Goal: Transaction & Acquisition: Book appointment/travel/reservation

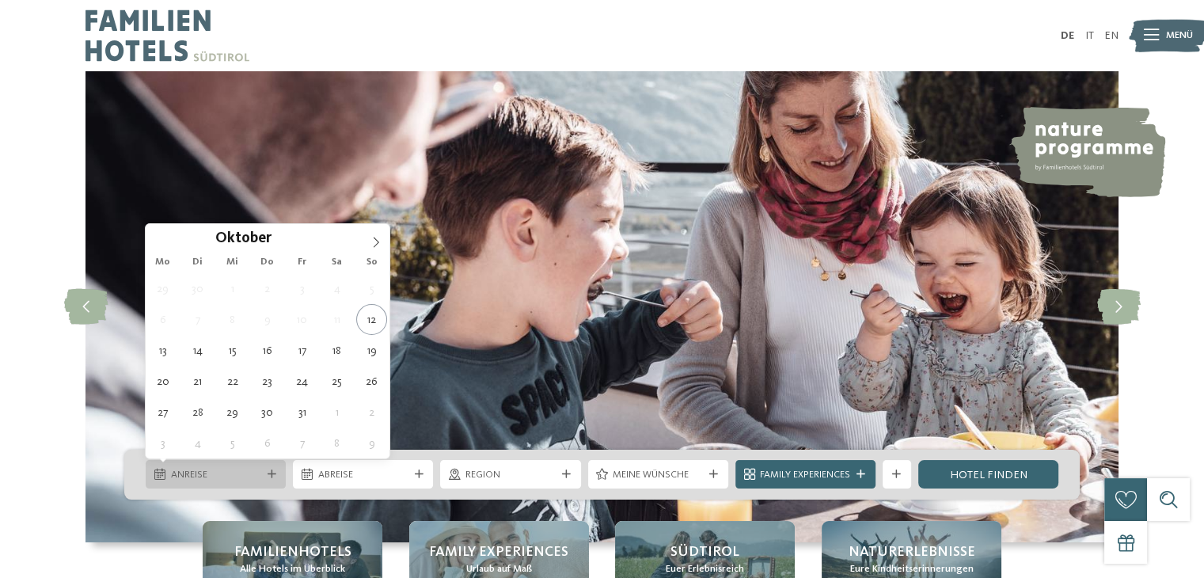
click at [206, 474] on span "Anreise" at bounding box center [216, 475] width 90 height 14
click at [380, 242] on icon at bounding box center [376, 242] width 11 height 11
type div "05.11.2025"
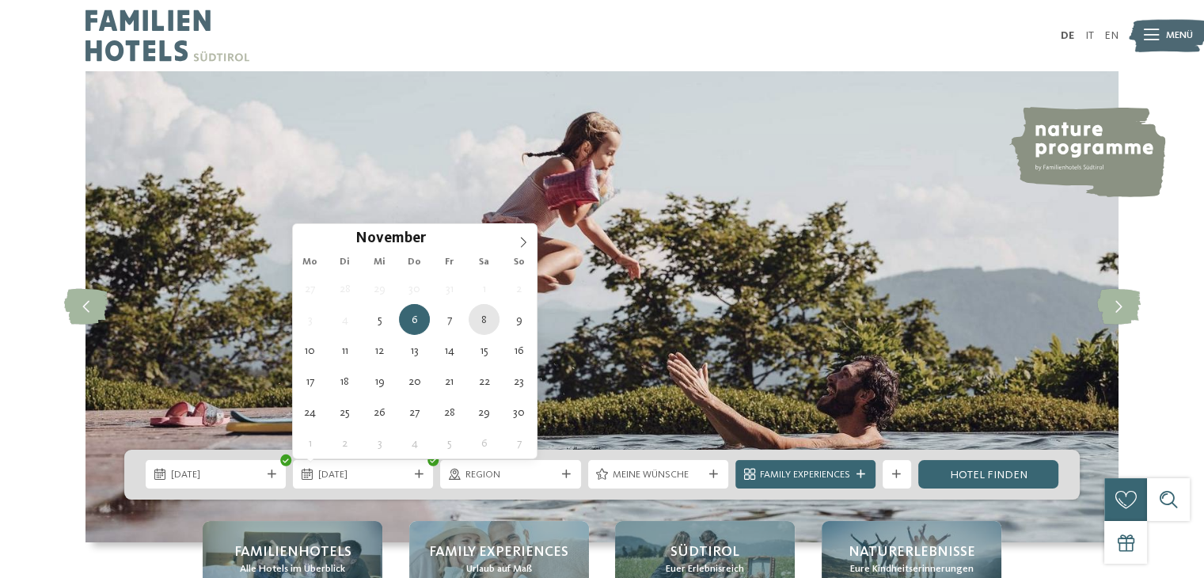
type div "08.11.2025"
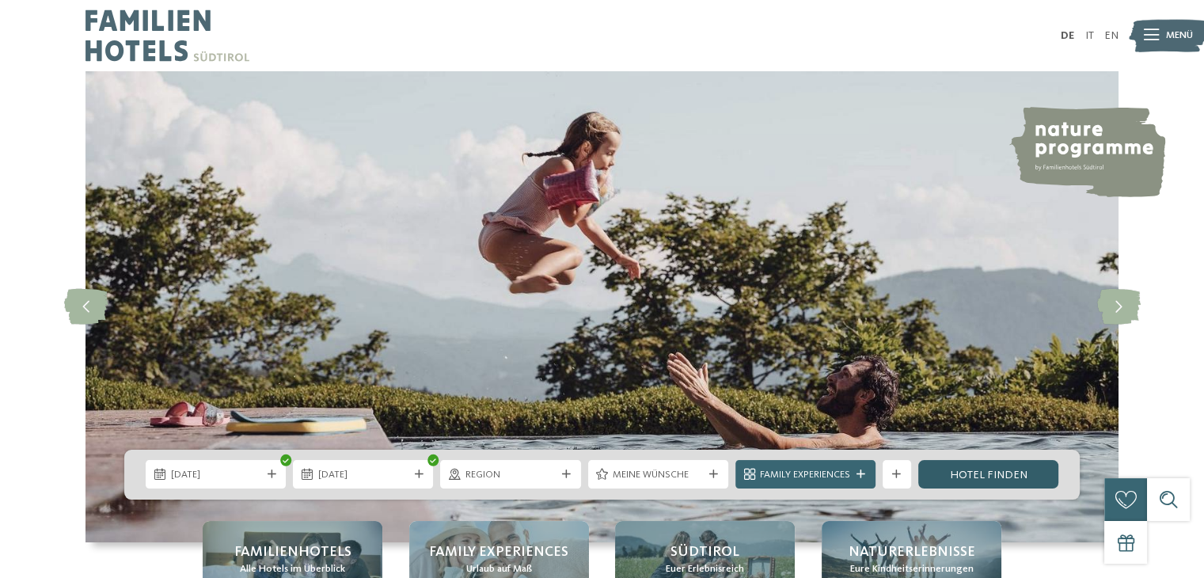
click at [957, 473] on link "Hotel finden" at bounding box center [989, 474] width 140 height 29
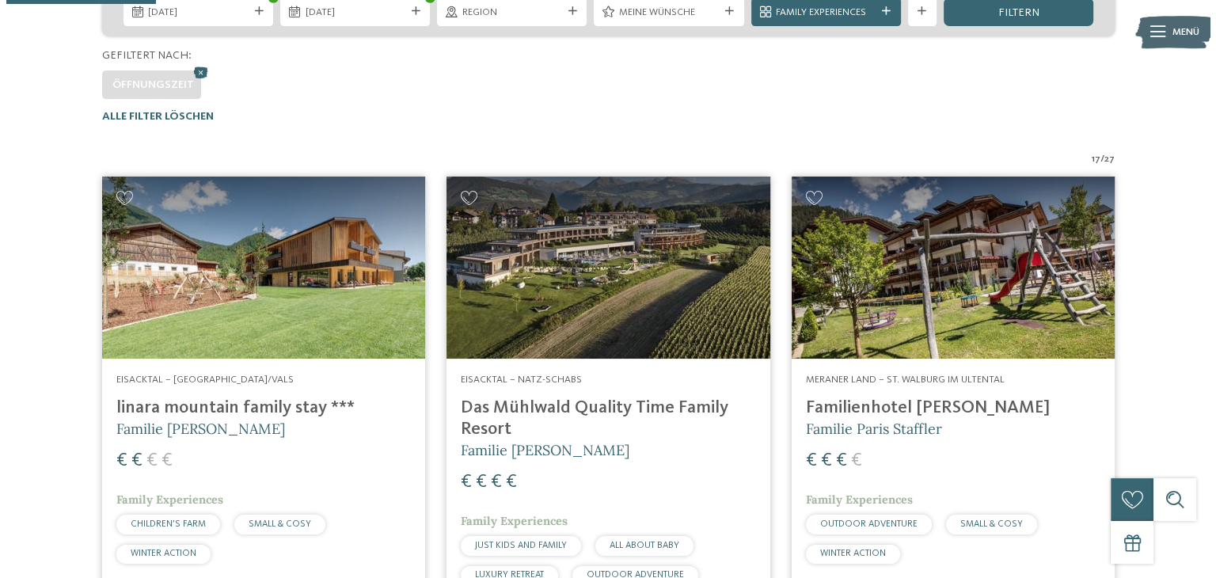
scroll to position [458, 0]
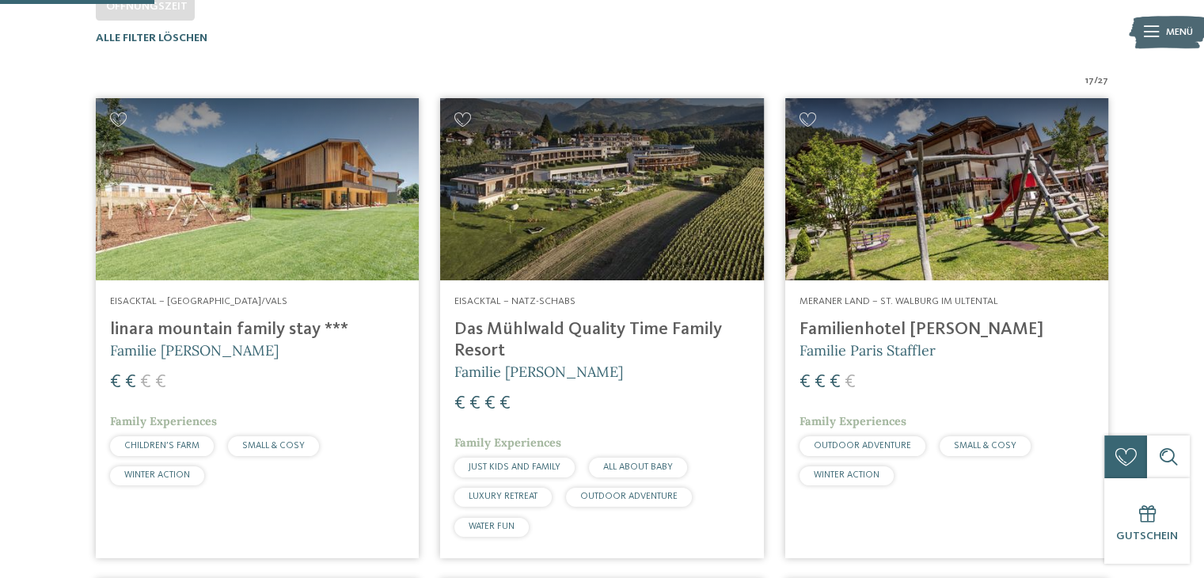
click at [1158, 28] on icon at bounding box center [1151, 31] width 15 height 11
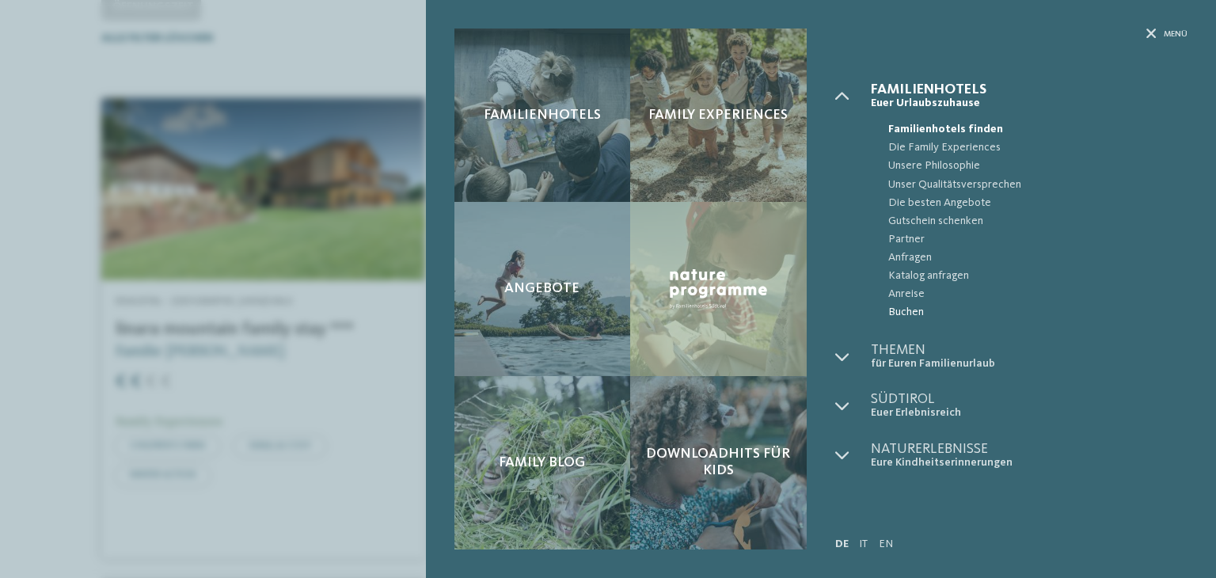
click at [908, 317] on span "Buchen" at bounding box center [1037, 312] width 299 height 18
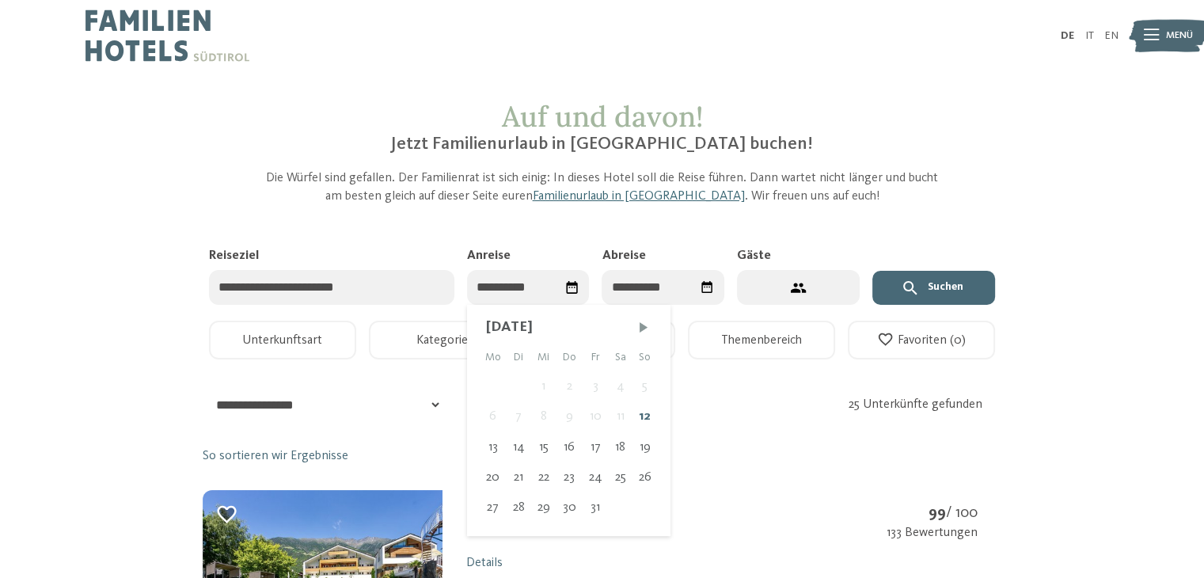
click at [504, 289] on input "Anreise" at bounding box center [528, 288] width 123 height 36
click at [641, 329] on span "Nächster Monat" at bounding box center [644, 327] width 16 height 16
click at [542, 414] on div "5" at bounding box center [543, 416] width 25 height 30
type input "**********"
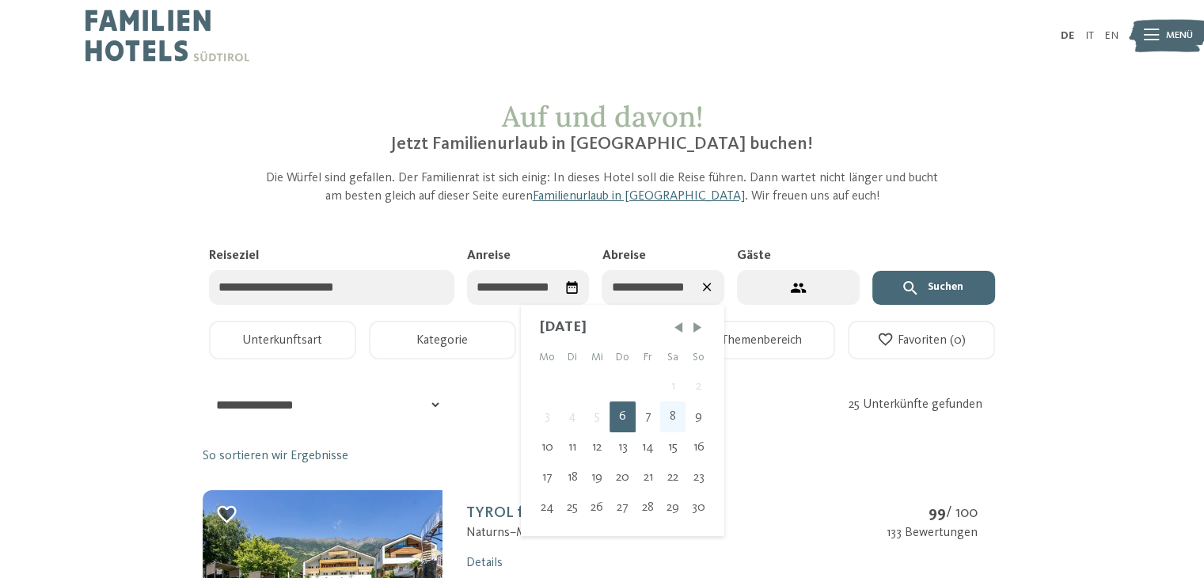
click at [671, 413] on div "8" at bounding box center [672, 416] width 25 height 30
type input "**********"
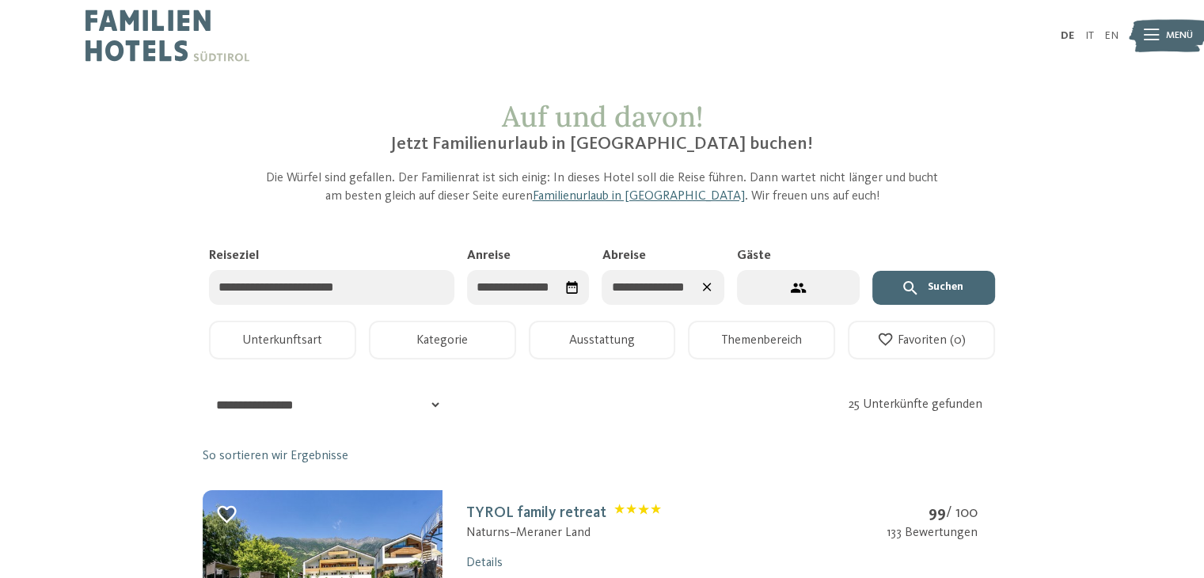
click at [763, 274] on button "2 Gäste – 1 Zimmer" at bounding box center [798, 288] width 123 height 36
select select "*"
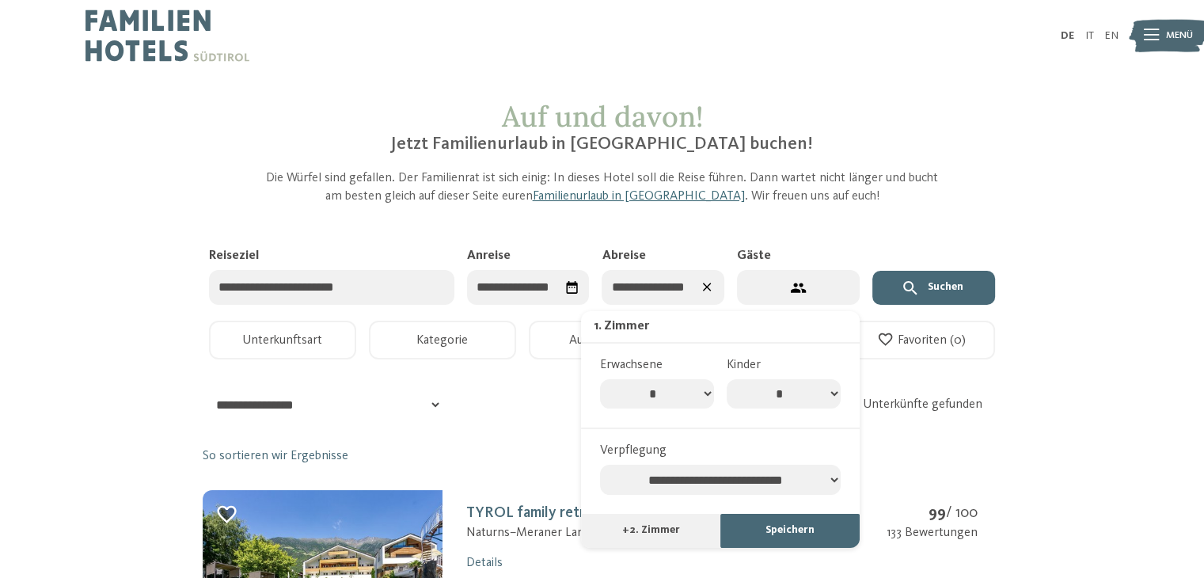
click at [833, 396] on select "* * * * * * * *" at bounding box center [784, 394] width 114 height 30
select select "*"
click at [727, 379] on select "* * * * * * * *" at bounding box center [784, 394] width 114 height 30
select select "*"
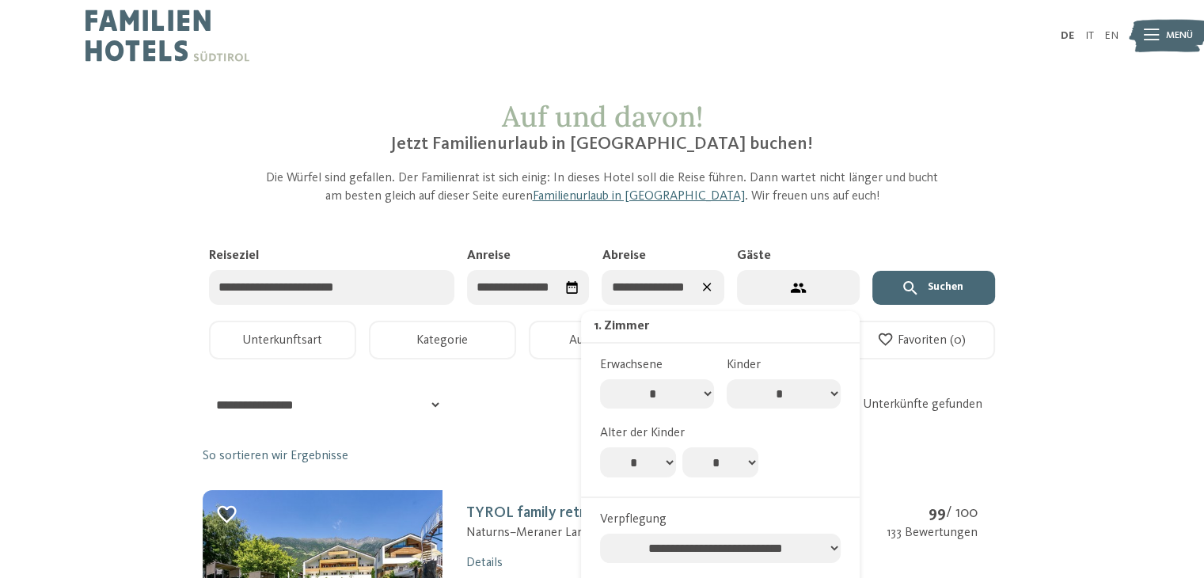
click at [662, 461] on select "* * * * * * * * * * ** ** ** ** ** ** ** **" at bounding box center [638, 462] width 76 height 30
select select "*"
click at [600, 447] on select "* * * * * * * * * * ** ** ** ** ** ** ** **" at bounding box center [638, 462] width 76 height 30
click at [713, 465] on select "* * * * * * * * * * ** ** ** ** ** ** ** **" at bounding box center [721, 462] width 76 height 30
select select "*"
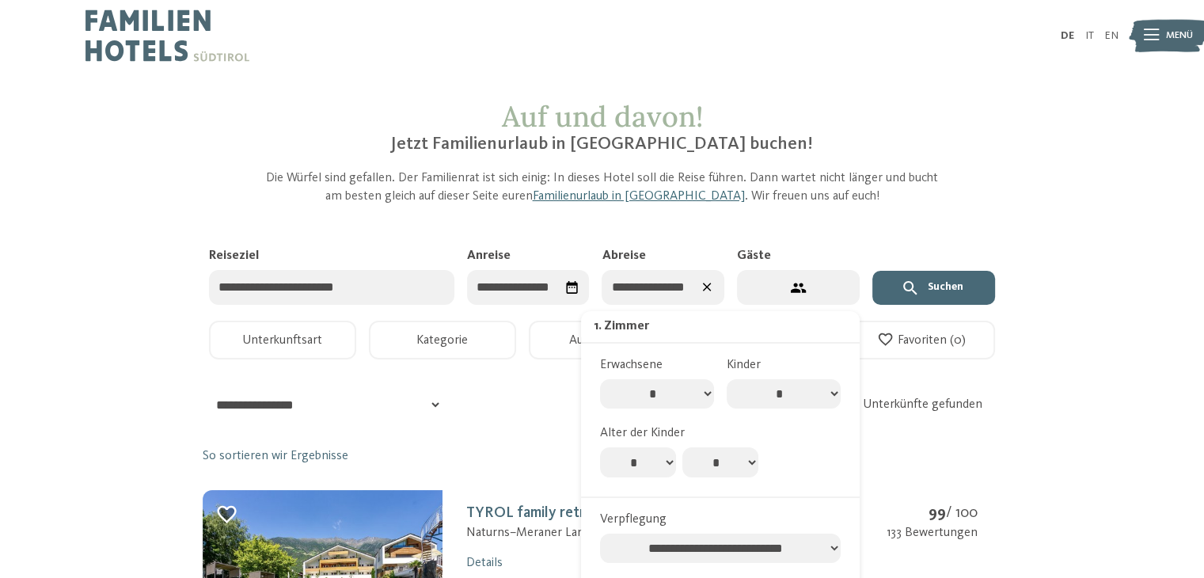
click at [683, 447] on select "* * * * * * * * * * ** ** ** ** ** ** ** **" at bounding box center [721, 462] width 76 height 30
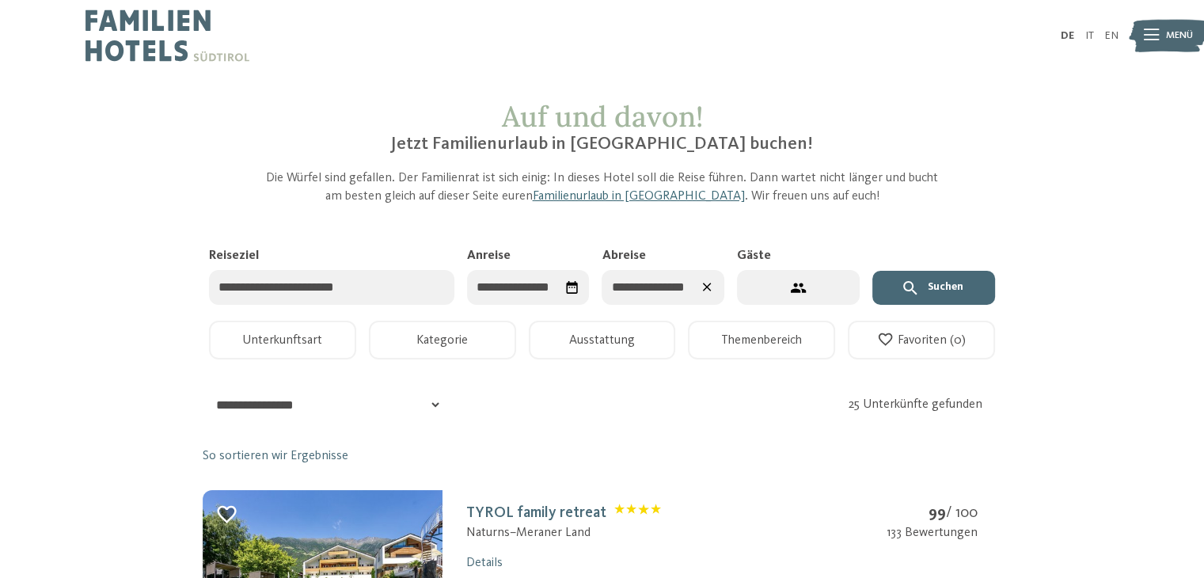
click at [911, 292] on icon "submit" at bounding box center [910, 288] width 19 height 19
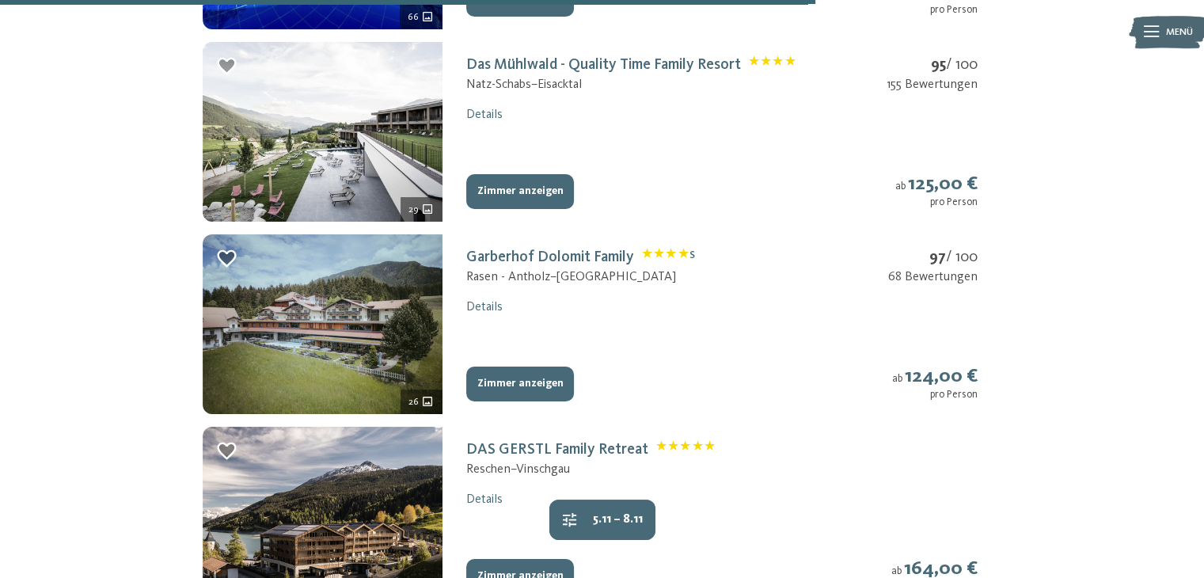
scroll to position [1773, 0]
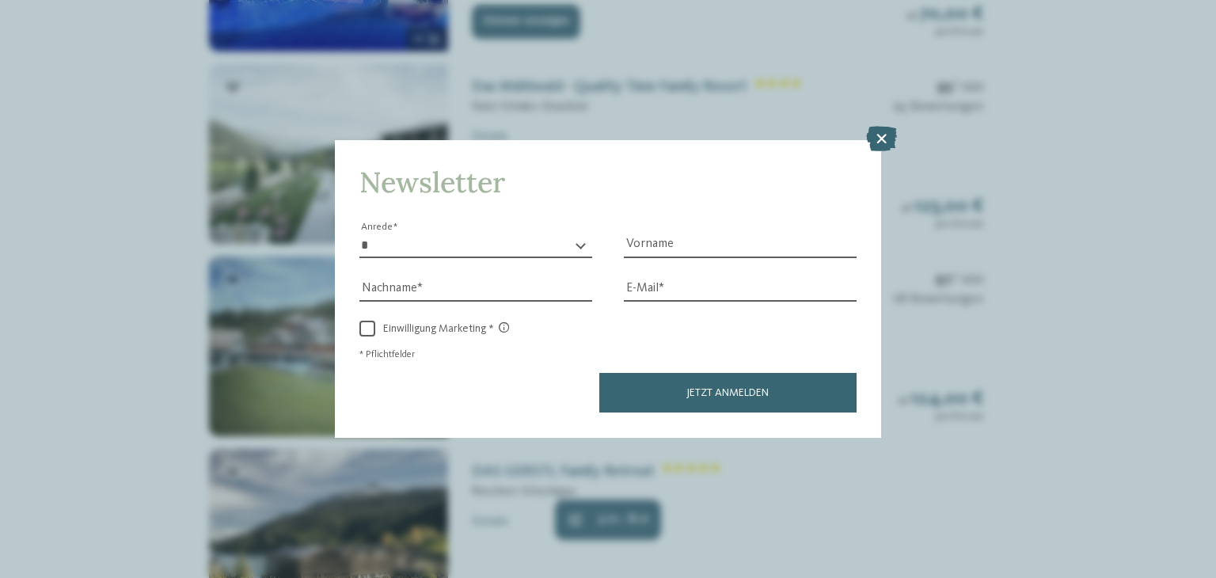
drag, startPoint x: 1208, startPoint y: 333, endPoint x: 1210, endPoint y: 352, distance: 19.2
click at [882, 142] on icon at bounding box center [881, 139] width 31 height 25
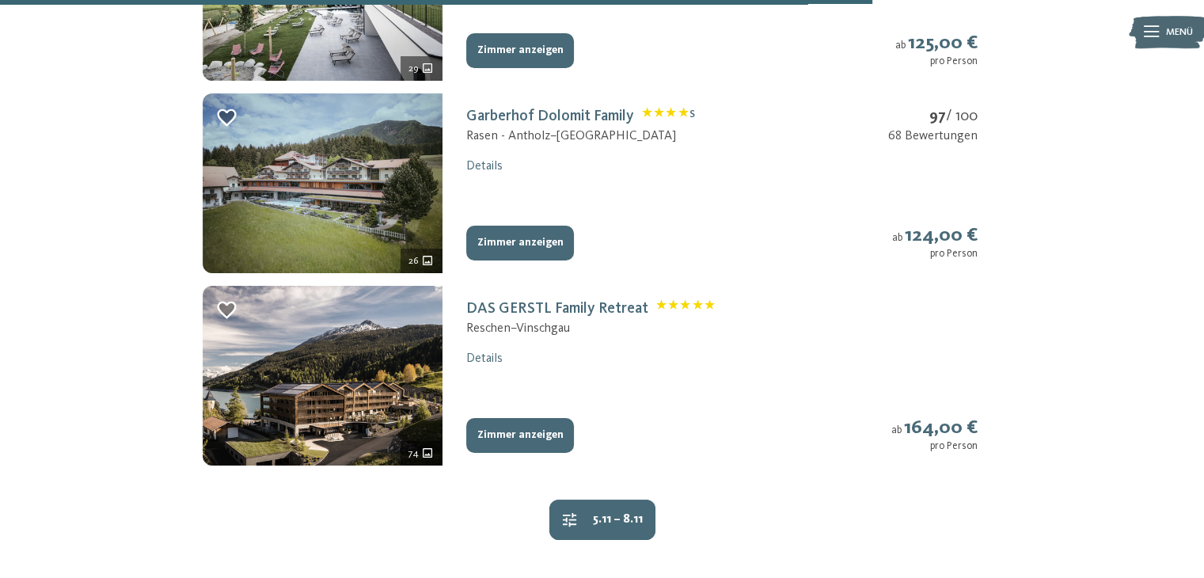
scroll to position [1918, 0]
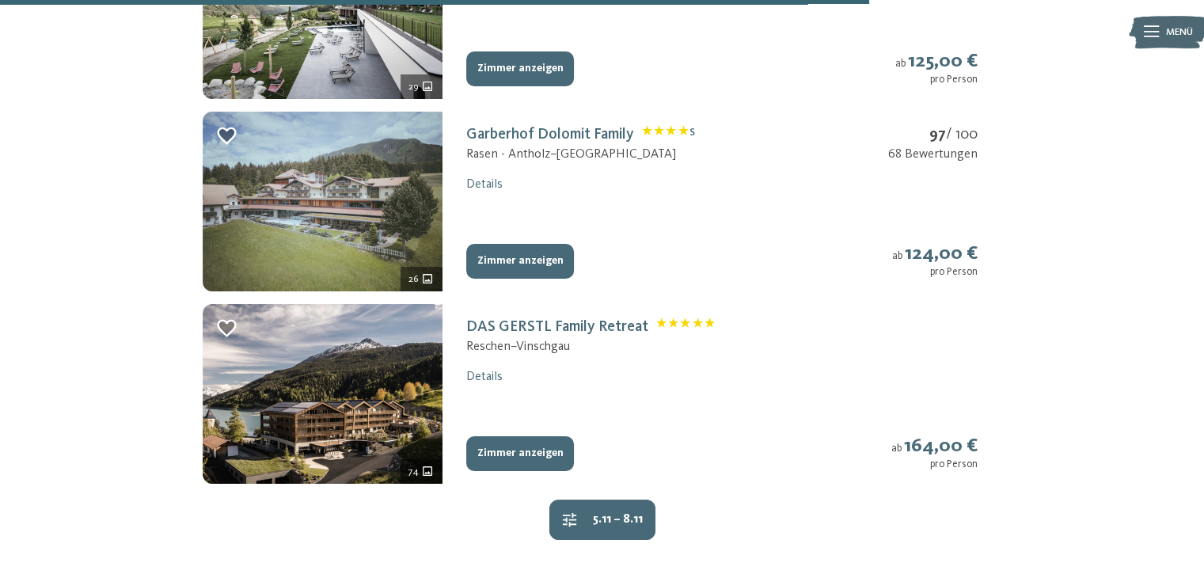
click at [315, 179] on img at bounding box center [323, 202] width 240 height 180
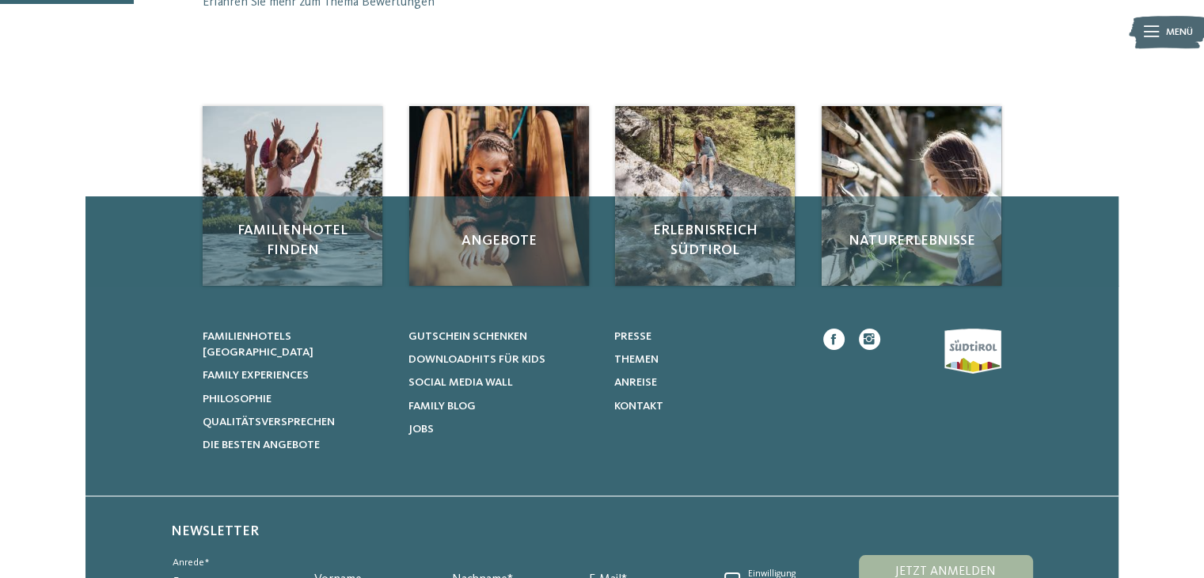
scroll to position [234, 0]
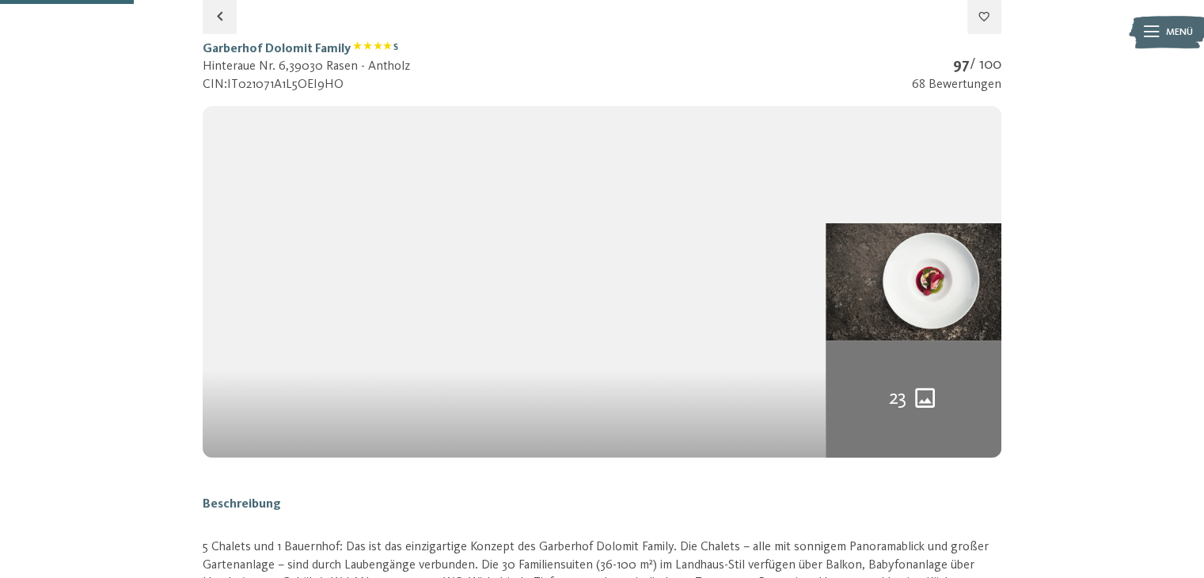
select select "*"
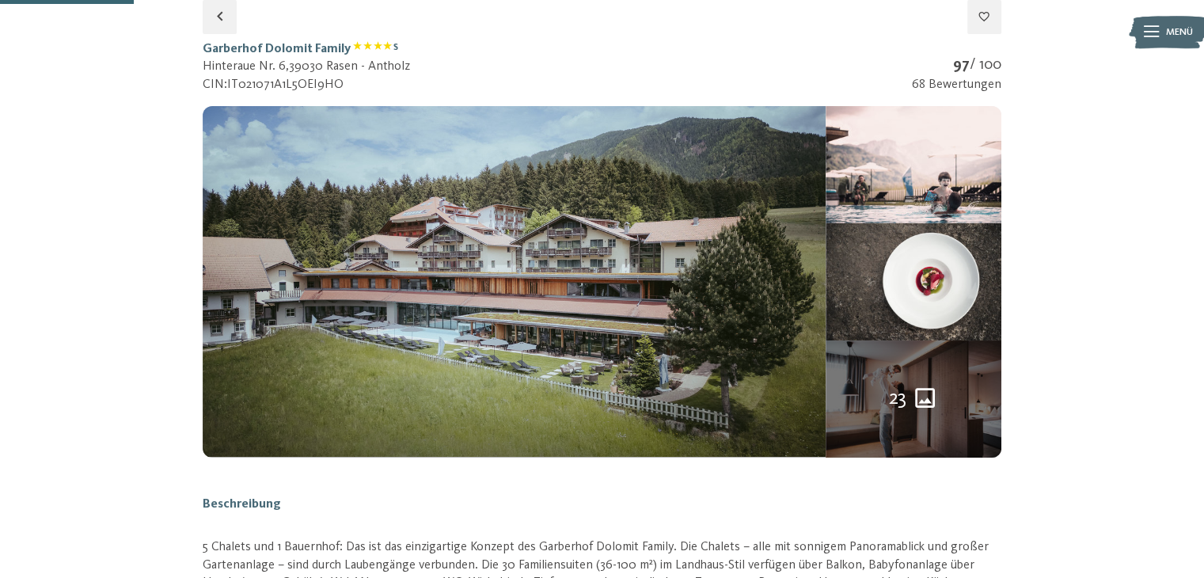
select select "*"
select select "**********"
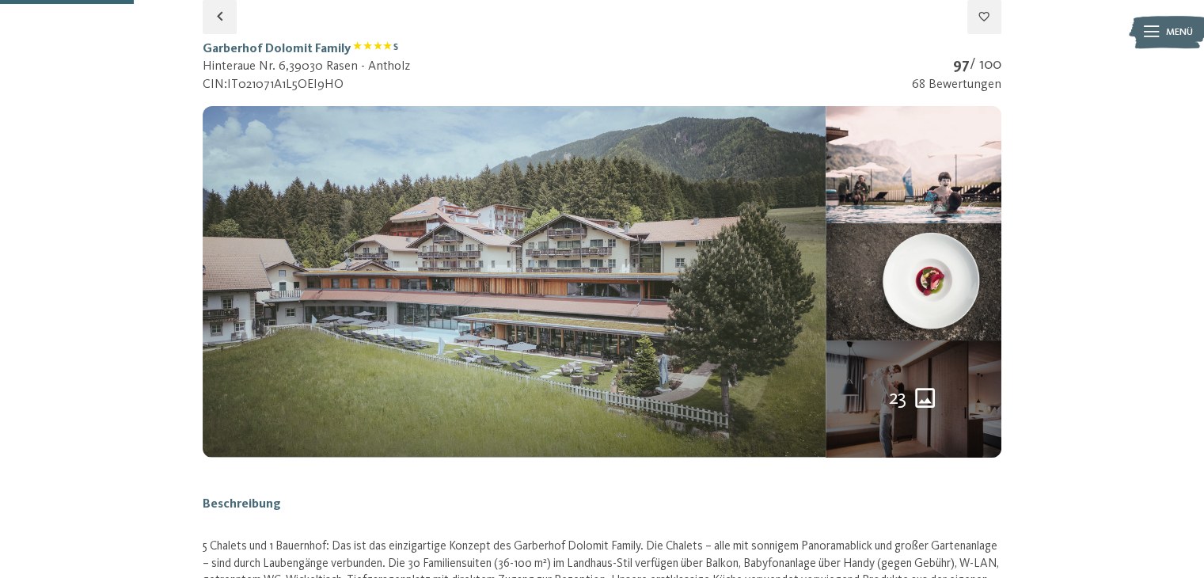
click at [598, 204] on img at bounding box center [514, 281] width 623 height 351
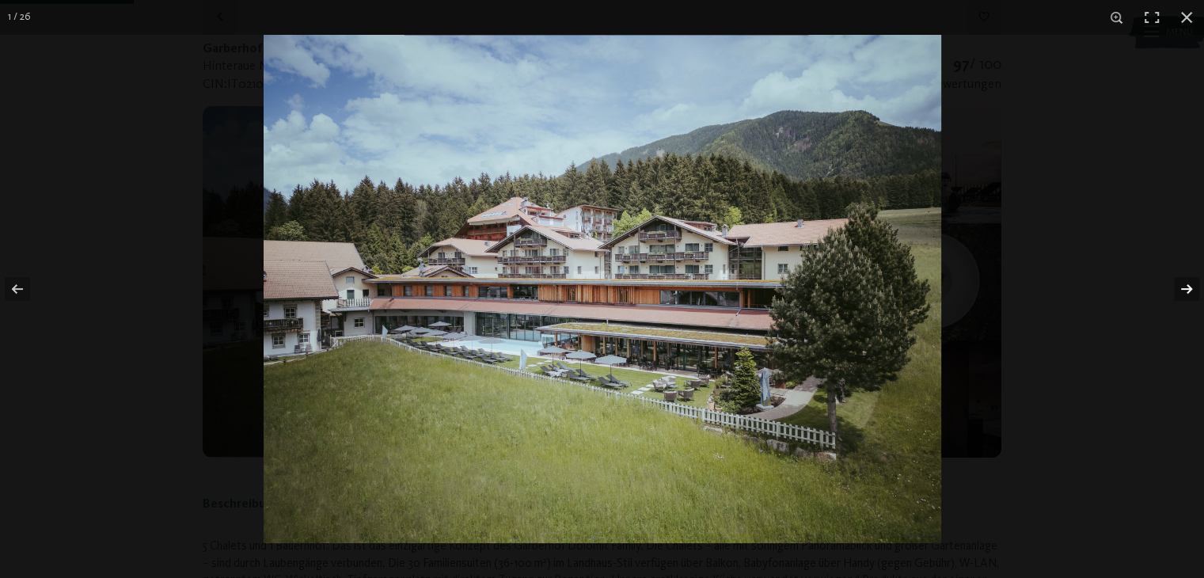
click at [1179, 285] on button "button" at bounding box center [1176, 288] width 55 height 79
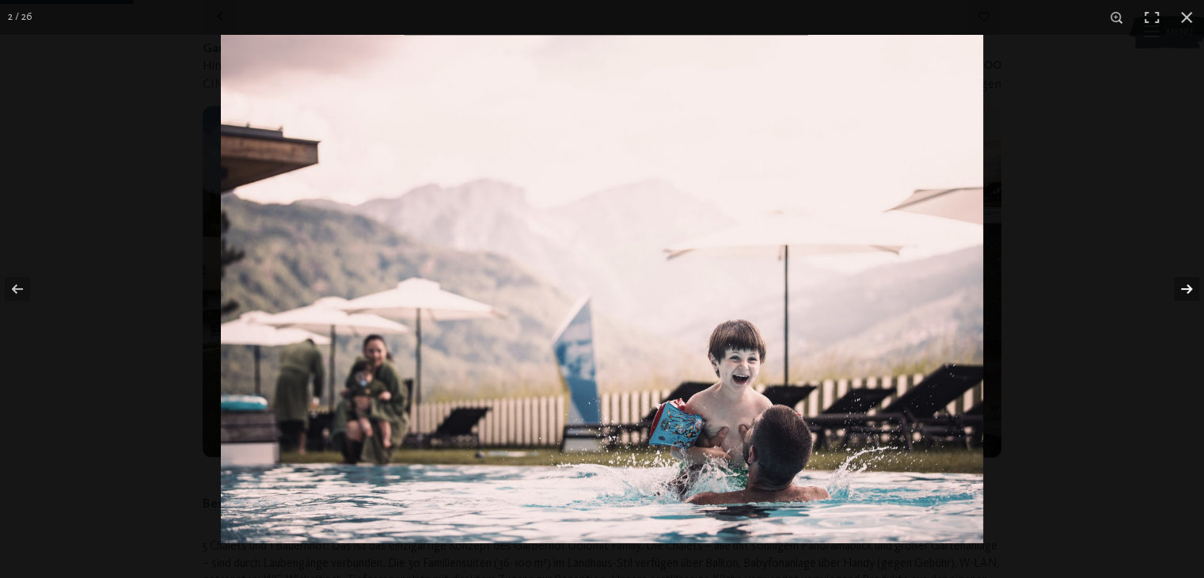
click at [1179, 285] on button "button" at bounding box center [1176, 288] width 55 height 79
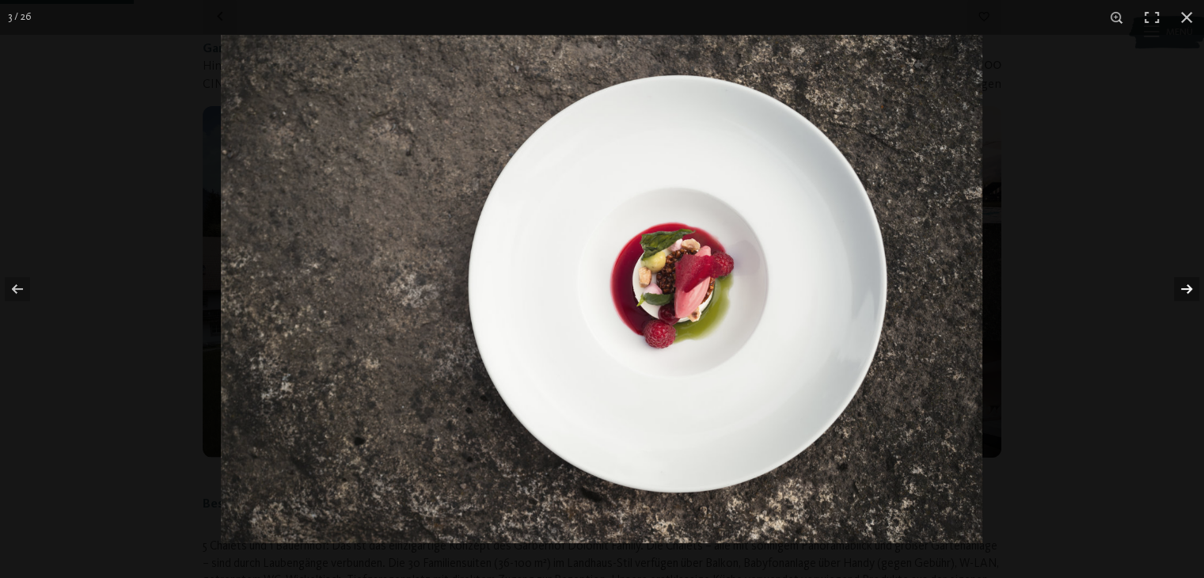
click at [1179, 285] on button "button" at bounding box center [1176, 288] width 55 height 79
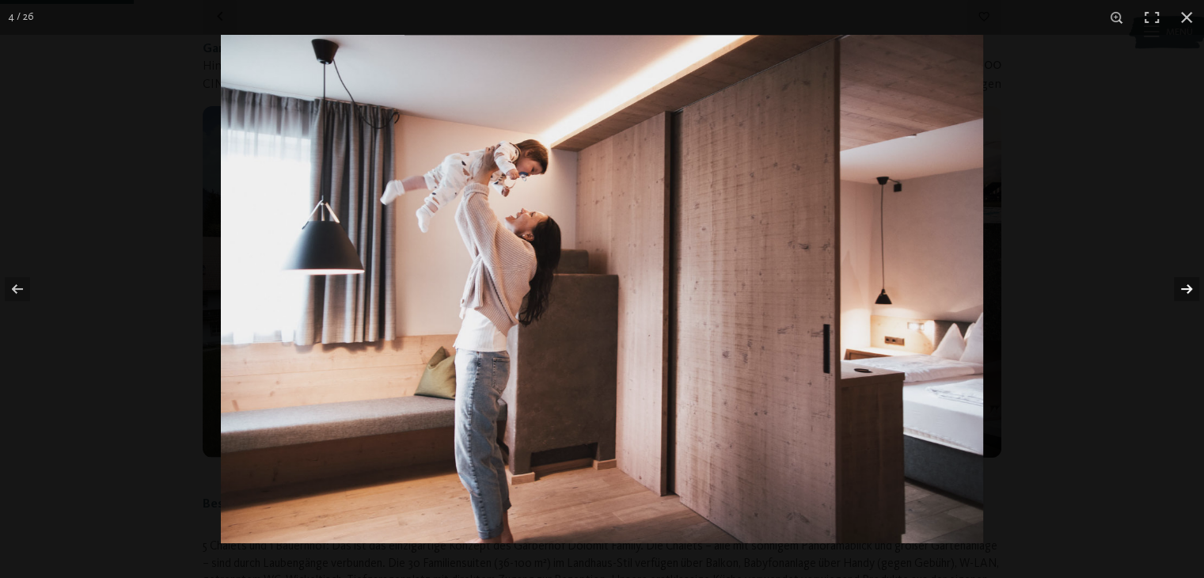
click at [1179, 285] on button "button" at bounding box center [1176, 288] width 55 height 79
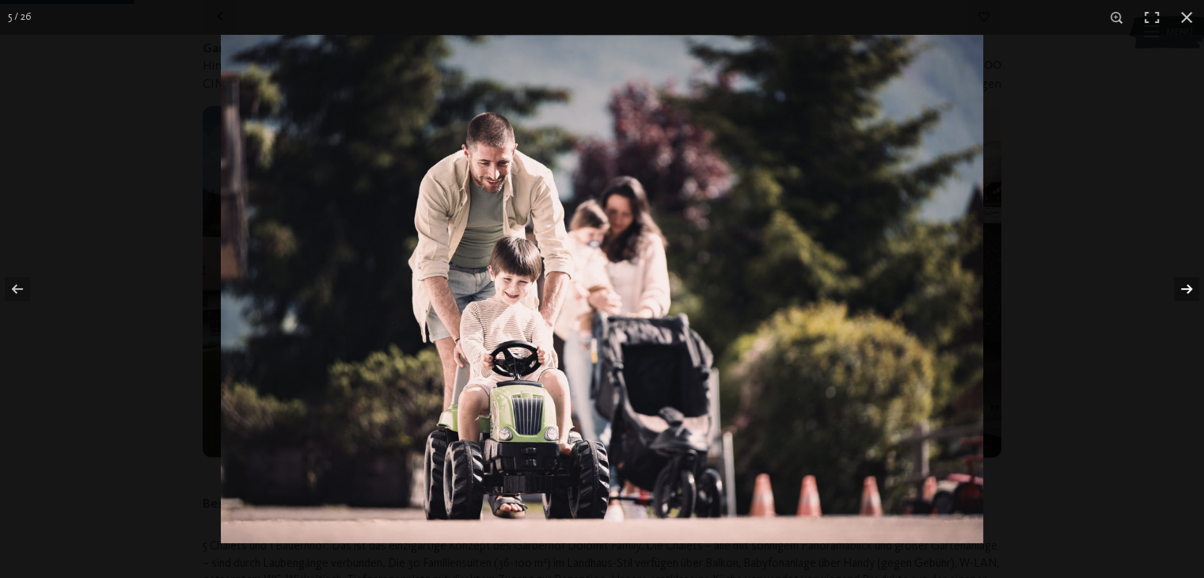
click at [1179, 285] on button "button" at bounding box center [1176, 288] width 55 height 79
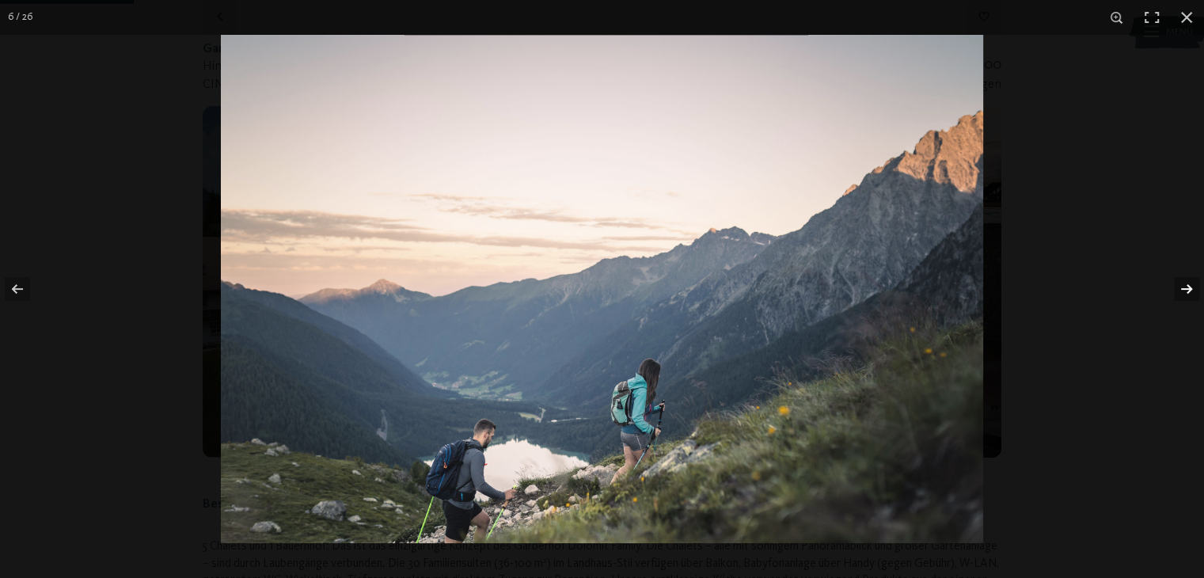
click at [1179, 285] on button "button" at bounding box center [1176, 288] width 55 height 79
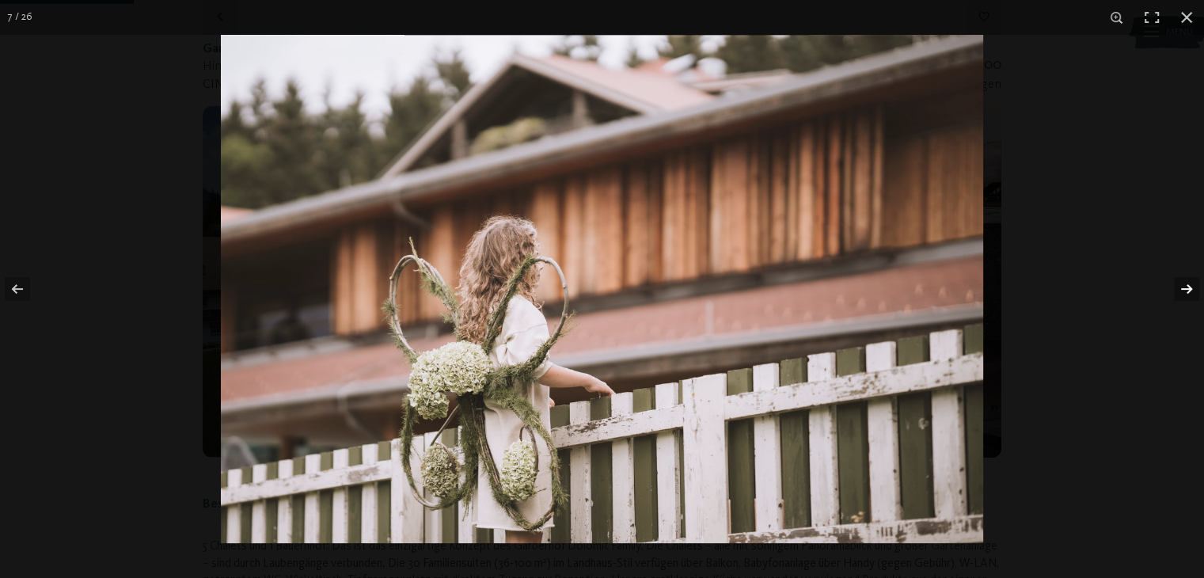
click at [1179, 285] on button "button" at bounding box center [1176, 288] width 55 height 79
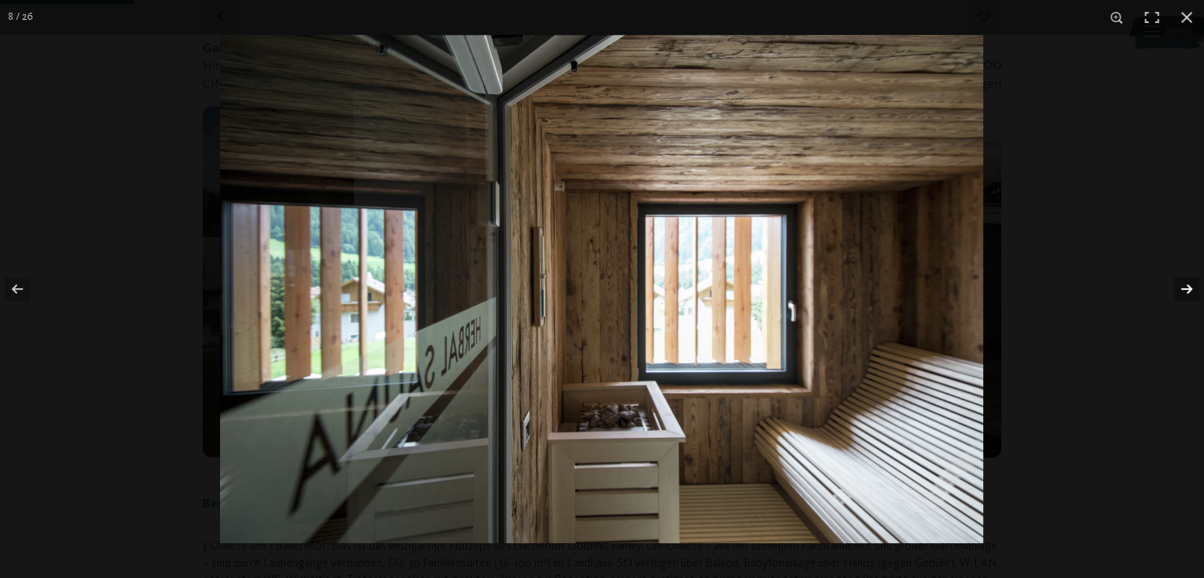
click at [1179, 285] on button "button" at bounding box center [1176, 288] width 55 height 79
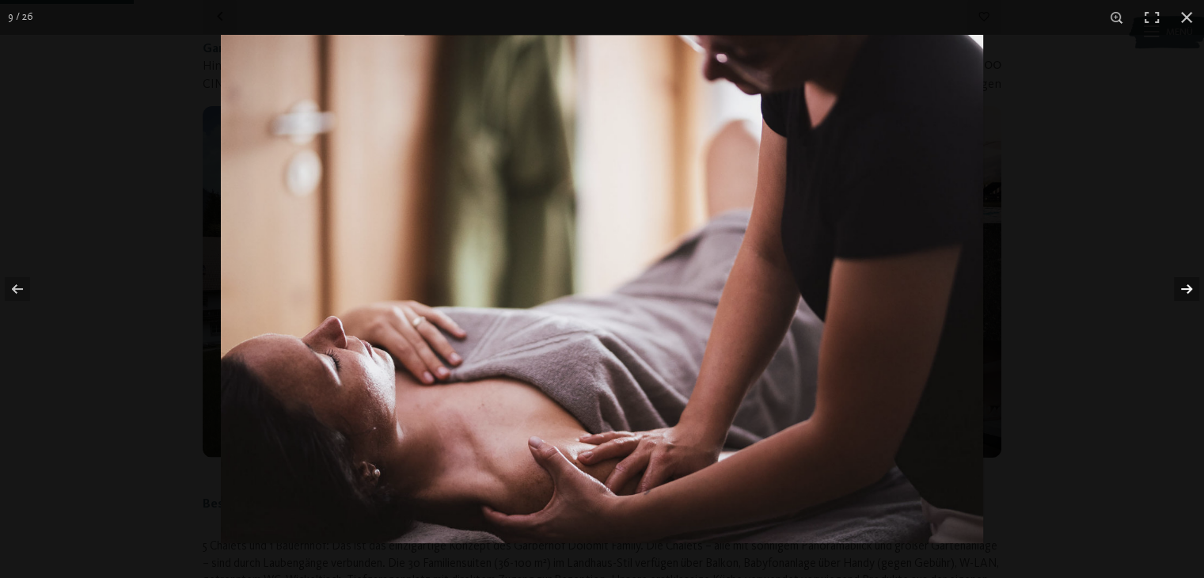
click at [1179, 285] on button "button" at bounding box center [1176, 288] width 55 height 79
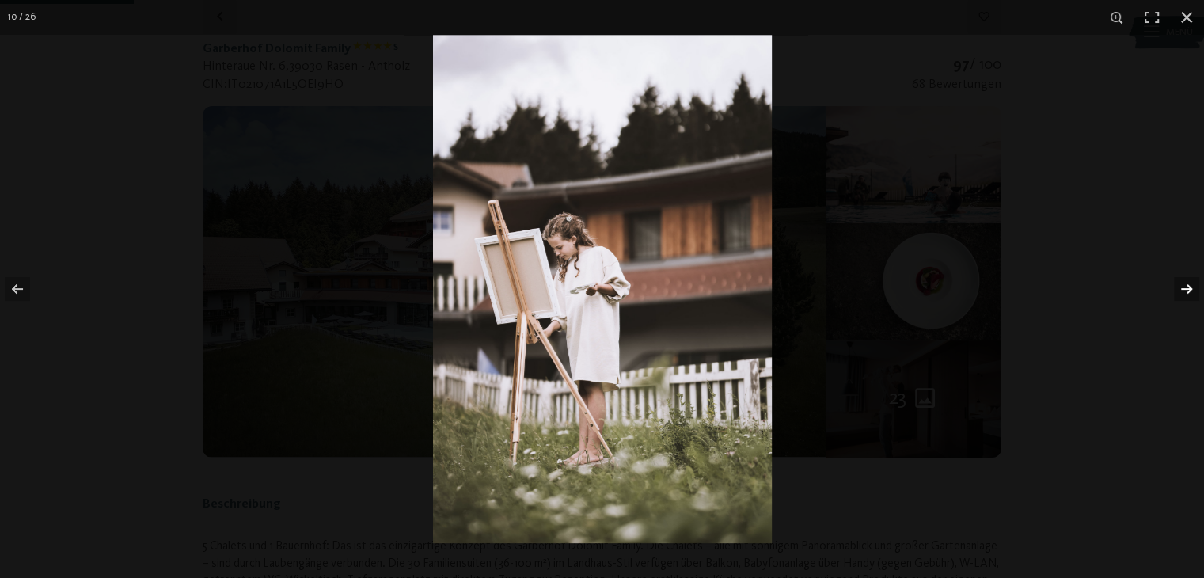
click at [1179, 285] on button "button" at bounding box center [1176, 288] width 55 height 79
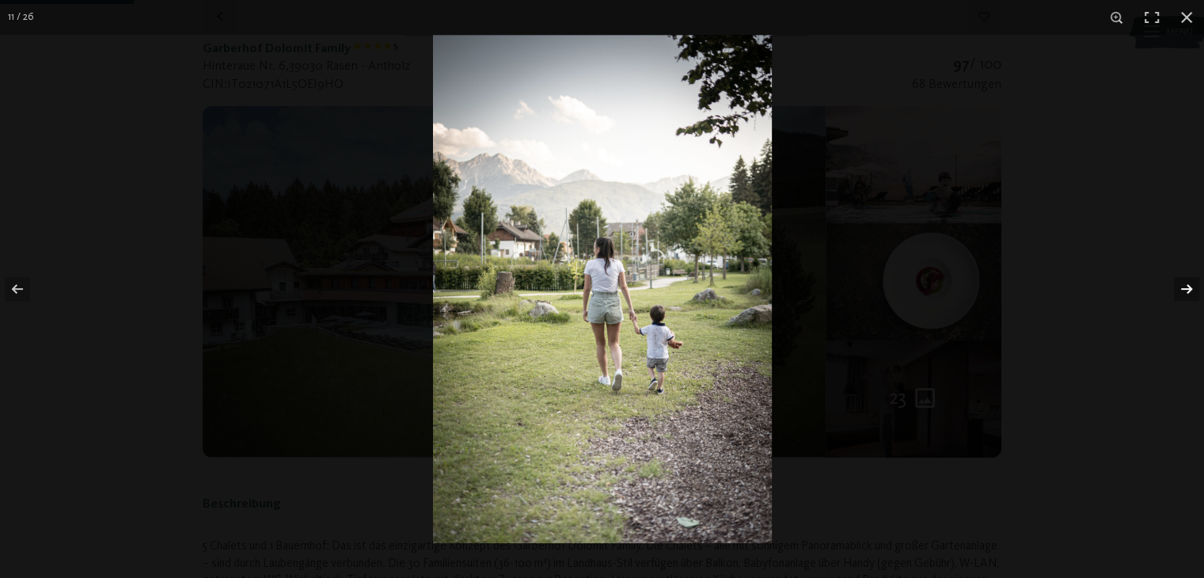
click at [1179, 285] on button "button" at bounding box center [1176, 288] width 55 height 79
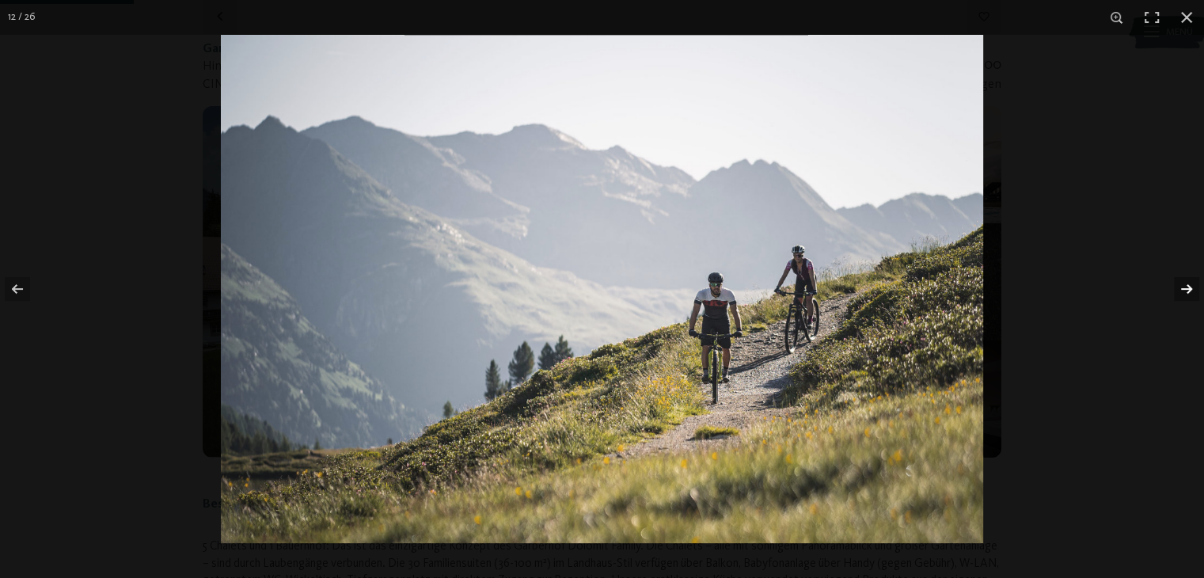
click at [1179, 285] on button "button" at bounding box center [1176, 288] width 55 height 79
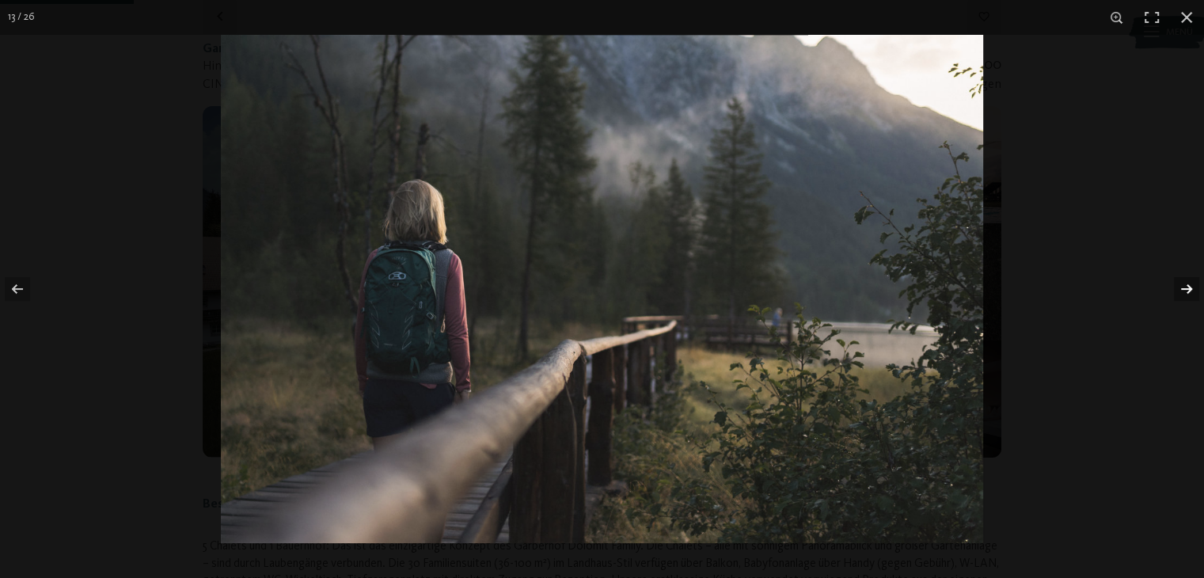
click at [1179, 285] on button "button" at bounding box center [1176, 288] width 55 height 79
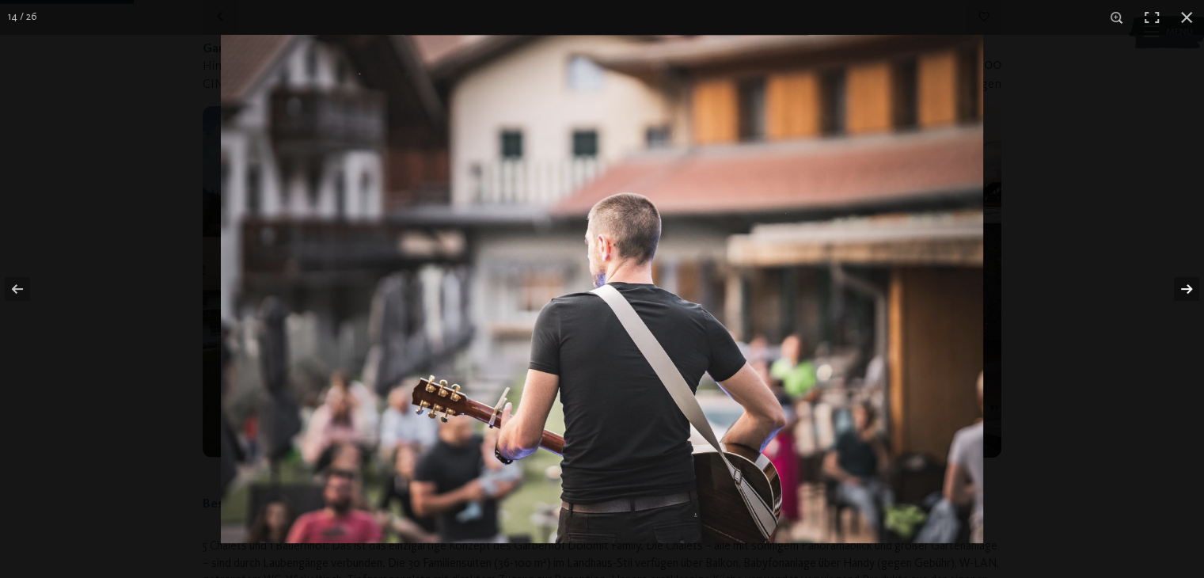
click at [1179, 285] on button "button" at bounding box center [1176, 288] width 55 height 79
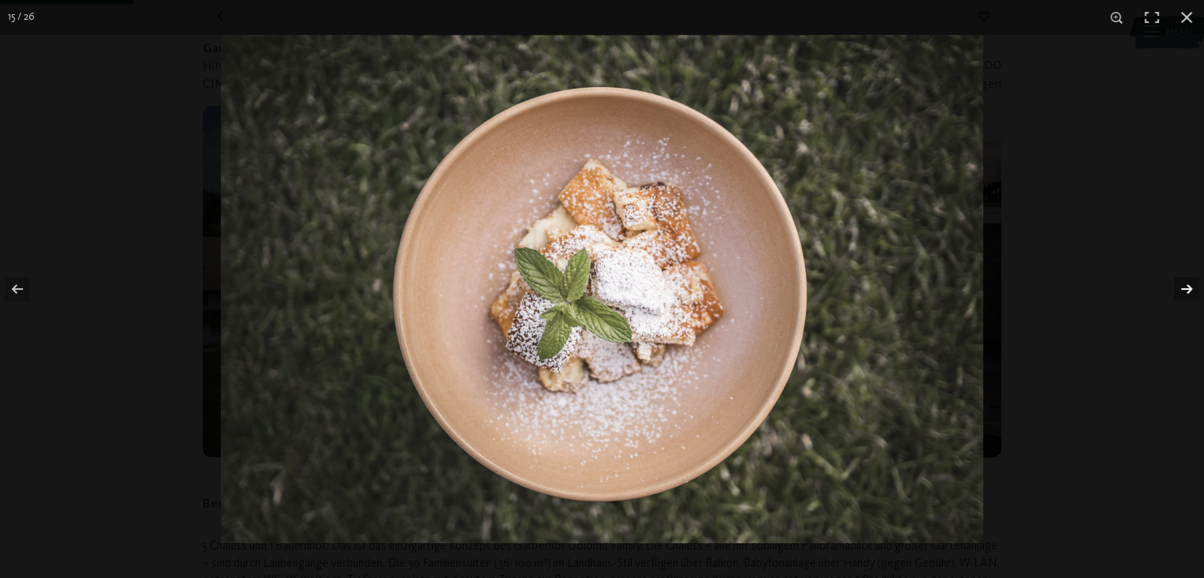
click at [1179, 285] on button "button" at bounding box center [1176, 288] width 55 height 79
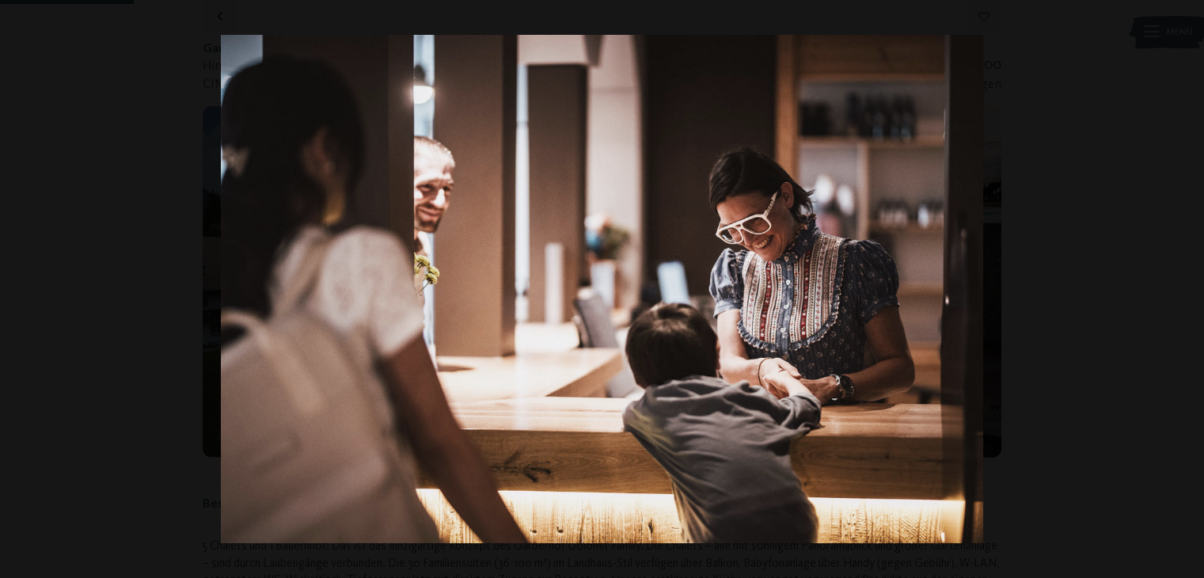
click at [1179, 285] on button "button" at bounding box center [1176, 288] width 55 height 79
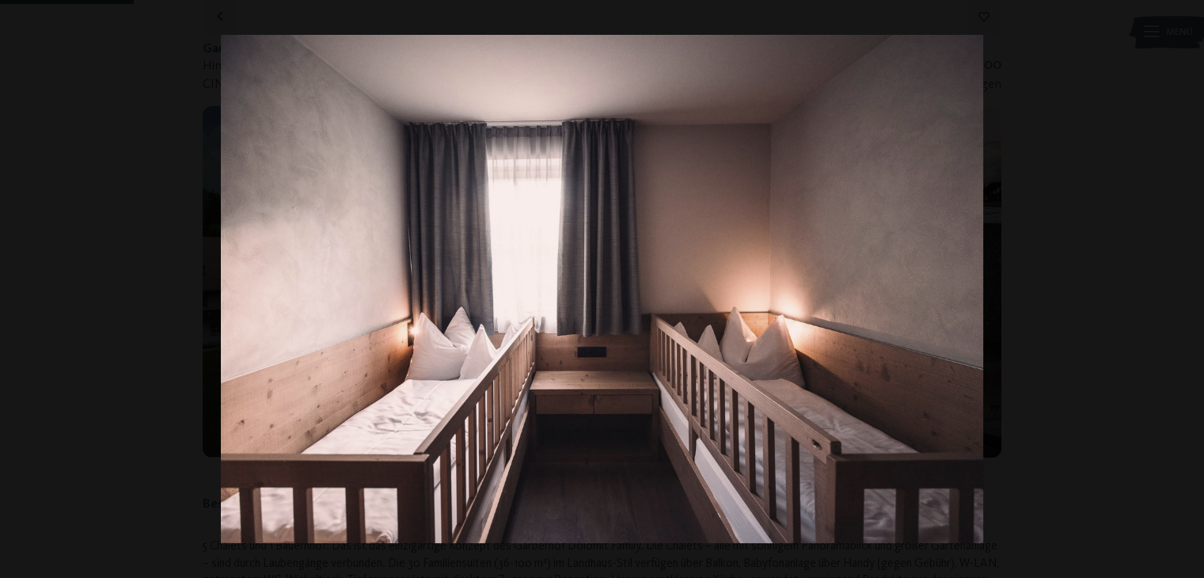
click at [1179, 285] on button "button" at bounding box center [1176, 288] width 55 height 79
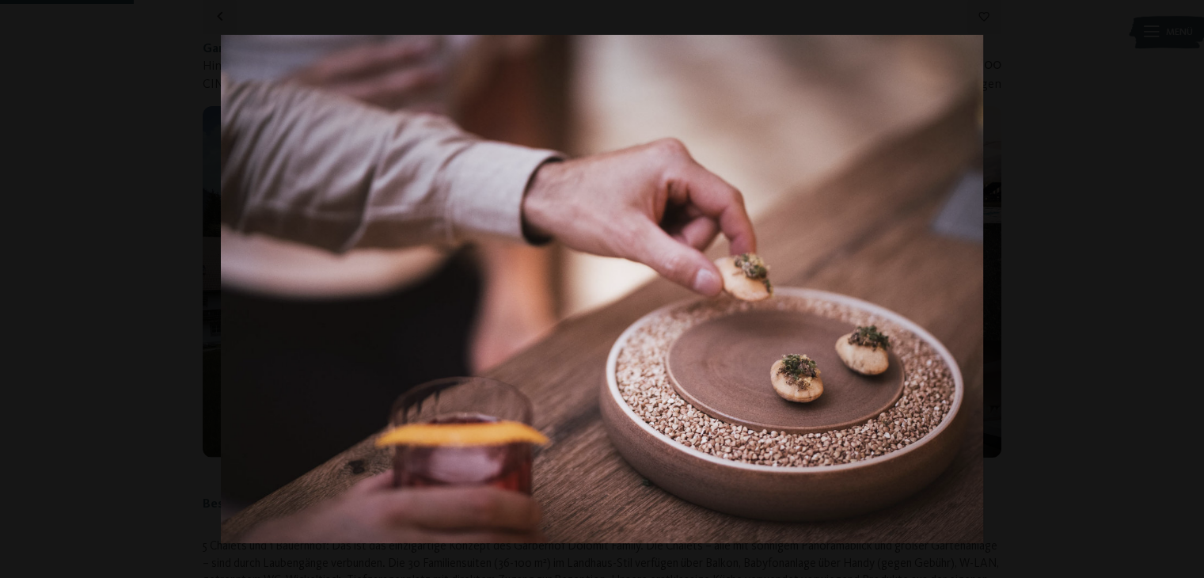
click at [1179, 285] on button "button" at bounding box center [1176, 288] width 55 height 79
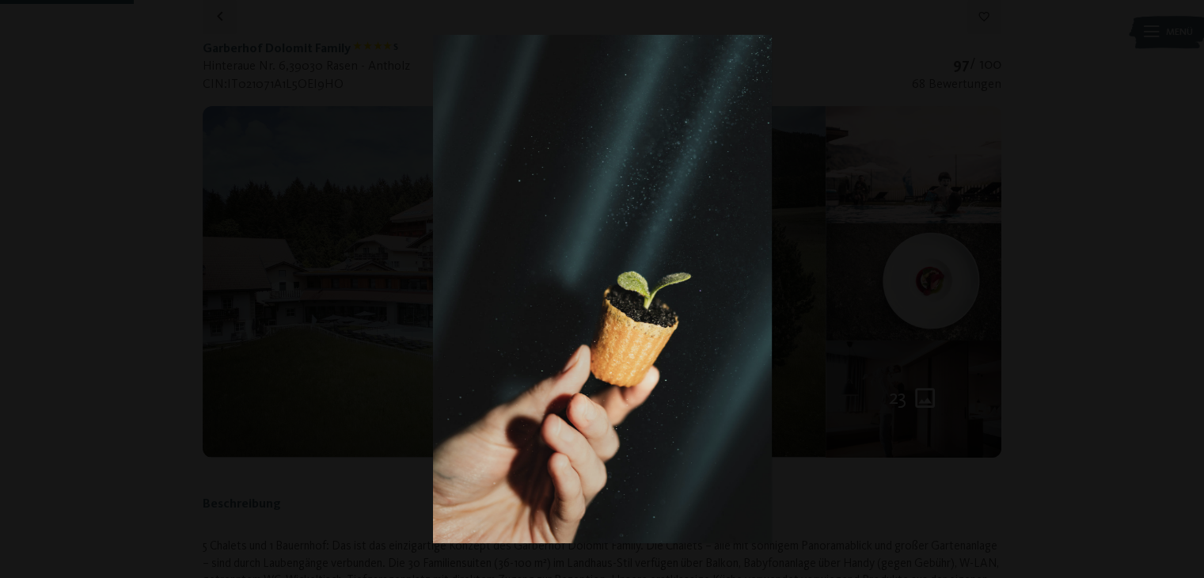
click at [1179, 285] on button "button" at bounding box center [1176, 288] width 55 height 79
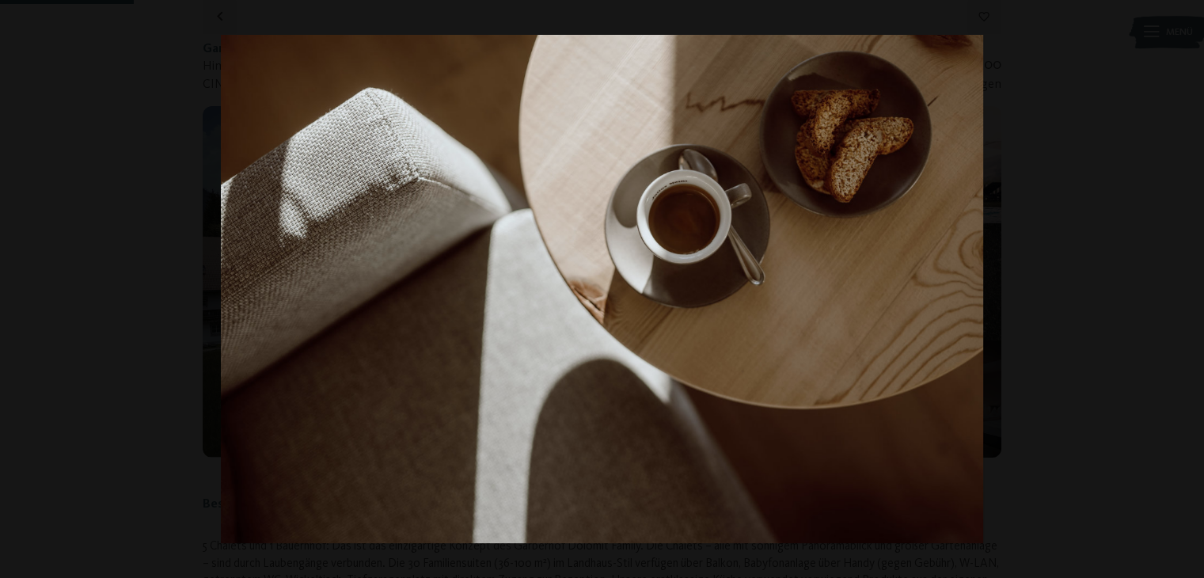
click at [1179, 285] on button "button" at bounding box center [1176, 288] width 55 height 79
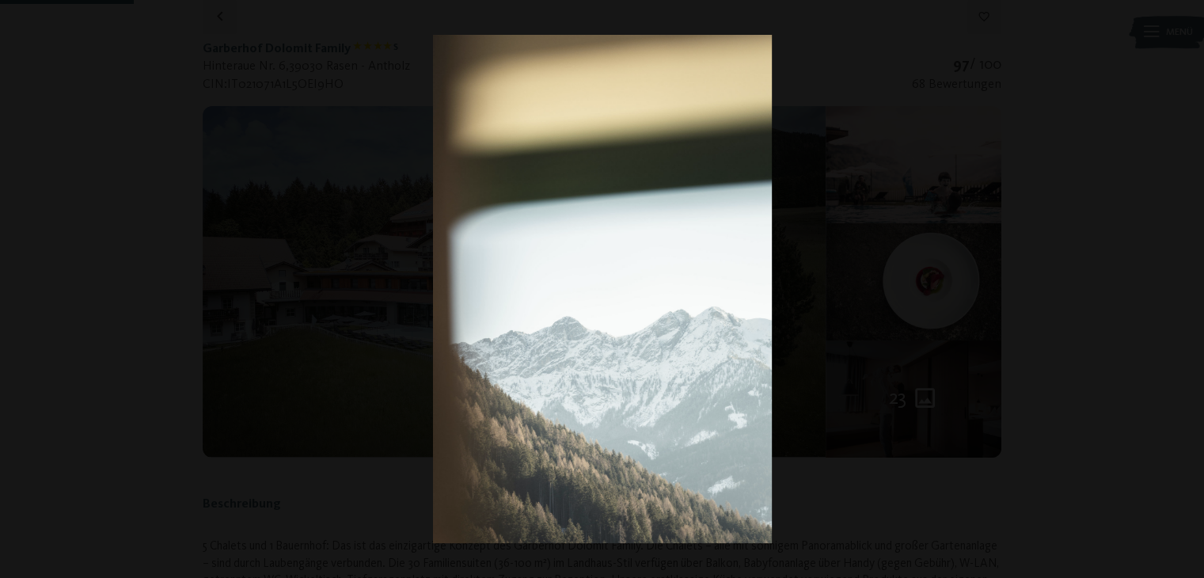
click at [1179, 285] on button "button" at bounding box center [1176, 288] width 55 height 79
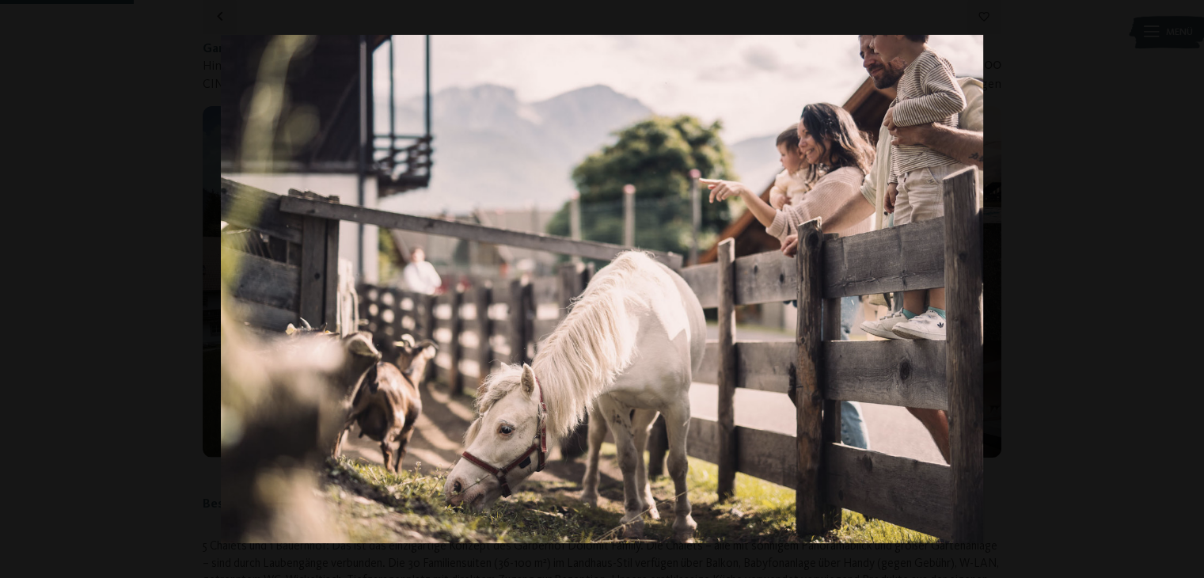
click at [1179, 285] on button "button" at bounding box center [1176, 288] width 55 height 79
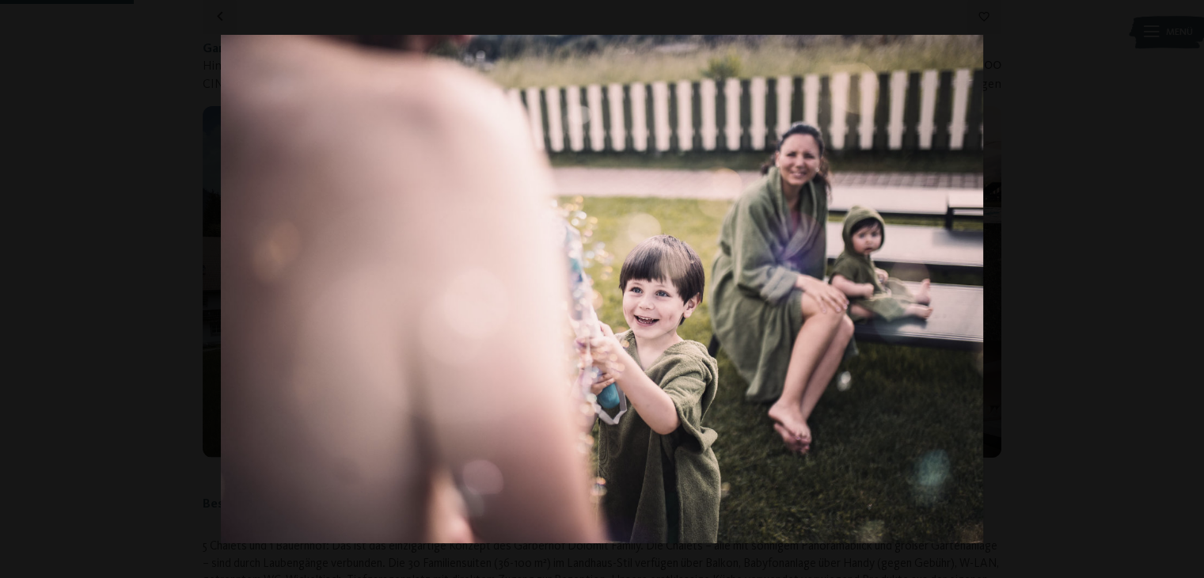
click at [1179, 285] on button "button" at bounding box center [1176, 288] width 55 height 79
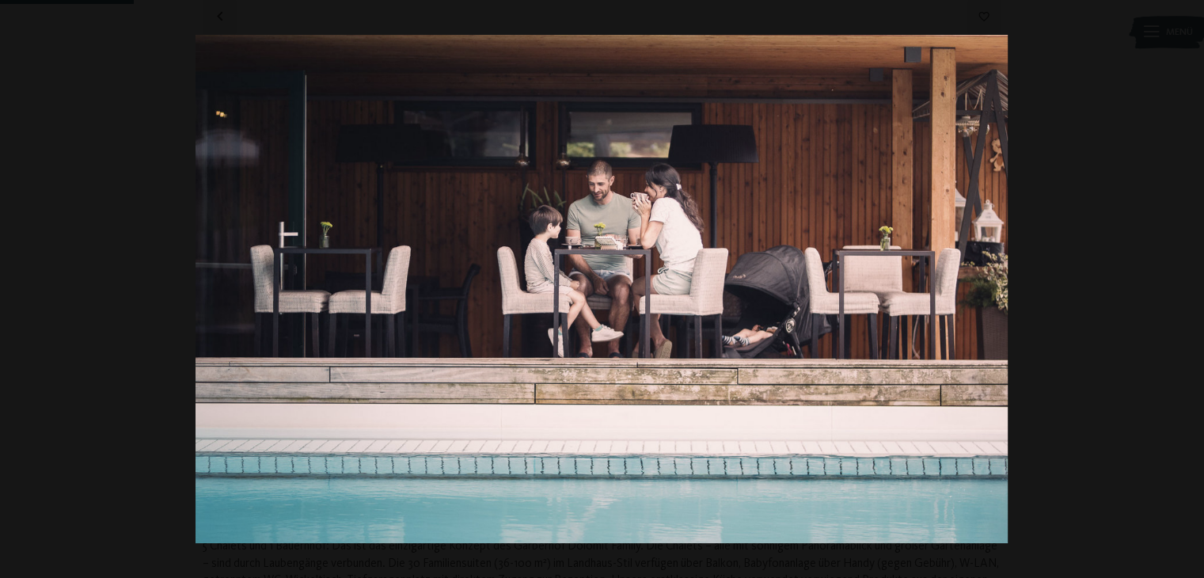
click at [1179, 285] on button "button" at bounding box center [1176, 288] width 55 height 79
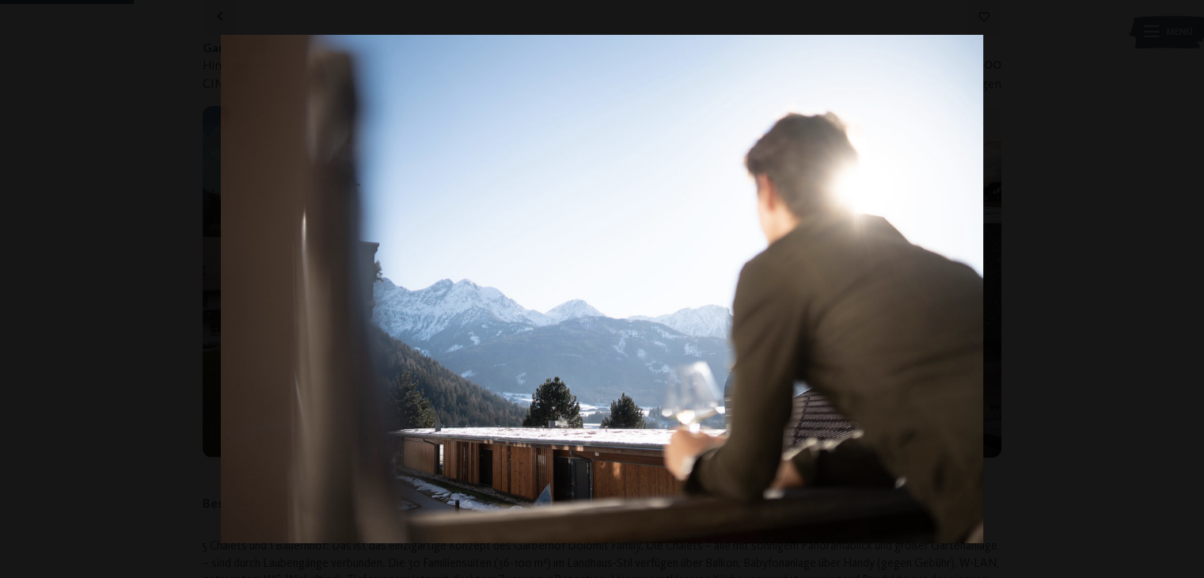
click at [1179, 285] on button "button" at bounding box center [1176, 288] width 55 height 79
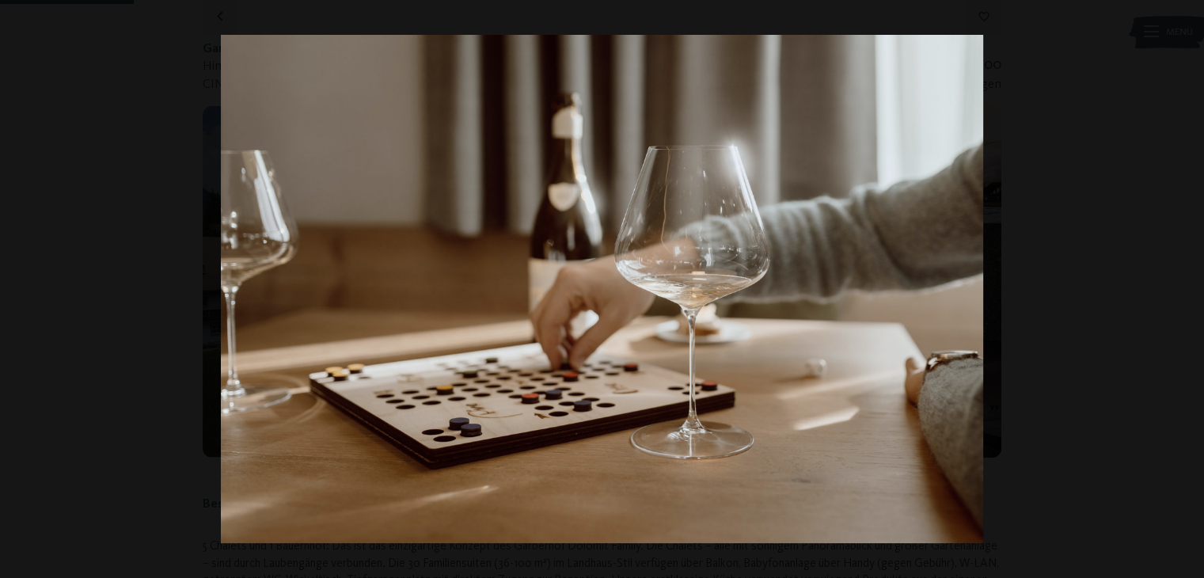
click at [1179, 285] on button "button" at bounding box center [1176, 288] width 55 height 79
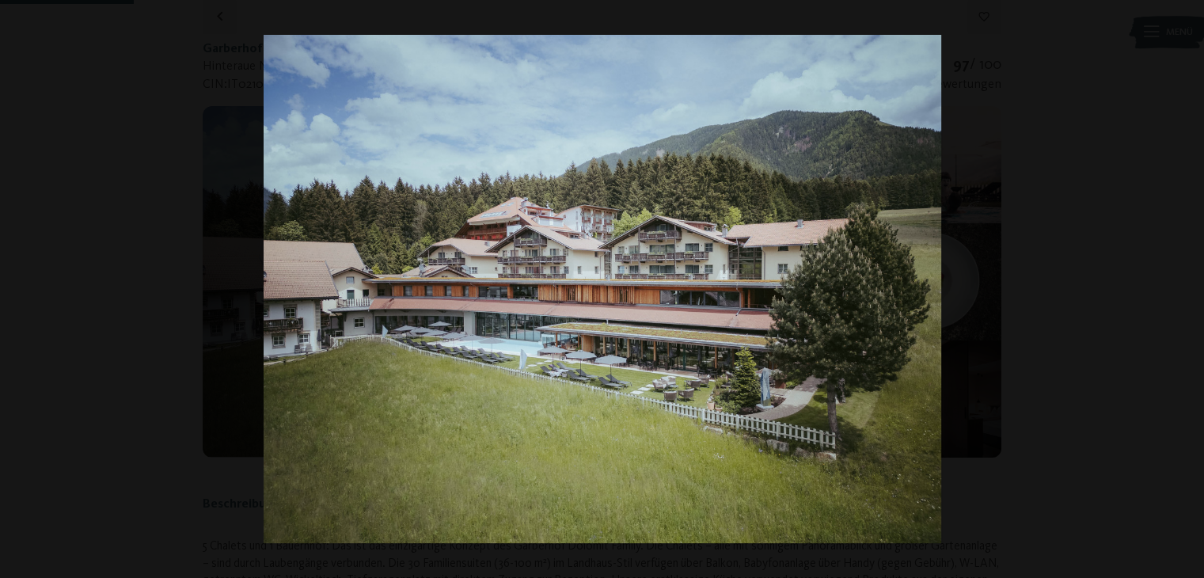
click at [1179, 285] on button "button" at bounding box center [1176, 288] width 55 height 79
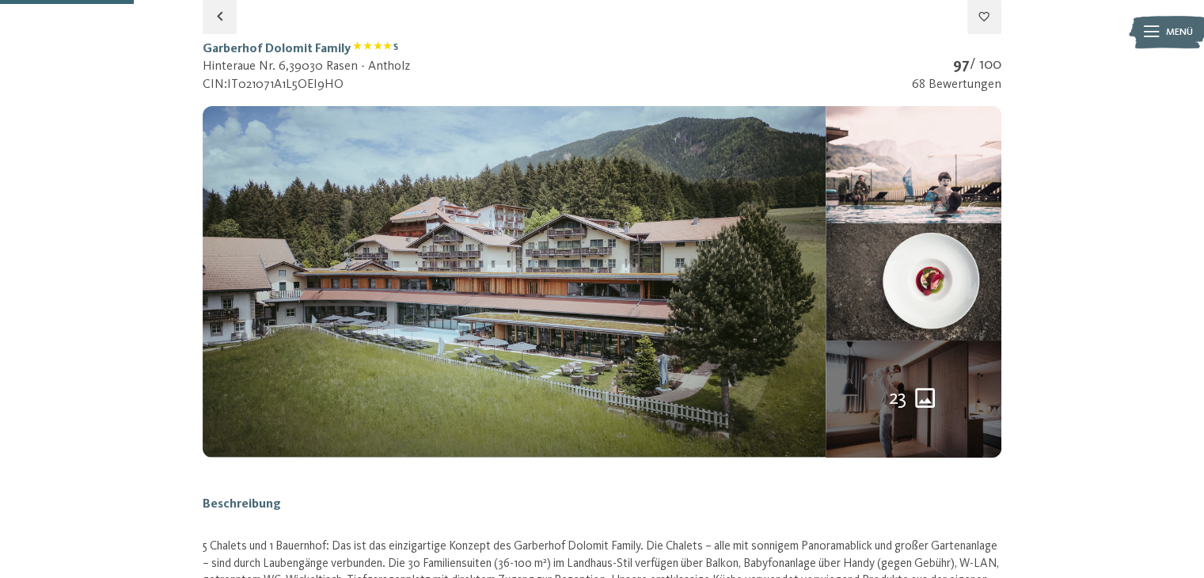
click at [0, 0] on button "button" at bounding box center [0, 0] width 0 height 0
click at [221, 21] on icon "button" at bounding box center [220, 17] width 6 height 10
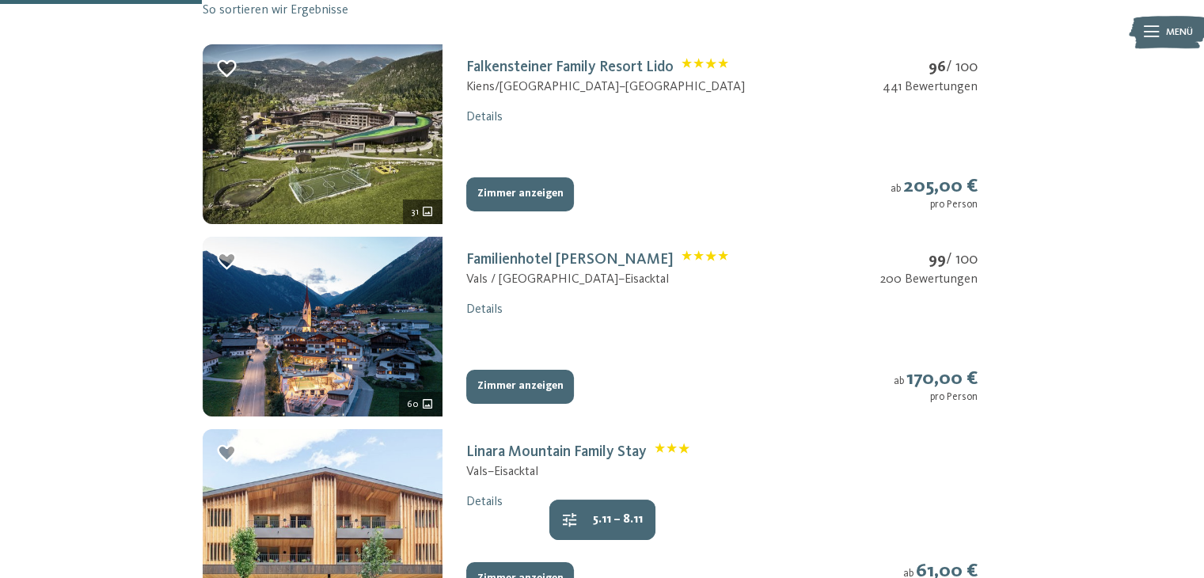
scroll to position [450, 0]
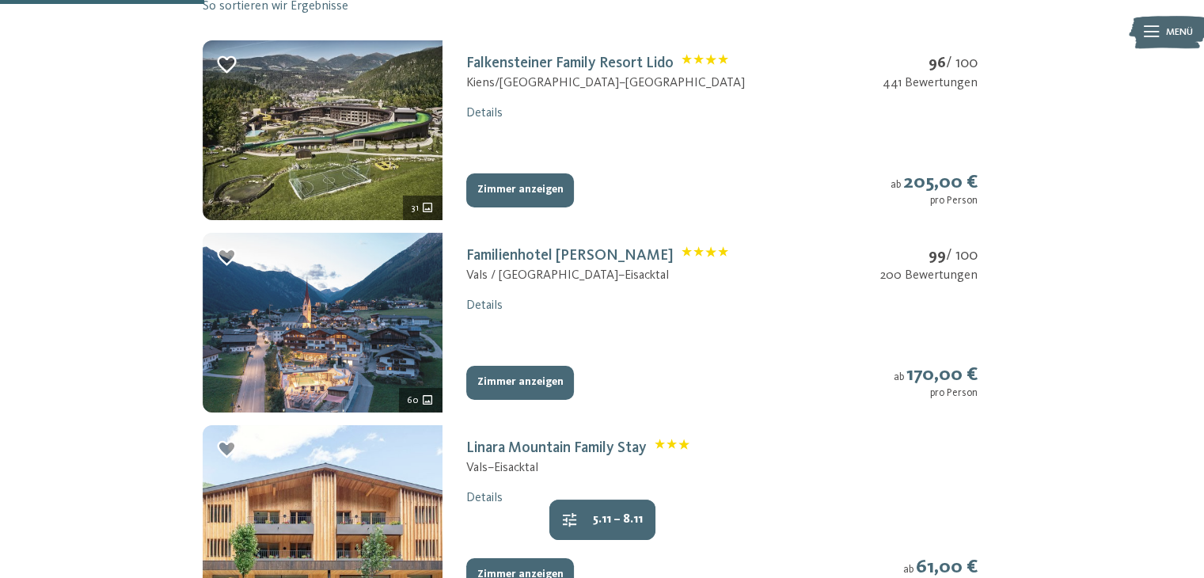
click at [305, 340] on img at bounding box center [323, 323] width 240 height 180
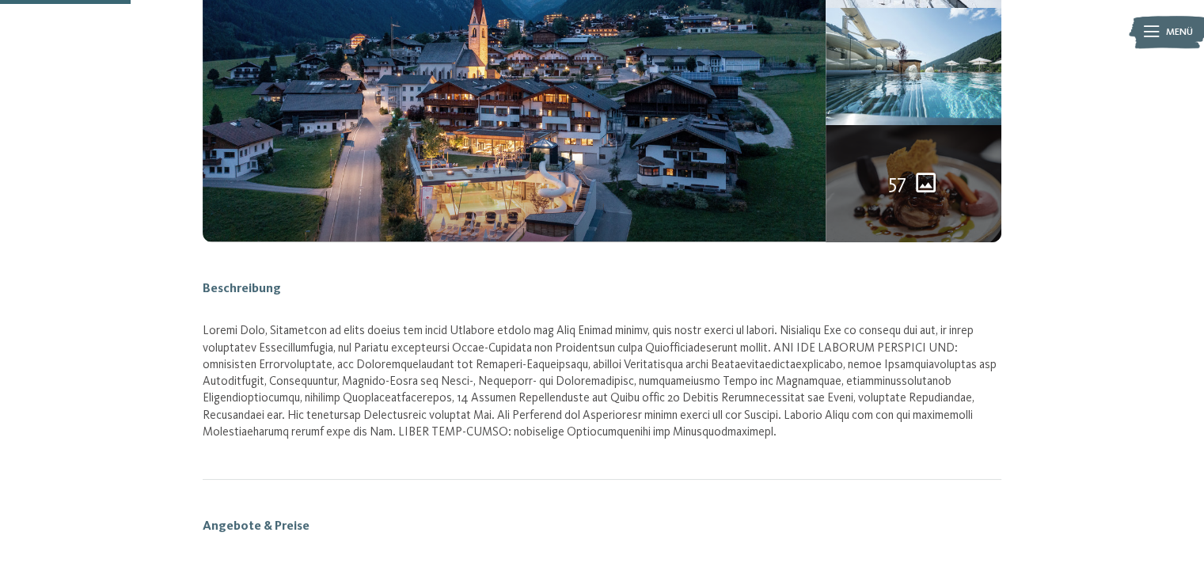
scroll to position [234, 0]
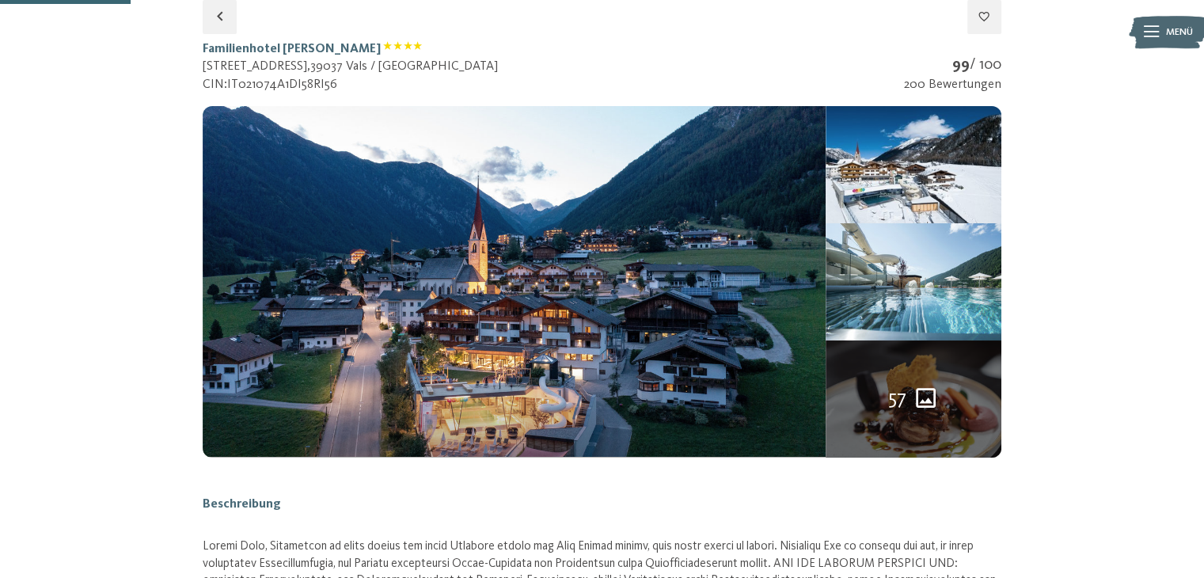
select select "*"
select select "**********"
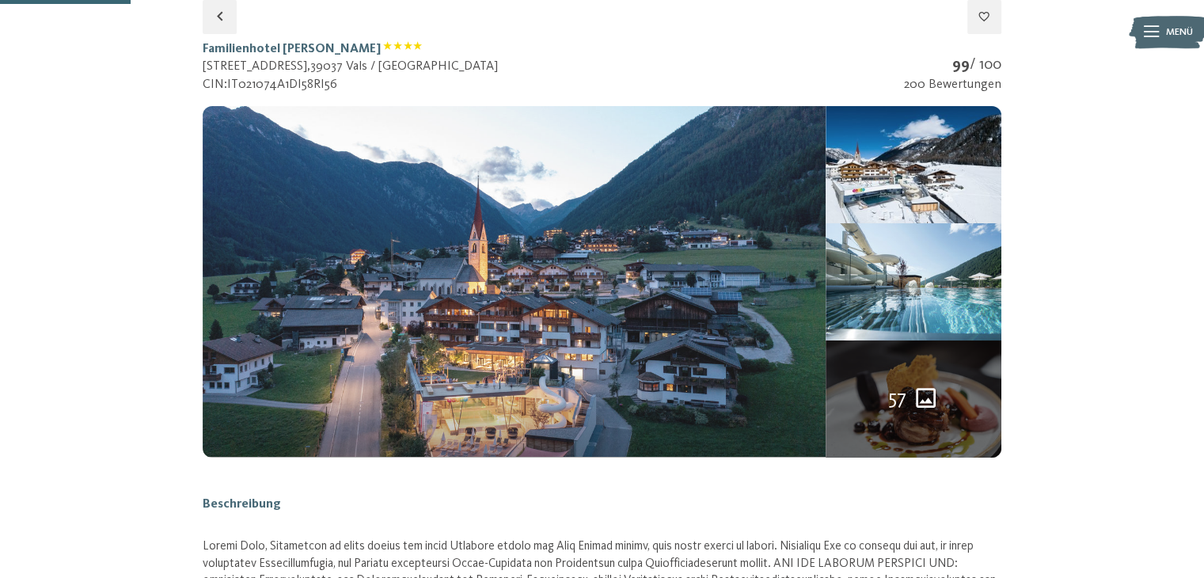
click at [424, 319] on img at bounding box center [514, 281] width 623 height 351
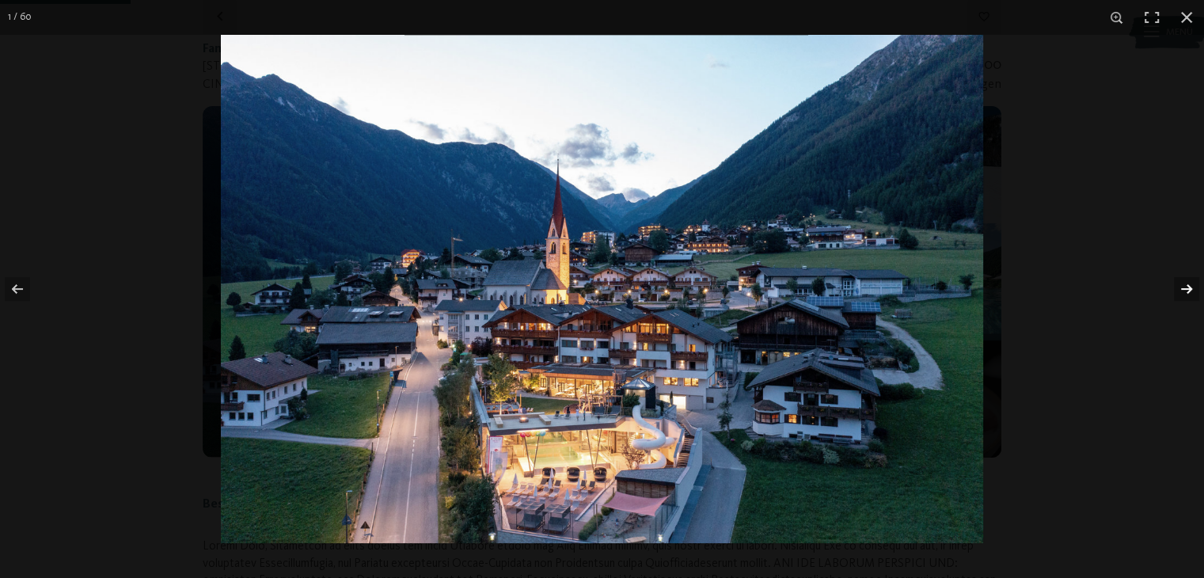
click at [1186, 291] on button "button" at bounding box center [1176, 288] width 55 height 79
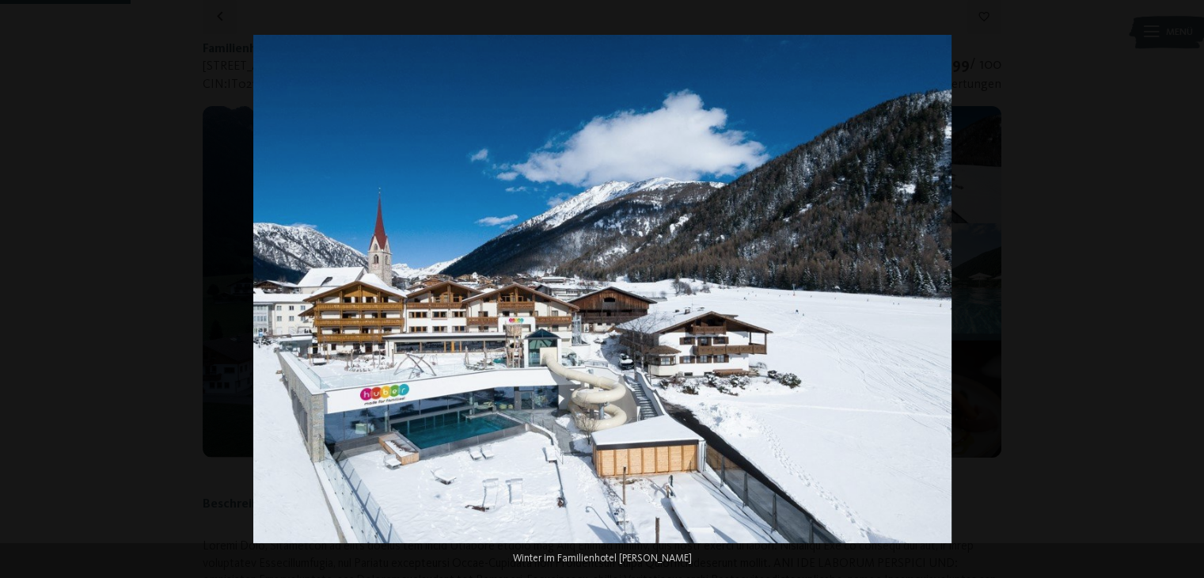
click at [1186, 291] on button "button" at bounding box center [1176, 288] width 55 height 79
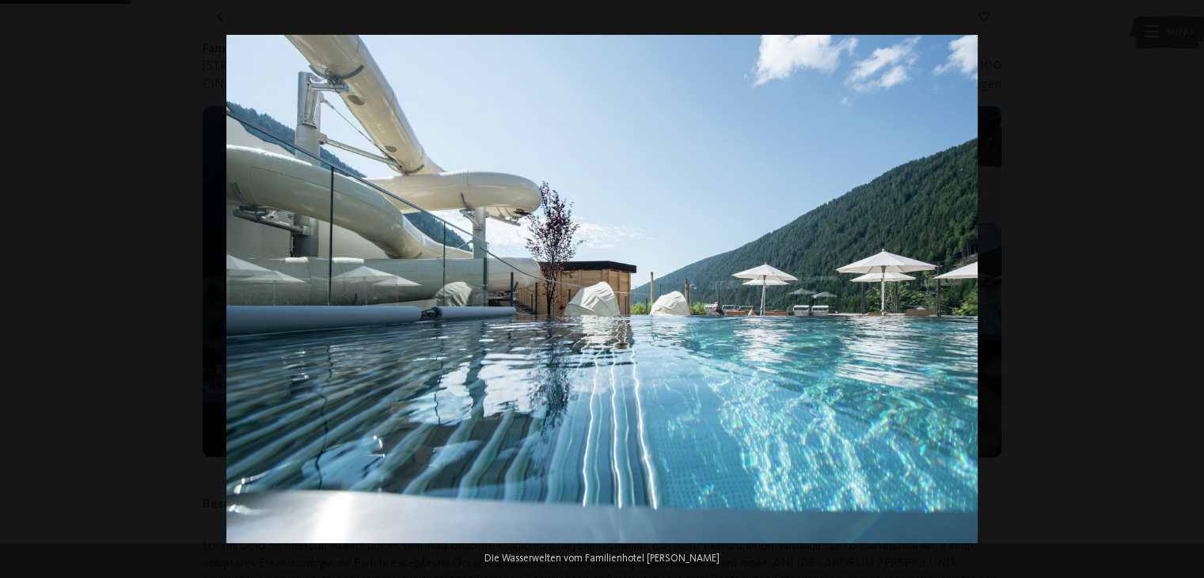
click at [1186, 291] on button "button" at bounding box center [1176, 288] width 55 height 79
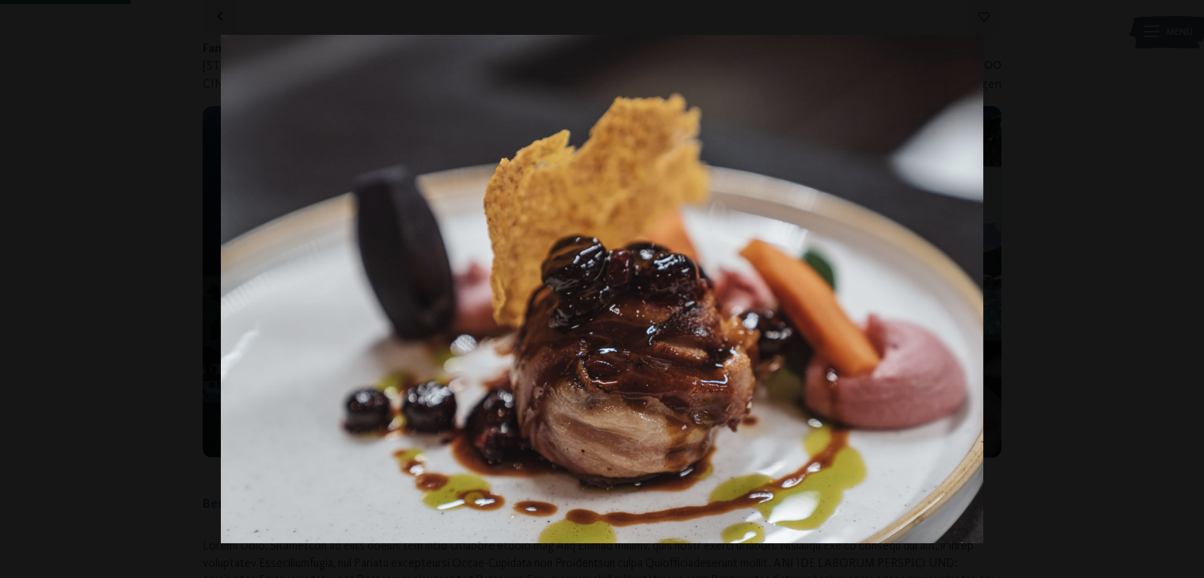
click at [1186, 291] on button "button" at bounding box center [1176, 288] width 55 height 79
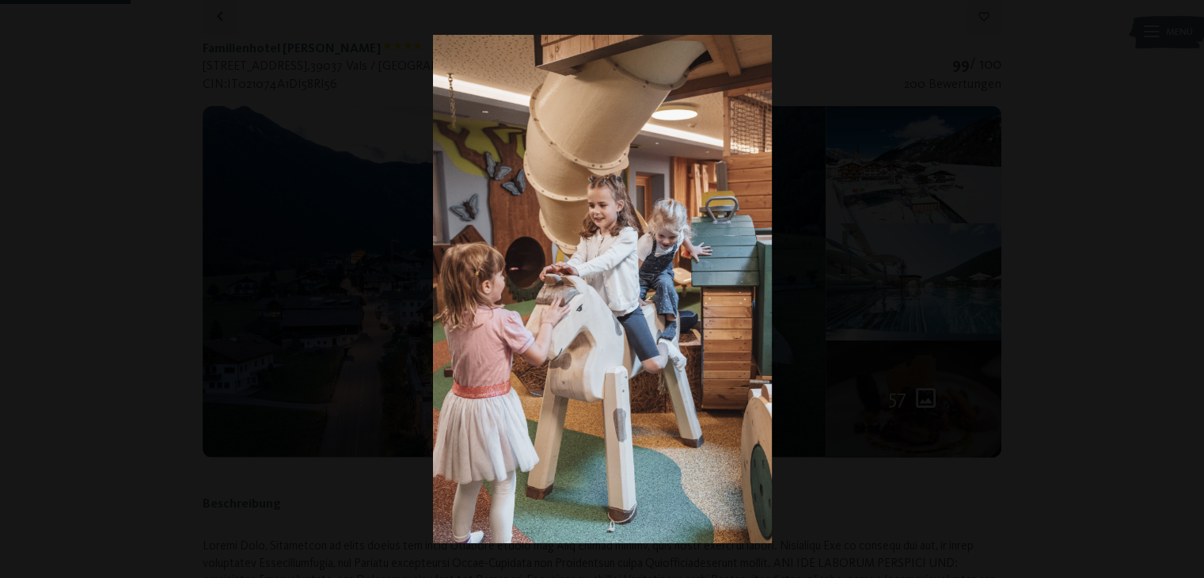
click at [1186, 291] on button "button" at bounding box center [1176, 288] width 55 height 79
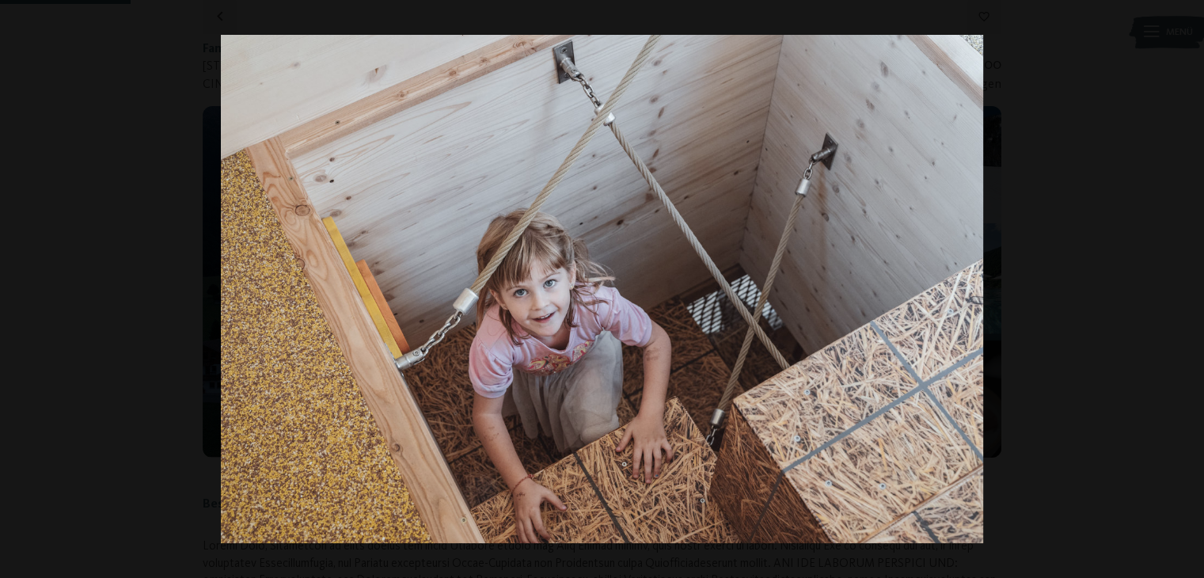
click at [1186, 291] on button "button" at bounding box center [1176, 288] width 55 height 79
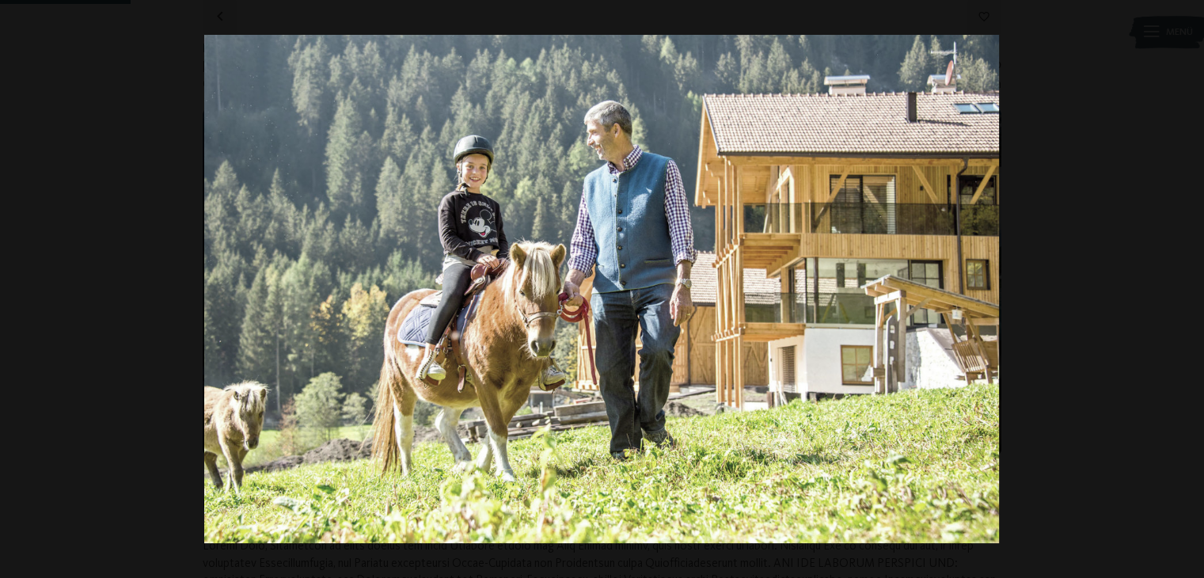
click at [1186, 291] on button "button" at bounding box center [1176, 288] width 55 height 79
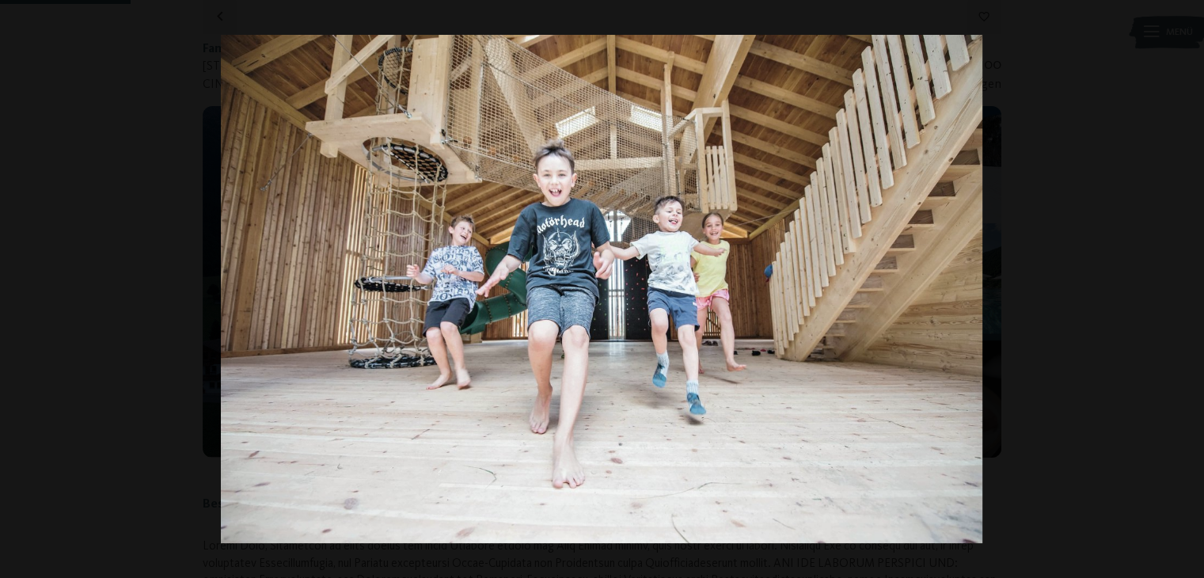
click at [1186, 291] on button "button" at bounding box center [1176, 288] width 55 height 79
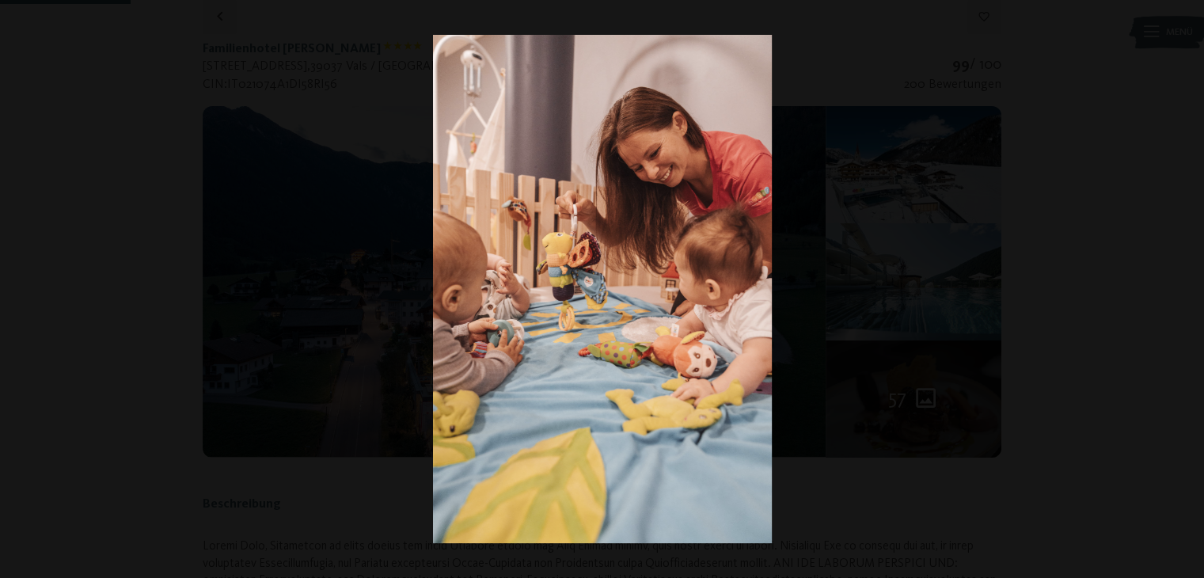
click at [1186, 291] on button "button" at bounding box center [1176, 288] width 55 height 79
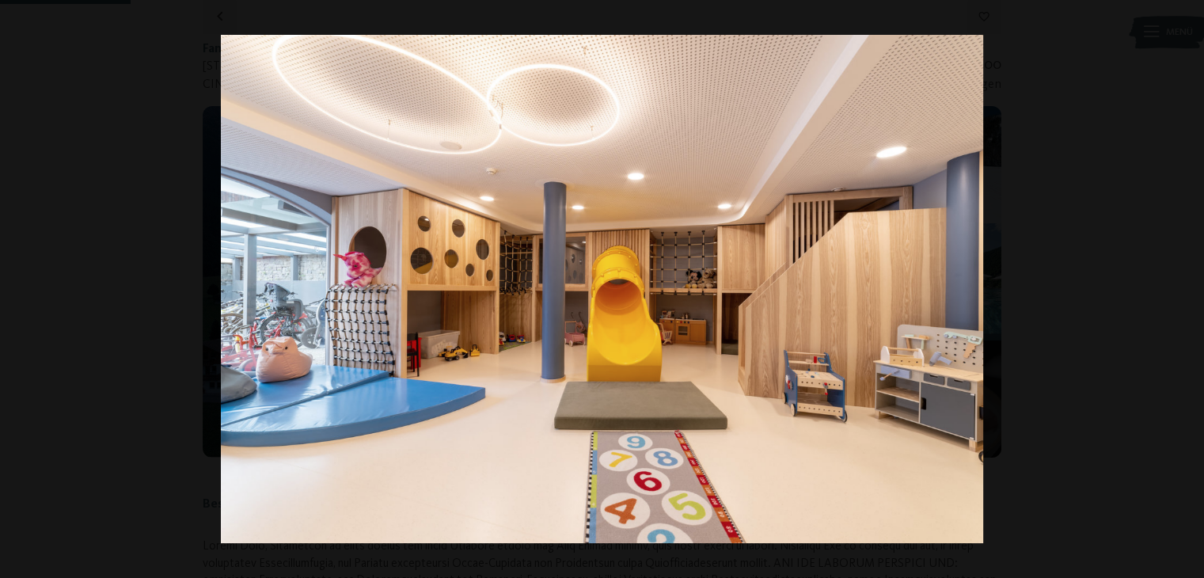
click at [1186, 291] on button "button" at bounding box center [1176, 288] width 55 height 79
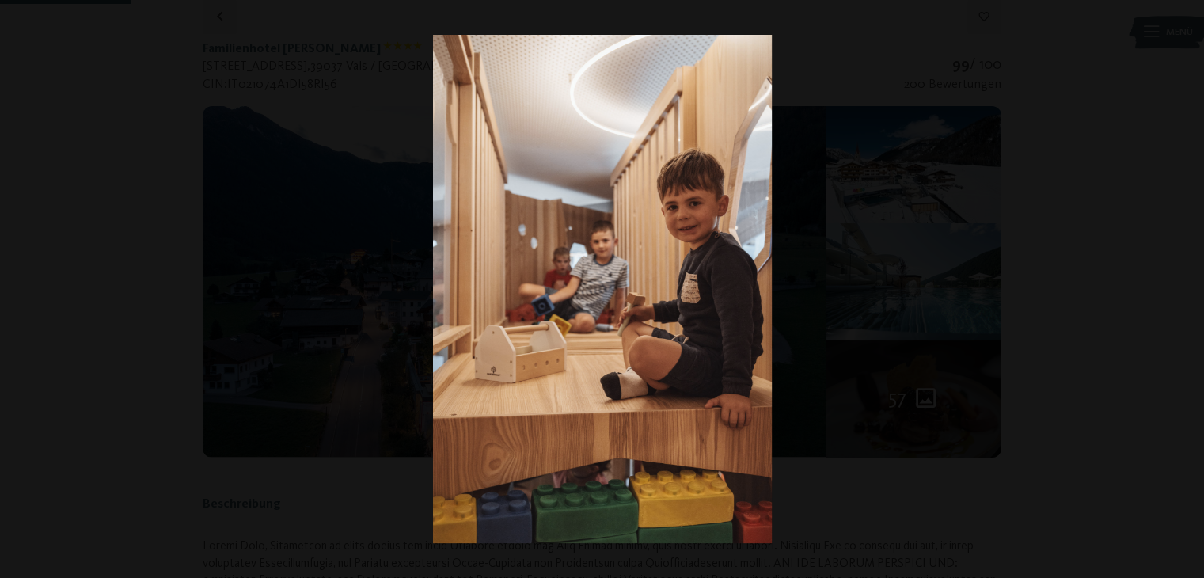
click at [1186, 291] on button "button" at bounding box center [1176, 288] width 55 height 79
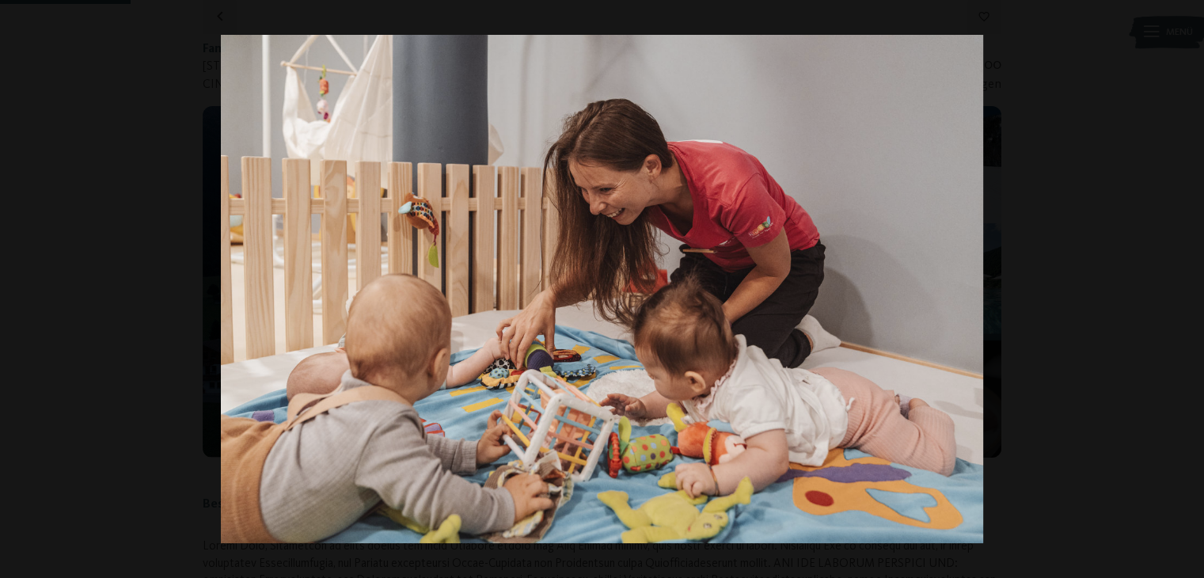
click at [1186, 291] on button "button" at bounding box center [1176, 288] width 55 height 79
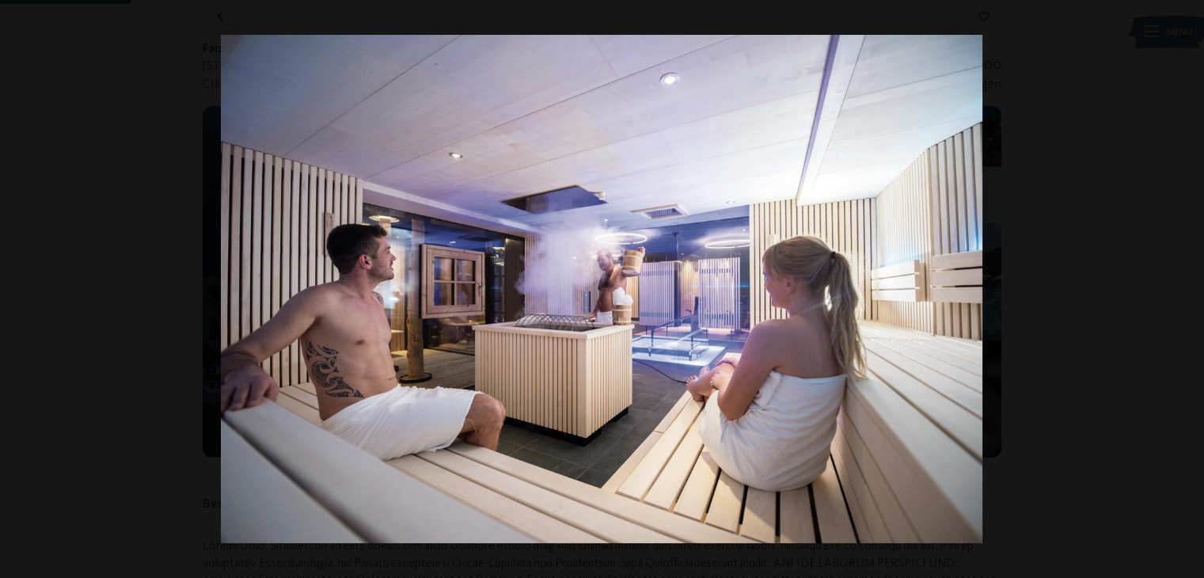
click at [1186, 291] on button "button" at bounding box center [1176, 288] width 55 height 79
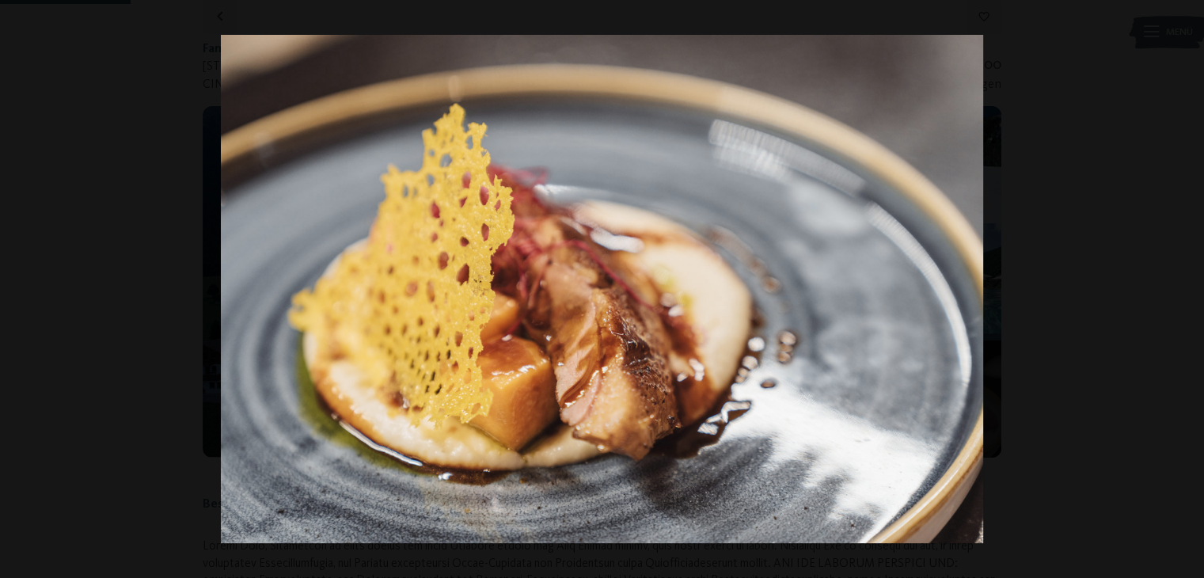
click at [1186, 291] on button "button" at bounding box center [1176, 288] width 55 height 79
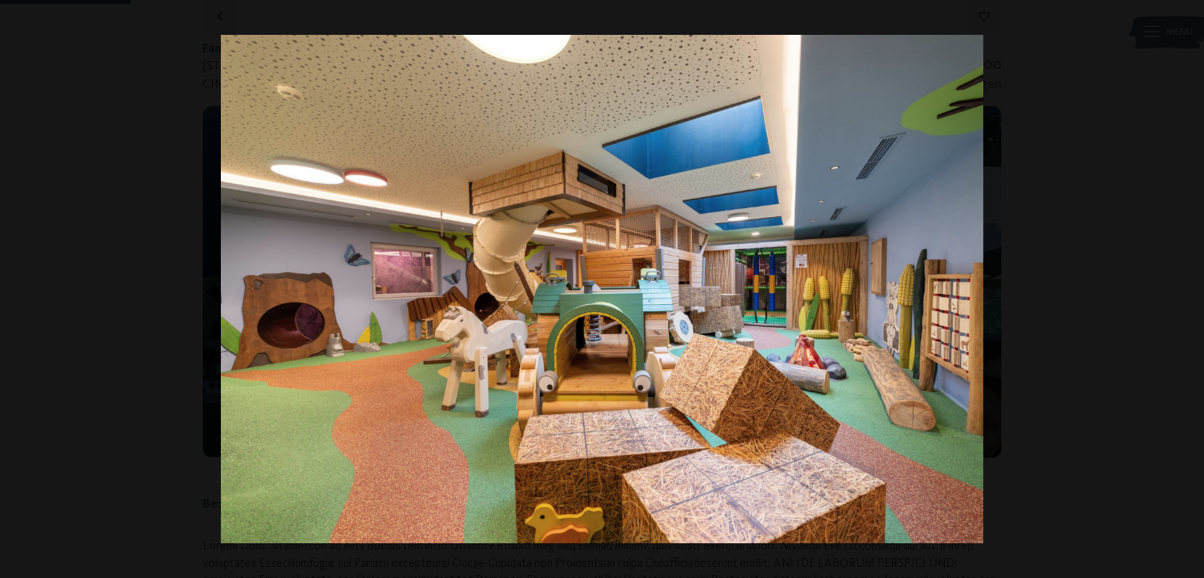
click at [1186, 291] on button "button" at bounding box center [1176, 288] width 55 height 79
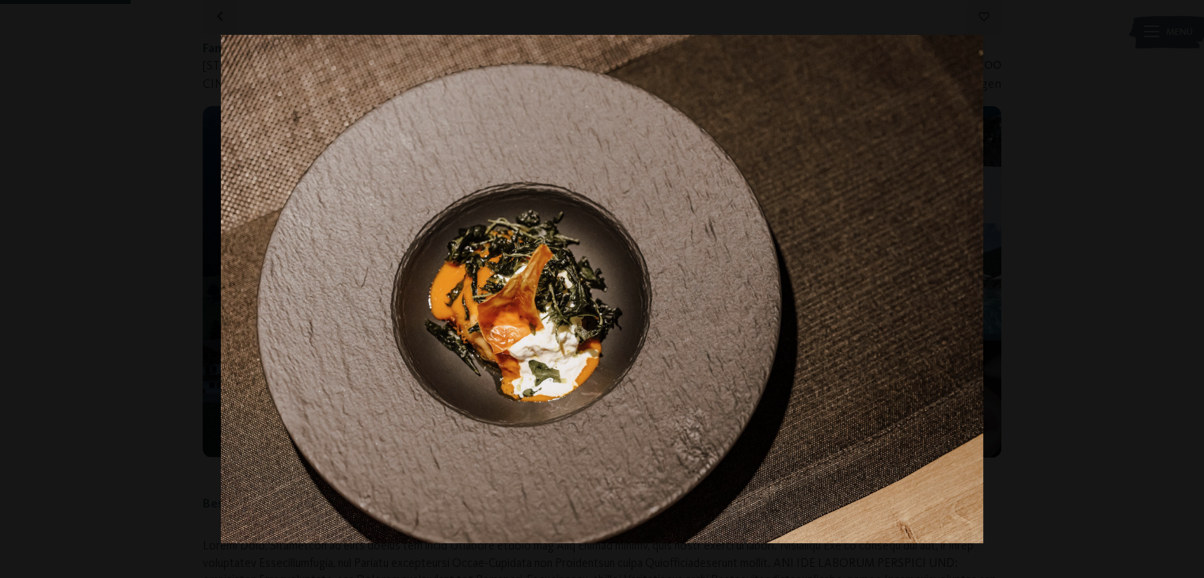
click at [1186, 291] on button "button" at bounding box center [1176, 288] width 55 height 79
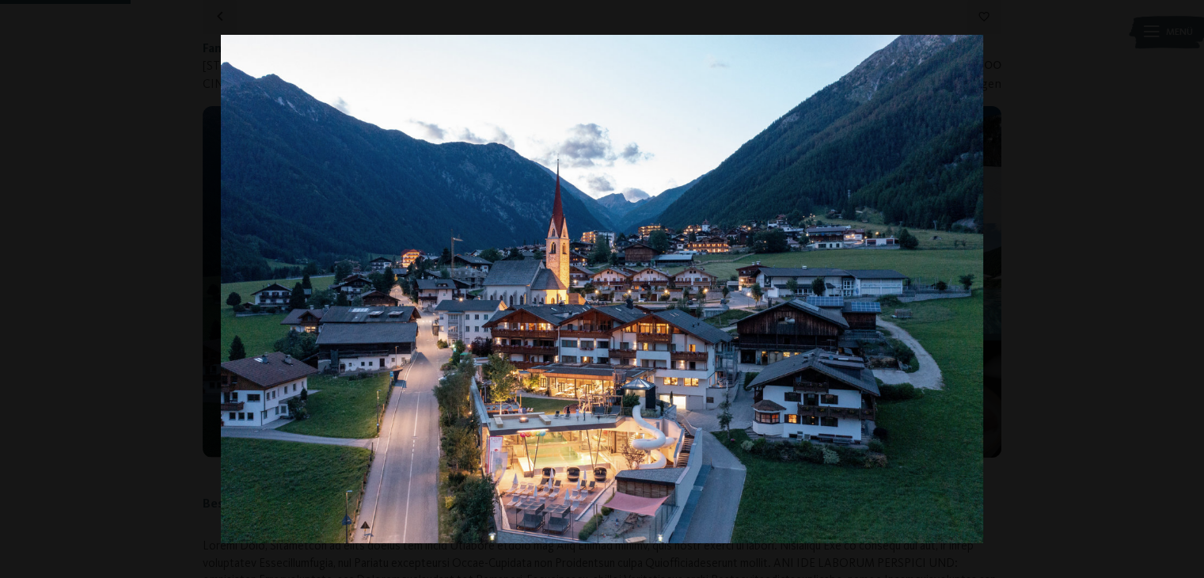
click at [1186, 291] on button "button" at bounding box center [1176, 288] width 55 height 79
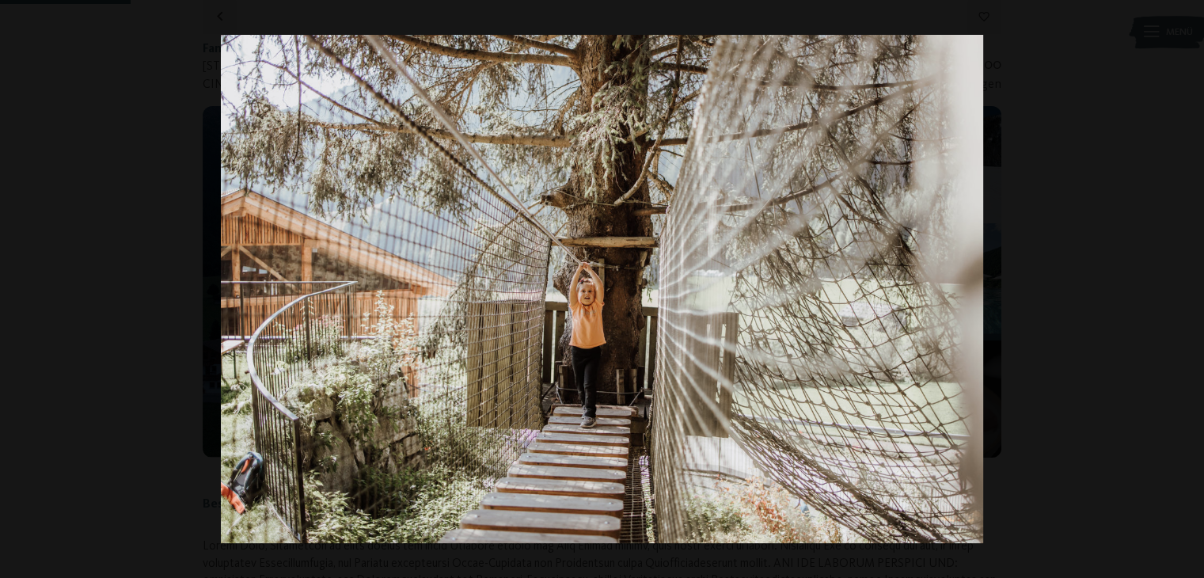
click at [1186, 291] on button "button" at bounding box center [1176, 288] width 55 height 79
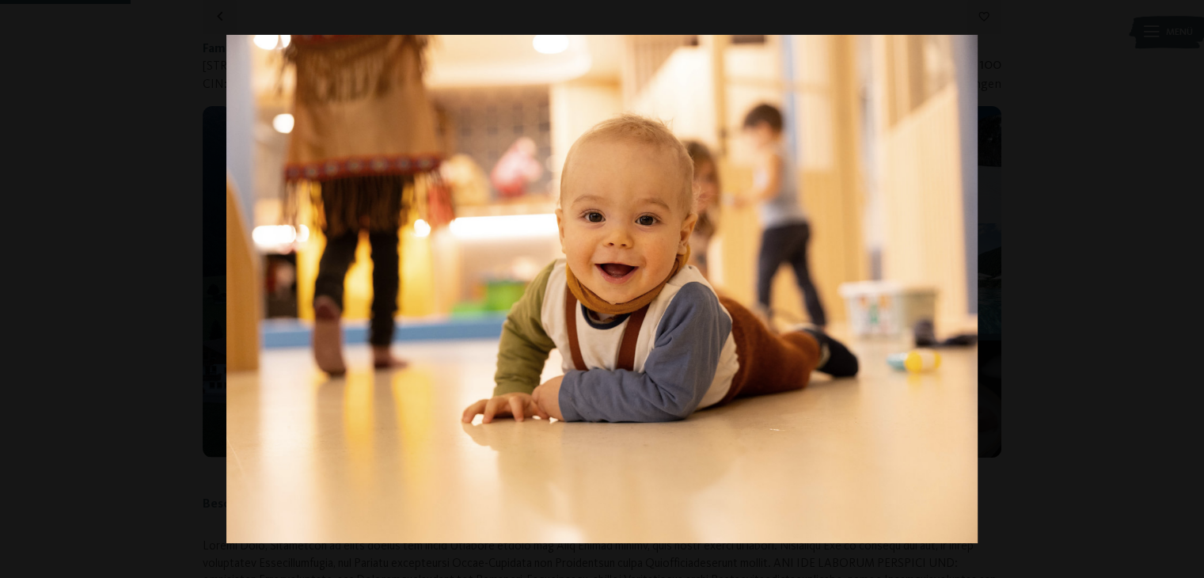
click at [1186, 291] on button "button" at bounding box center [1176, 288] width 55 height 79
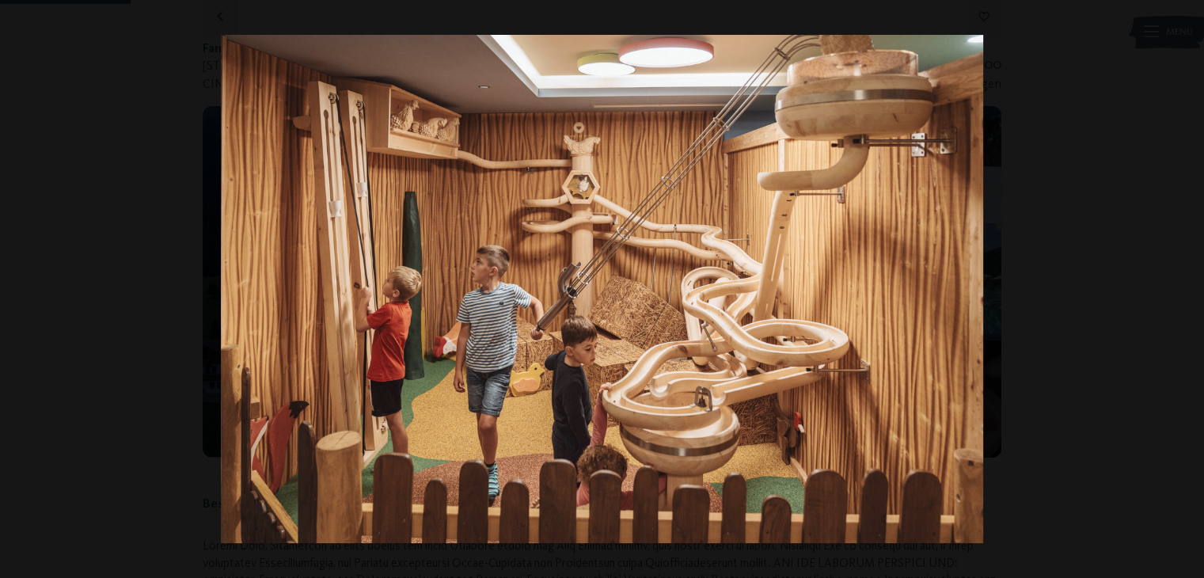
click at [1186, 291] on button "button" at bounding box center [1176, 288] width 55 height 79
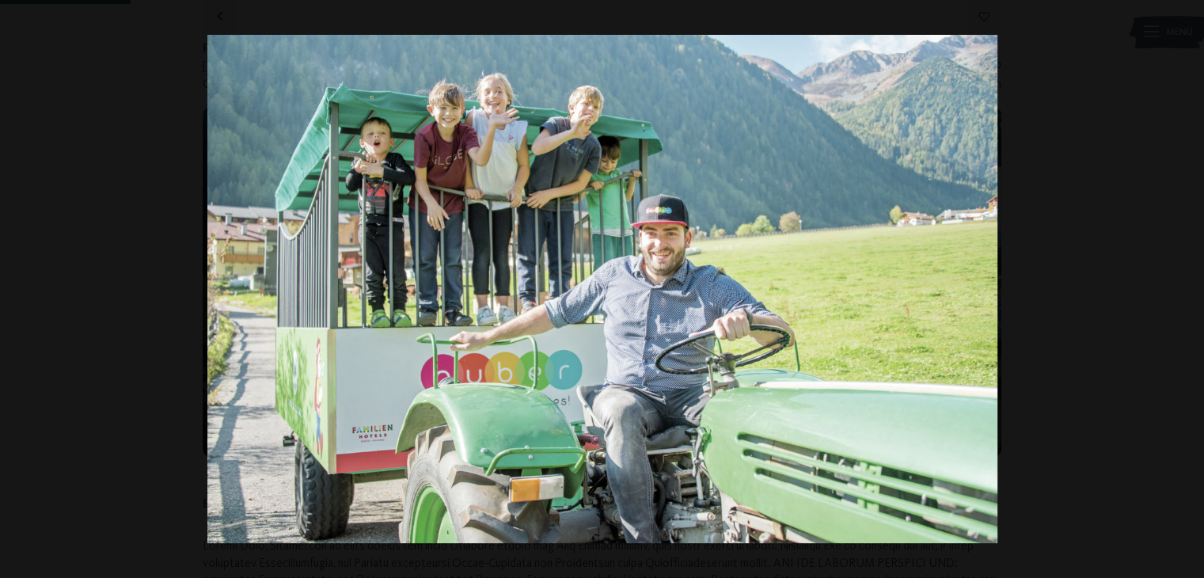
click at [1186, 291] on button "button" at bounding box center [1176, 288] width 55 height 79
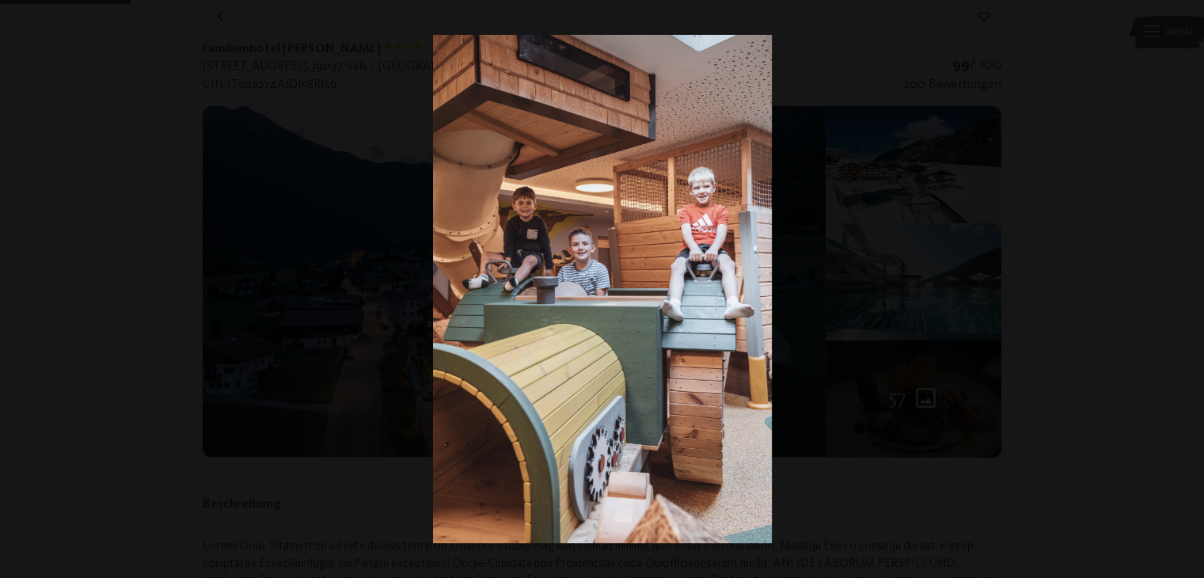
click at [1186, 291] on button "button" at bounding box center [1176, 288] width 55 height 79
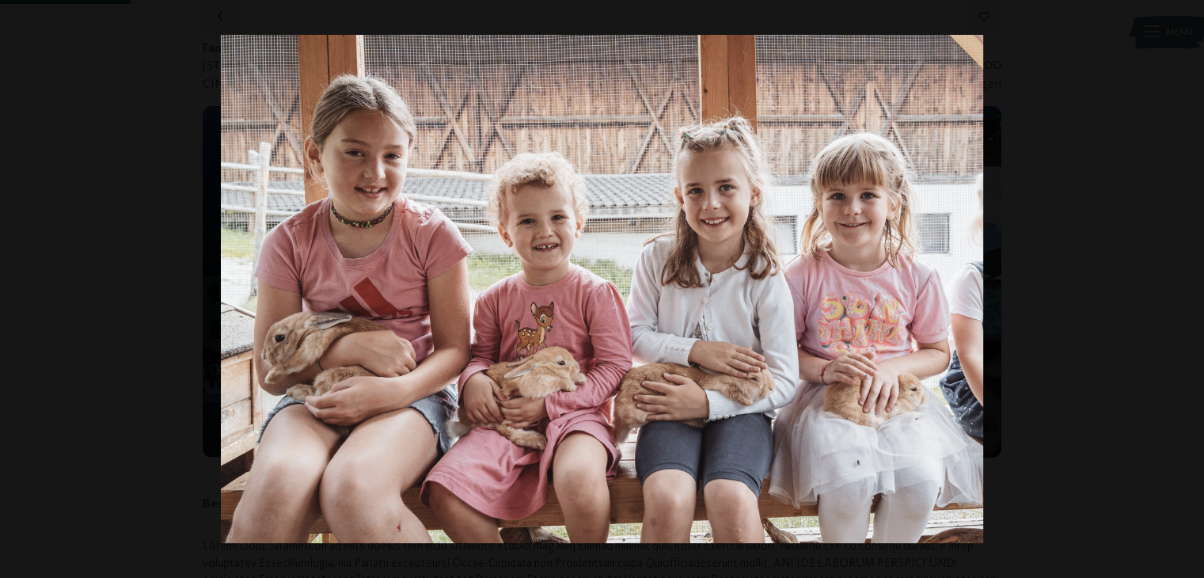
click at [1186, 291] on button "button" at bounding box center [1176, 288] width 55 height 79
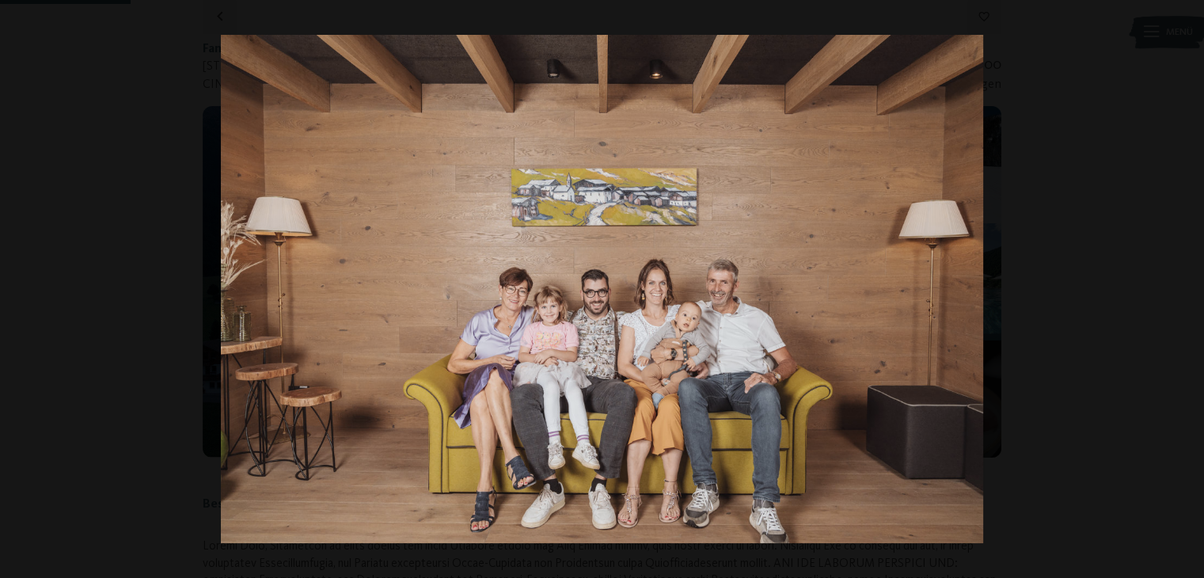
click at [1186, 291] on button "button" at bounding box center [1176, 288] width 55 height 79
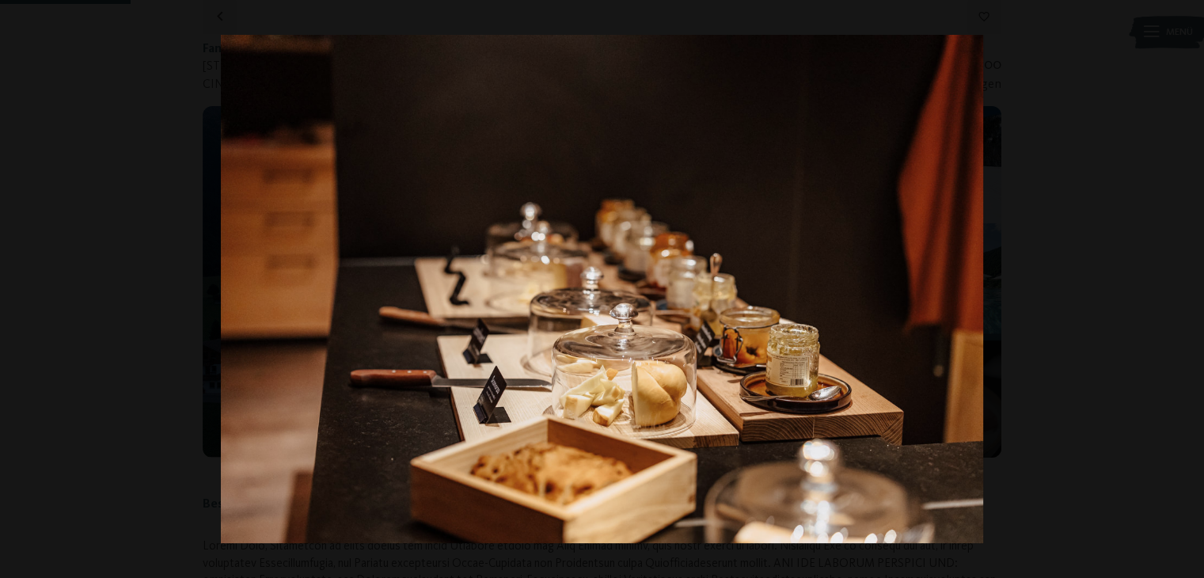
click at [1186, 291] on button "button" at bounding box center [1176, 288] width 55 height 79
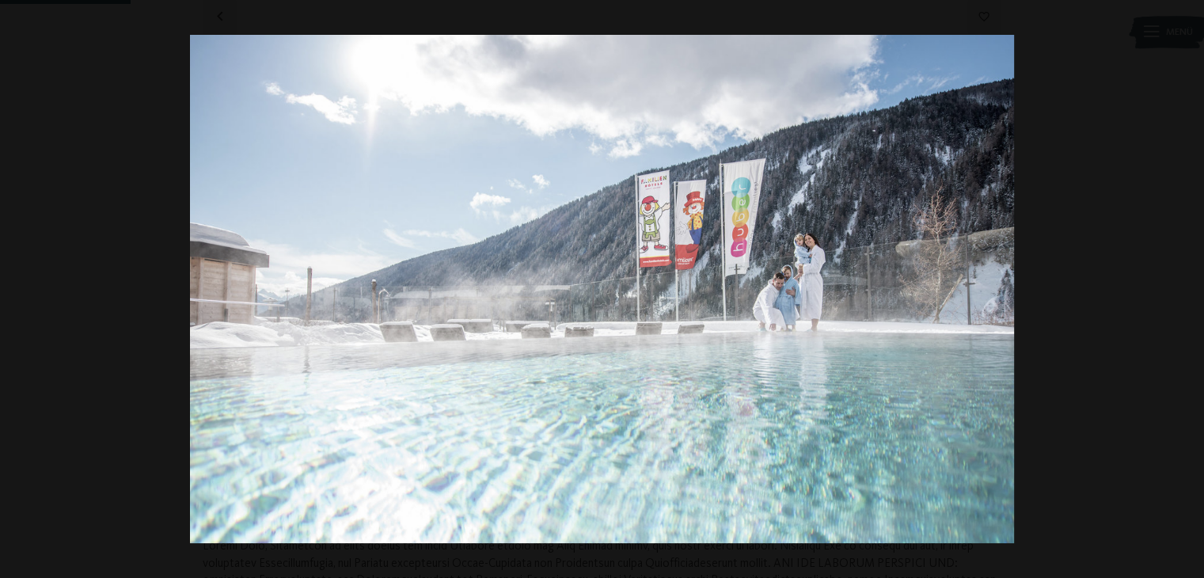
click at [1186, 291] on button "button" at bounding box center [1176, 288] width 55 height 79
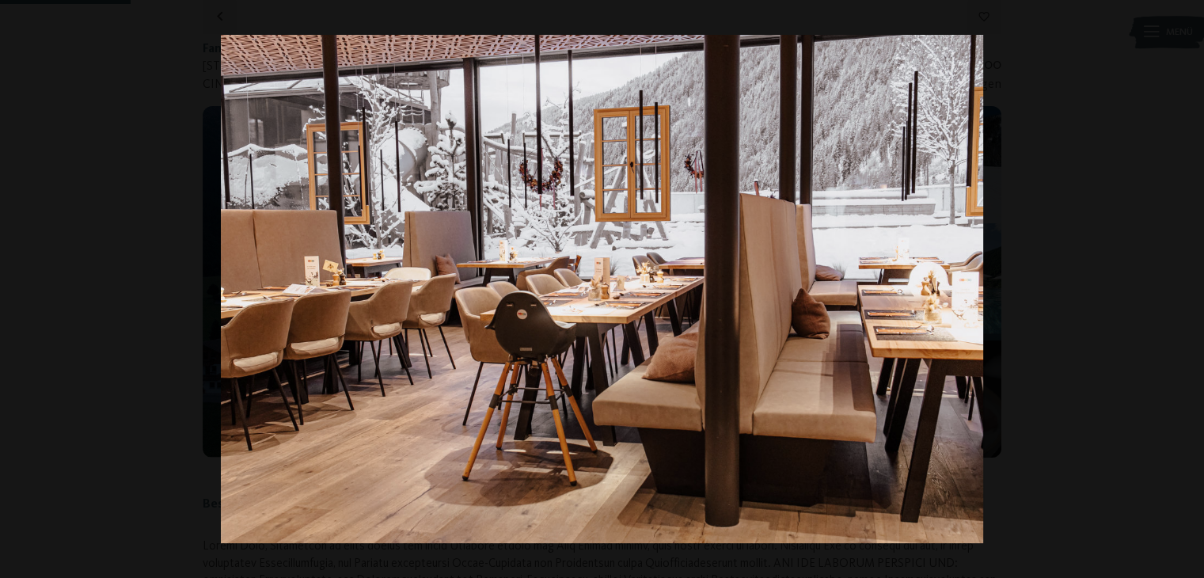
click at [1186, 291] on button "button" at bounding box center [1176, 288] width 55 height 79
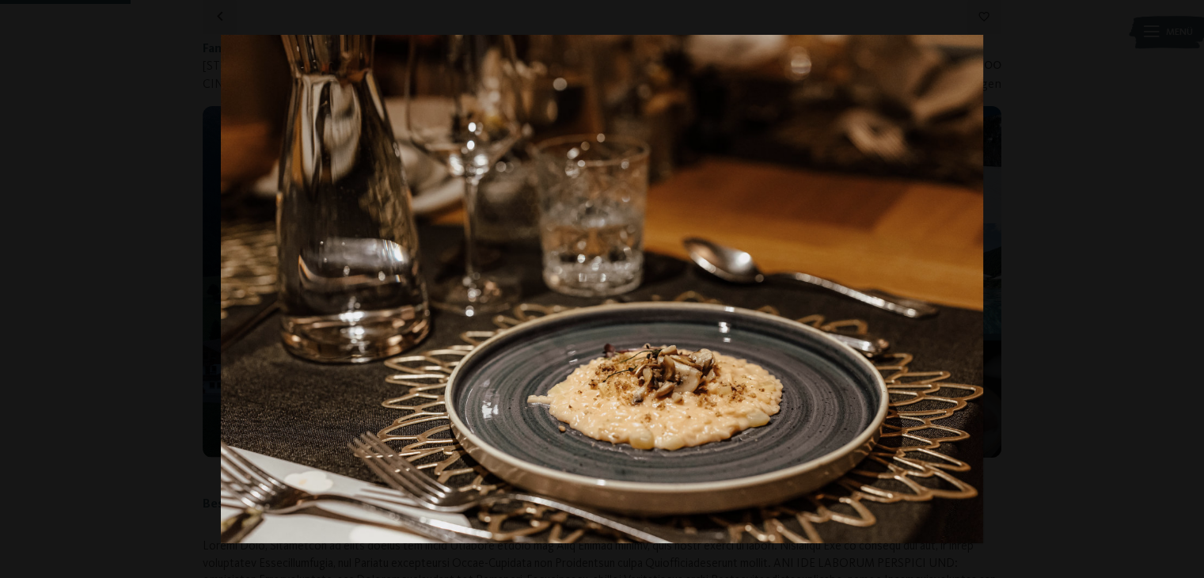
click at [1186, 291] on button "button" at bounding box center [1176, 288] width 55 height 79
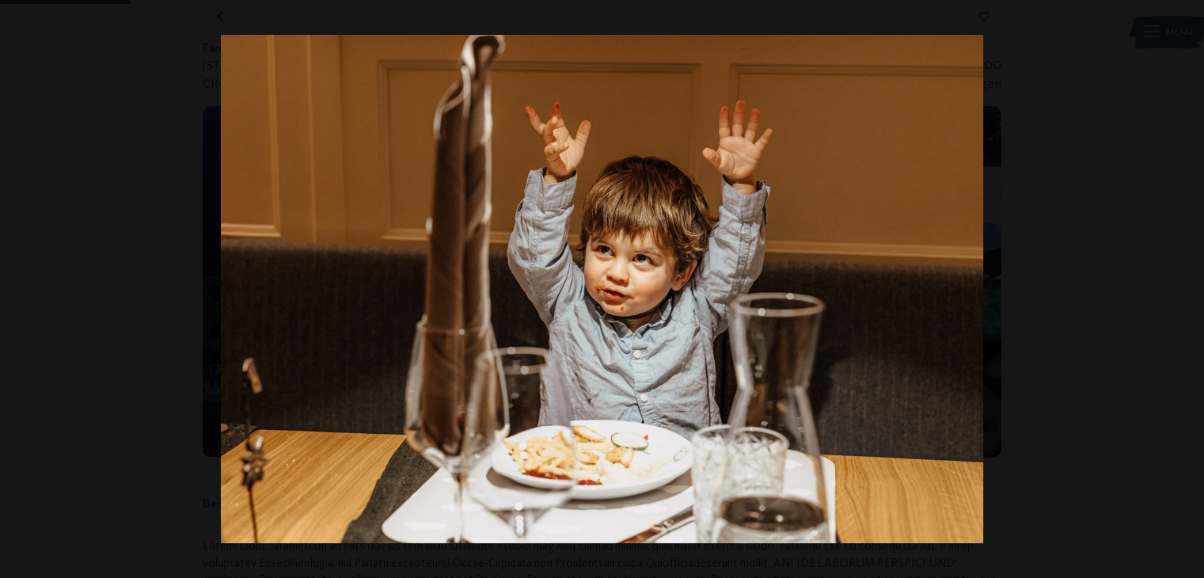
click at [1186, 291] on button "button" at bounding box center [1176, 288] width 55 height 79
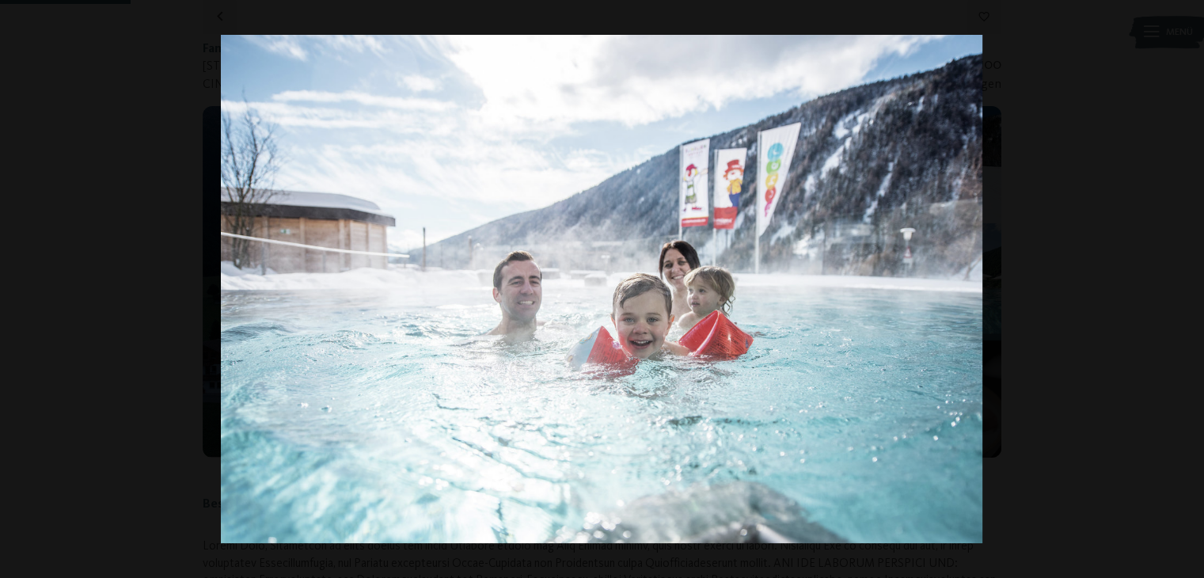
click at [1186, 291] on button "button" at bounding box center [1176, 288] width 55 height 79
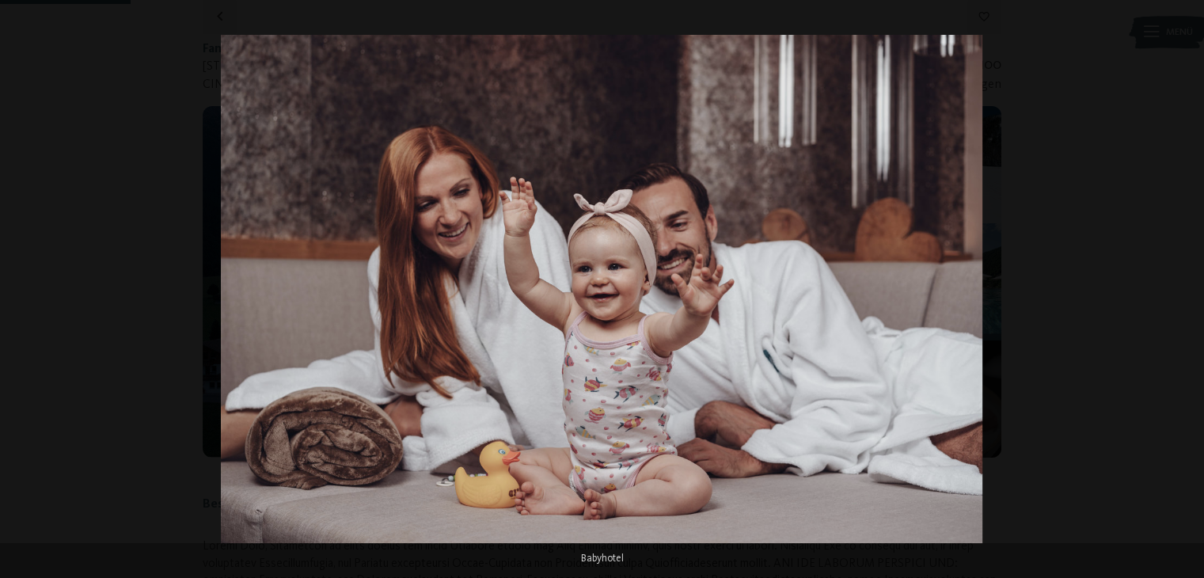
click at [1186, 291] on button "button" at bounding box center [1176, 288] width 55 height 79
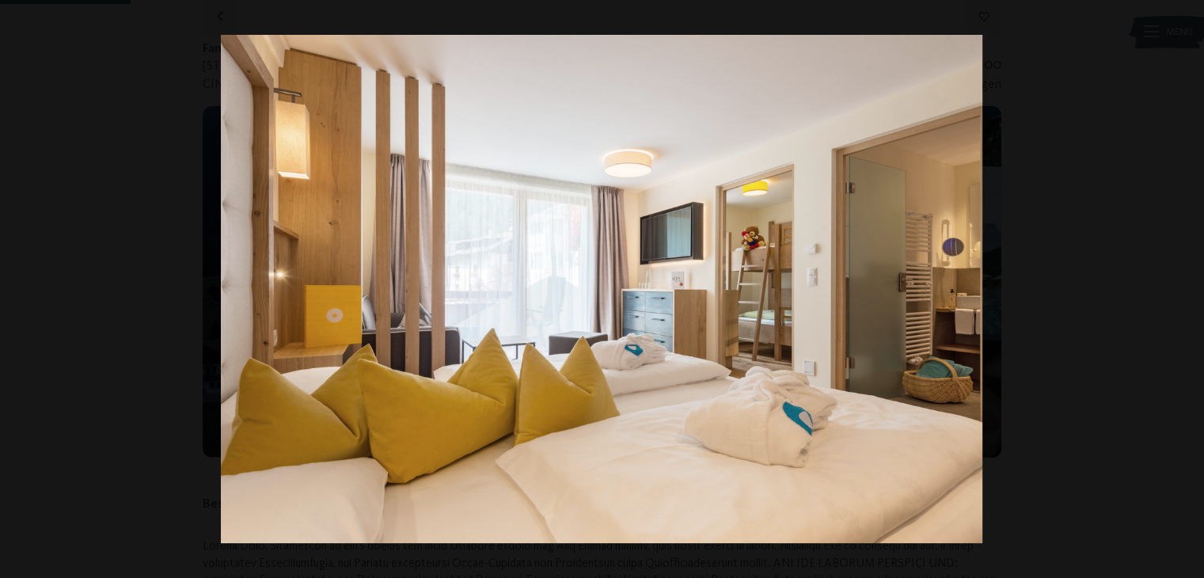
click at [1186, 291] on button "button" at bounding box center [1176, 288] width 55 height 79
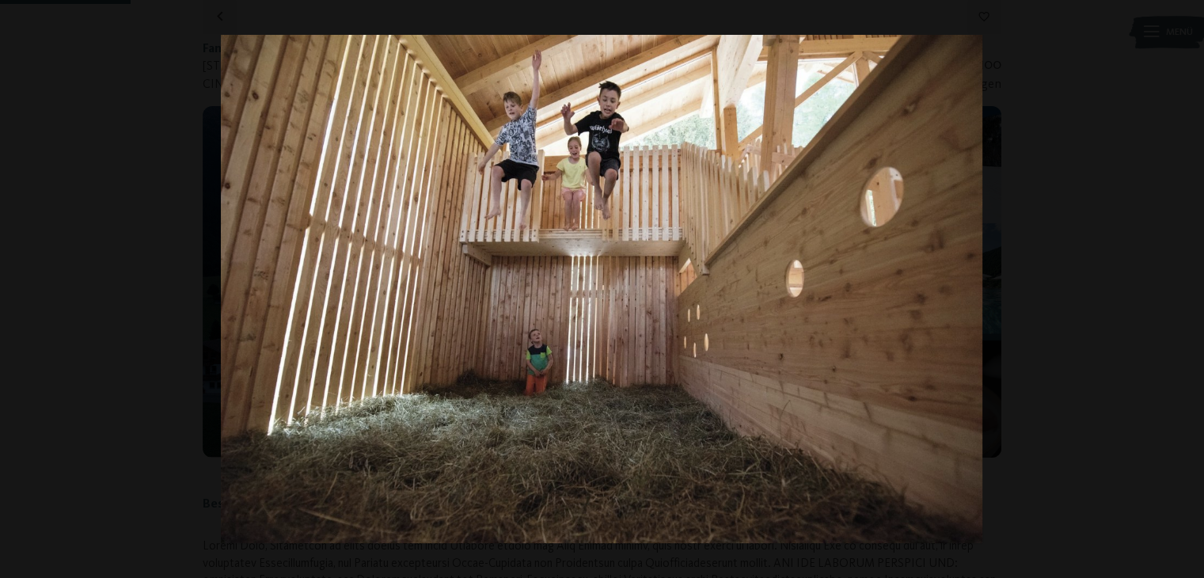
click at [1186, 291] on button "button" at bounding box center [1176, 288] width 55 height 79
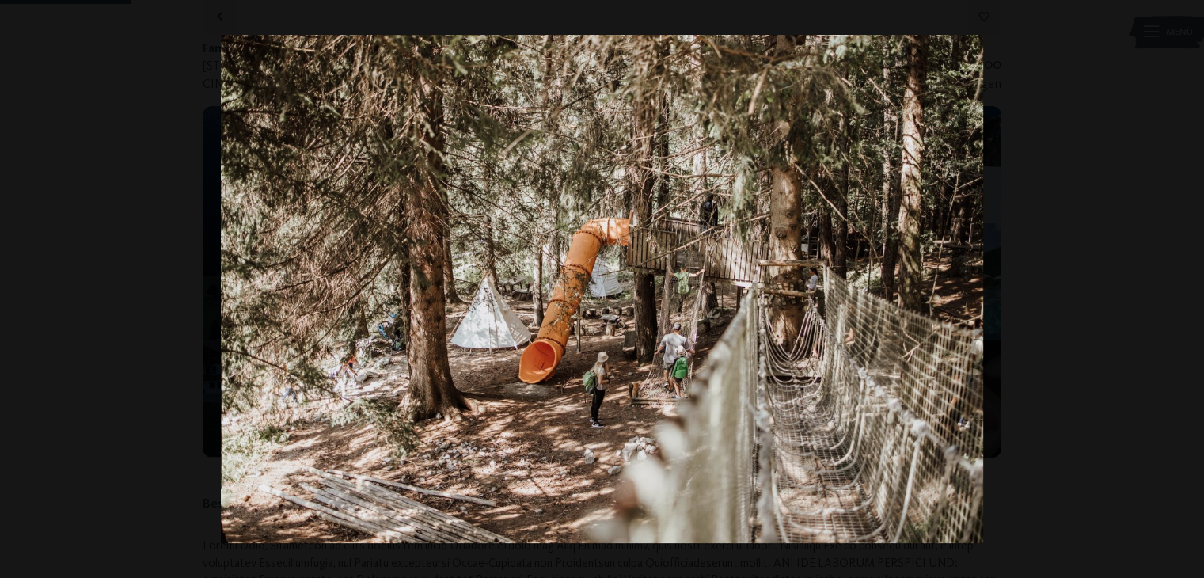
click at [1186, 291] on button "button" at bounding box center [1176, 288] width 55 height 79
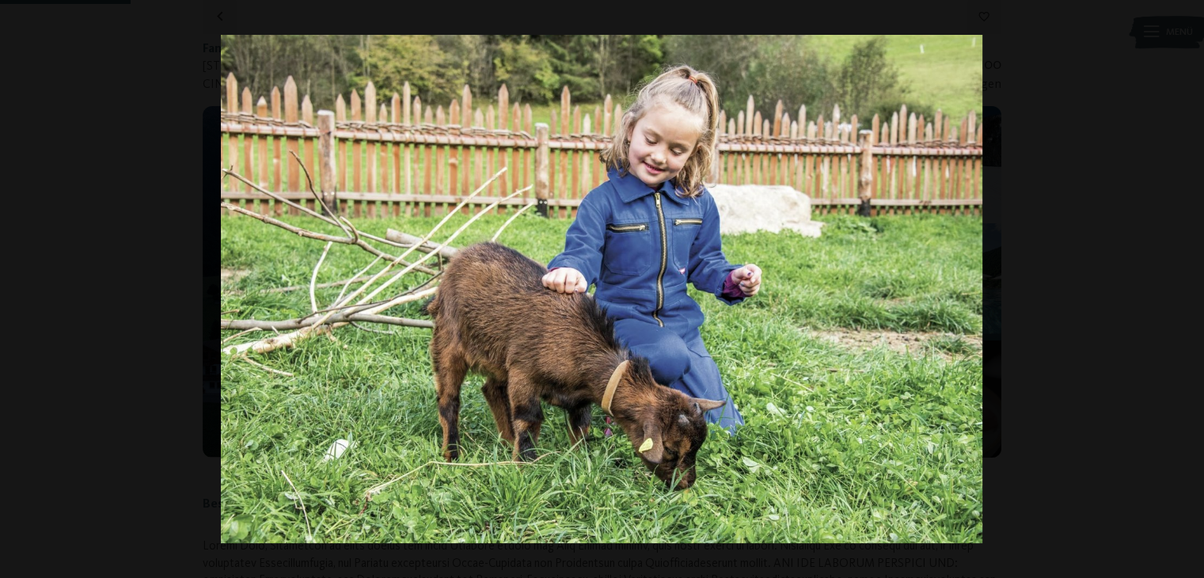
click at [1186, 291] on button "button" at bounding box center [1176, 288] width 55 height 79
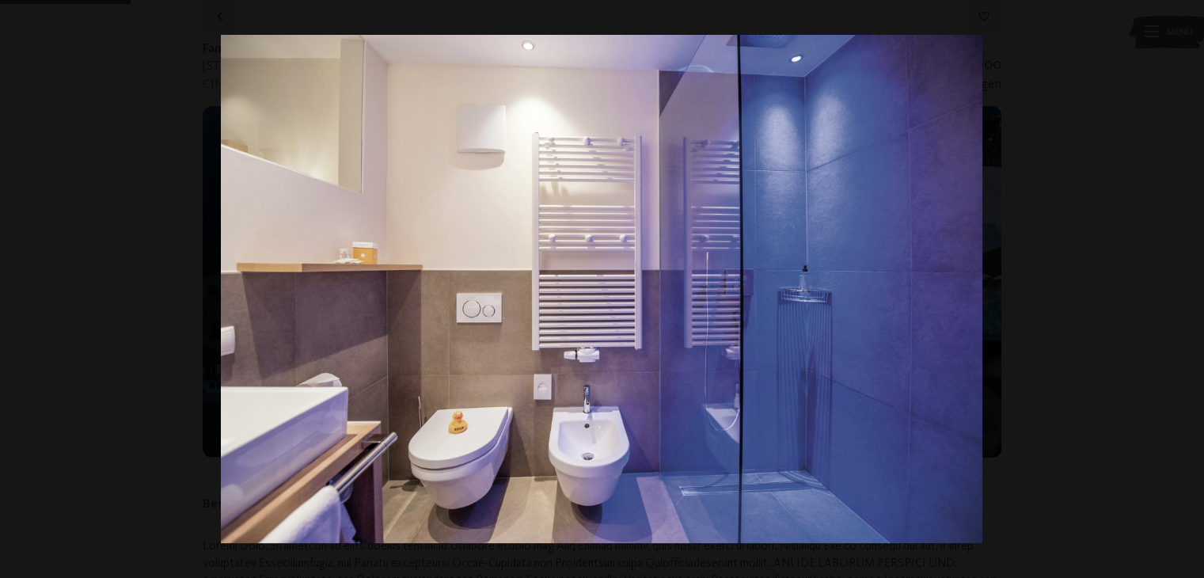
click at [1186, 291] on button "button" at bounding box center [1176, 288] width 55 height 79
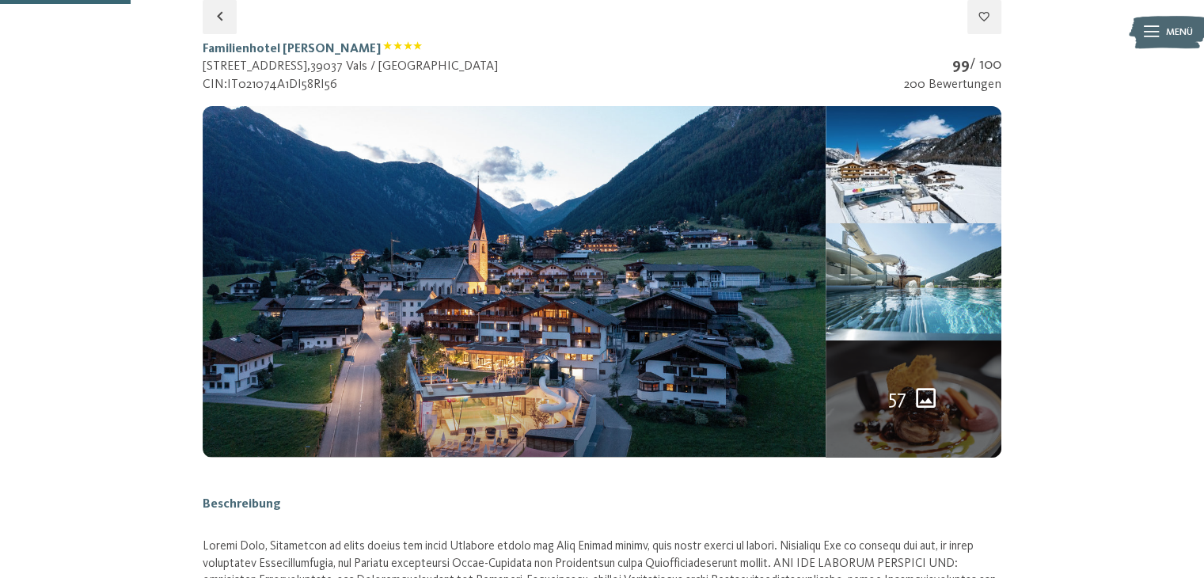
click at [0, 0] on button "button" at bounding box center [0, 0] width 0 height 0
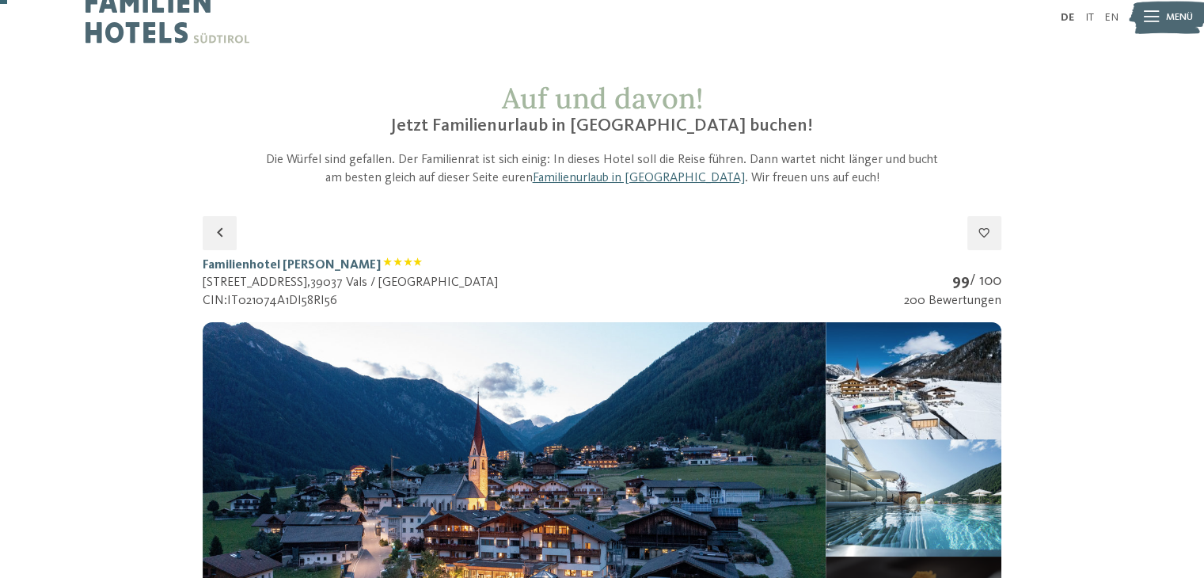
scroll to position [0, 0]
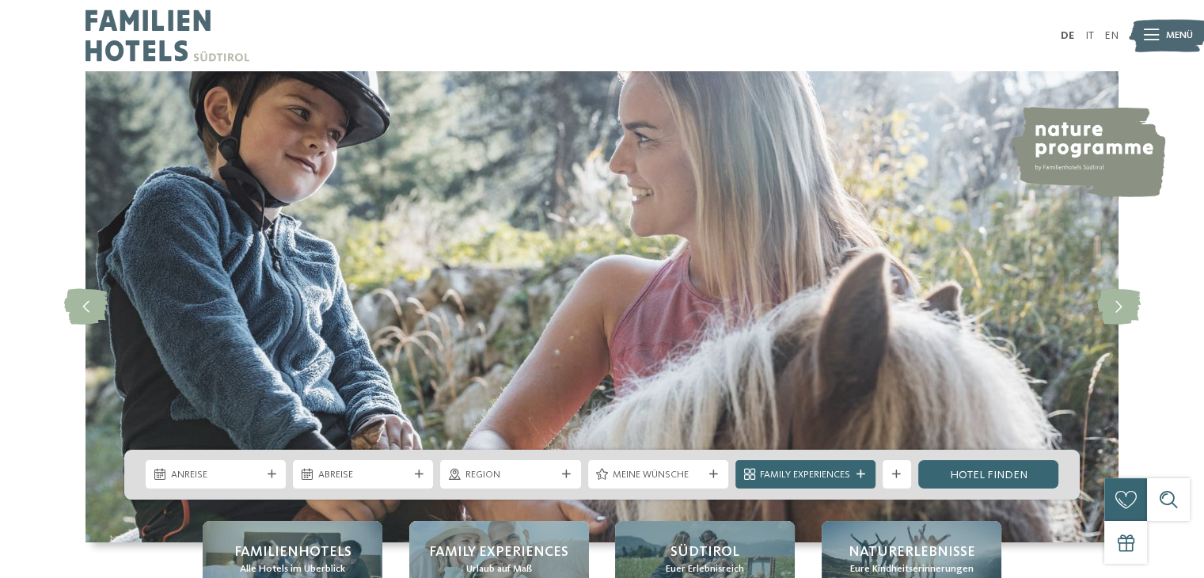
click at [1153, 39] on icon at bounding box center [1151, 35] width 15 height 11
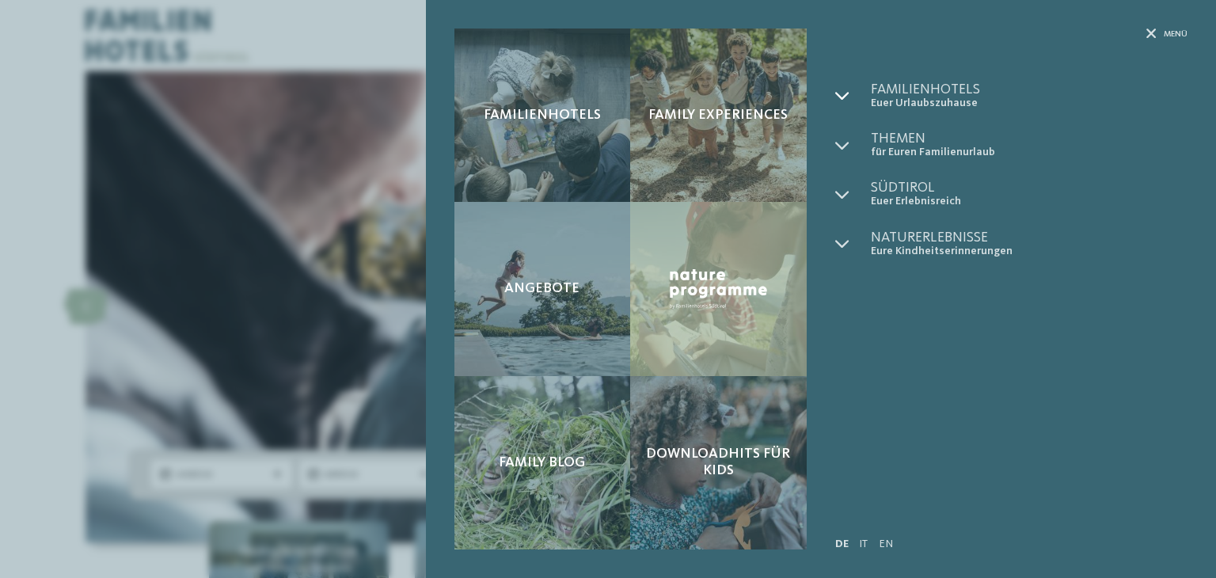
click at [839, 94] on icon at bounding box center [842, 96] width 14 height 14
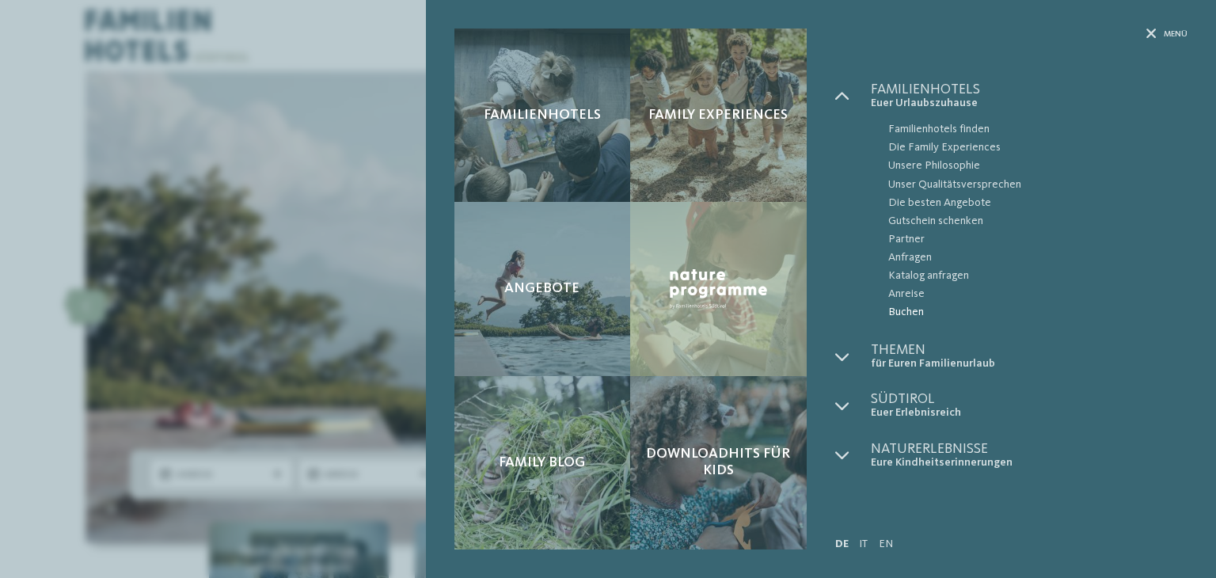
click at [903, 311] on span "Buchen" at bounding box center [1037, 312] width 299 height 18
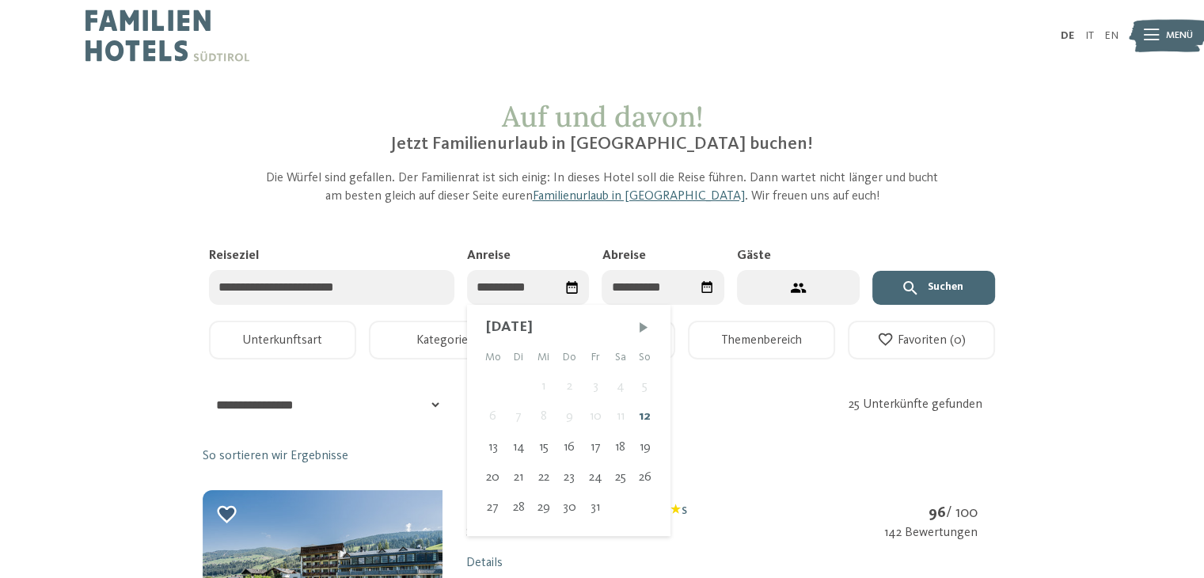
click at [507, 291] on input "Anreise" at bounding box center [528, 288] width 123 height 36
click at [642, 328] on span "Nächster Monat" at bounding box center [644, 327] width 16 height 16
click at [537, 420] on div "5" at bounding box center [543, 416] width 25 height 30
type input "**********"
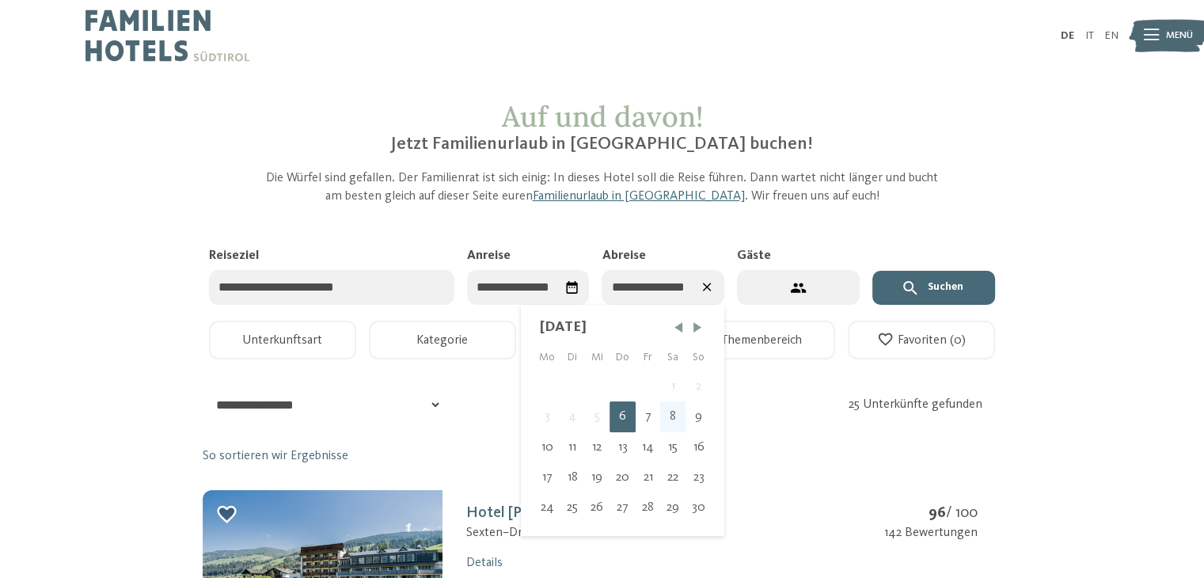
click at [678, 419] on div "8" at bounding box center [672, 416] width 25 height 30
type input "**********"
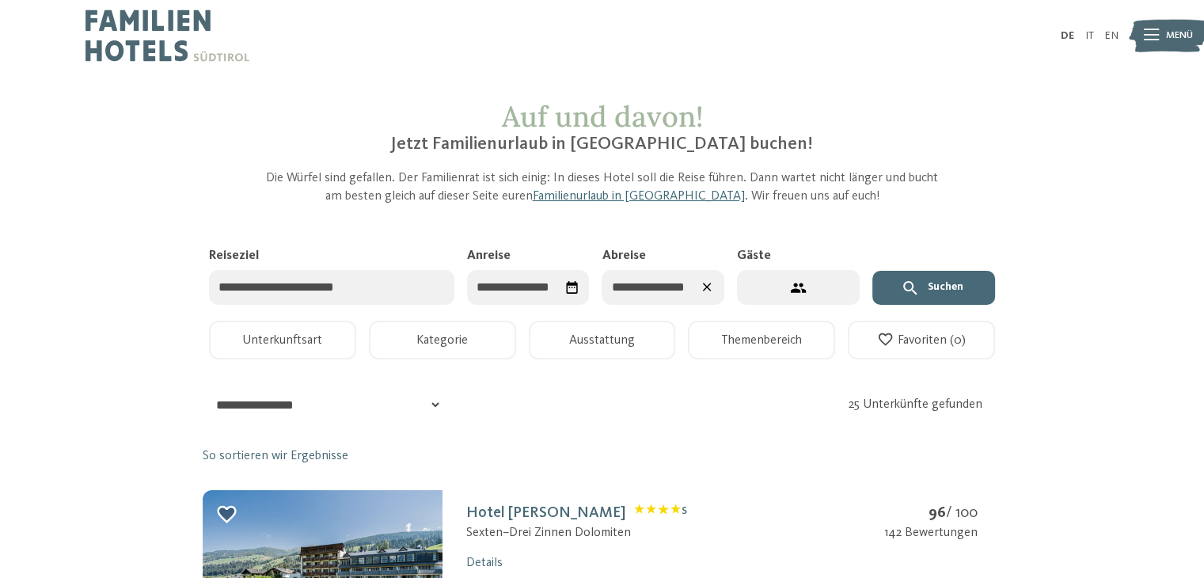
click at [810, 288] on button "2 Gäste – 1 Zimmer" at bounding box center [798, 288] width 123 height 36
select select "*"
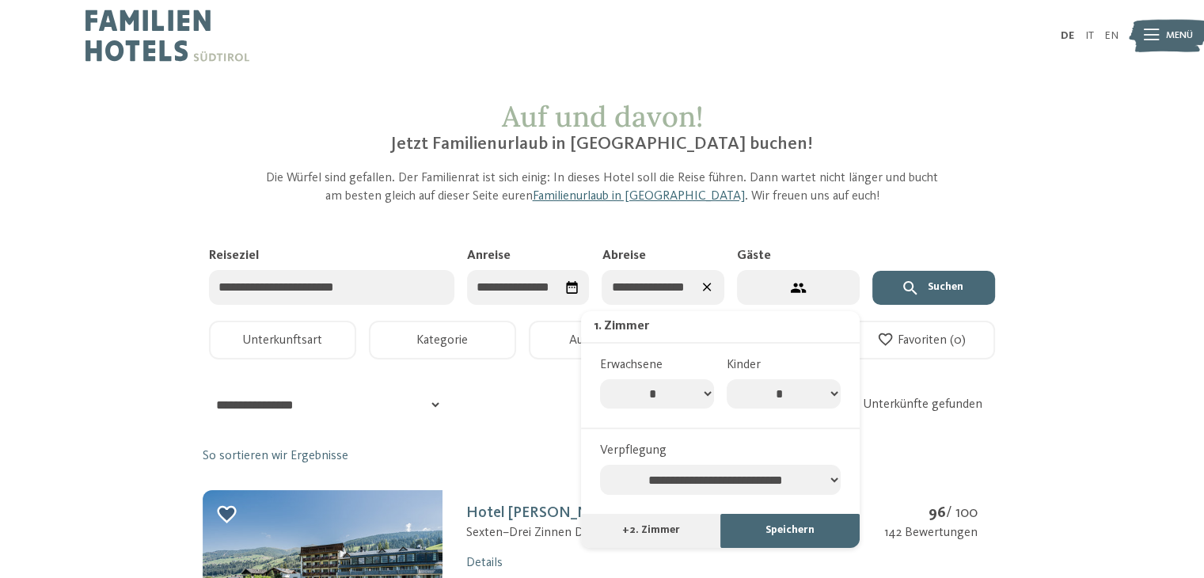
click at [822, 399] on select "* * * * * * * *" at bounding box center [784, 394] width 114 height 30
select select "*"
click at [727, 379] on select "* * * * * * * *" at bounding box center [784, 394] width 114 height 30
select select "*"
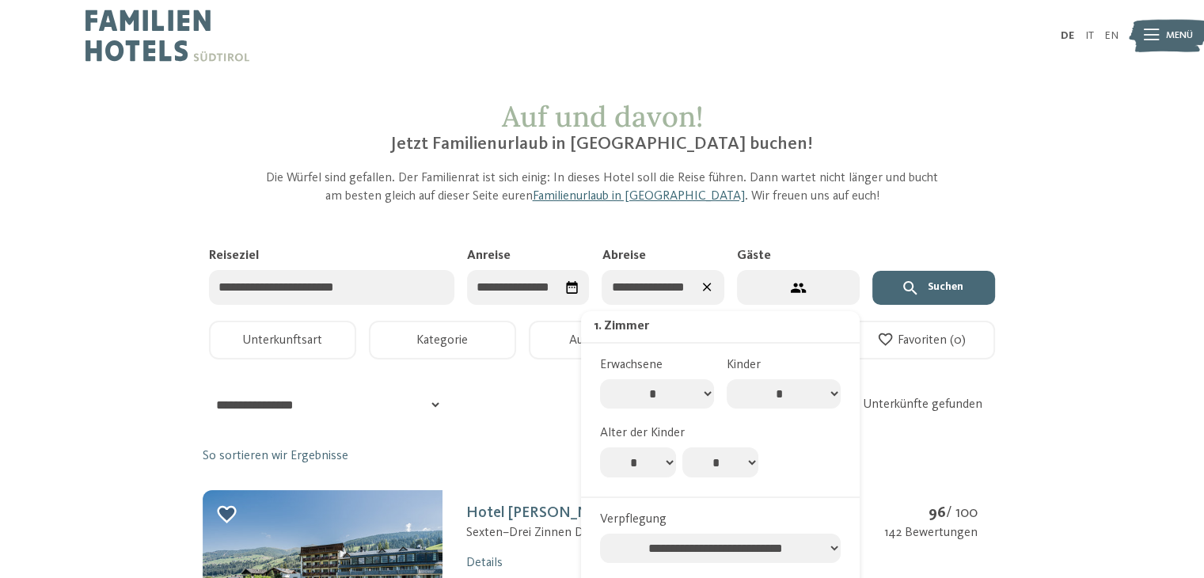
click at [647, 464] on select "* * * * * * * * * * ** ** ** ** ** ** ** **" at bounding box center [638, 462] width 76 height 30
select select "*"
click at [600, 447] on select "* * * * * * * * * * ** ** ** ** ** ** ** **" at bounding box center [638, 462] width 76 height 30
click at [703, 457] on select "* * * * * * * * * * ** ** ** ** ** ** ** **" at bounding box center [721, 462] width 76 height 30
select select "*"
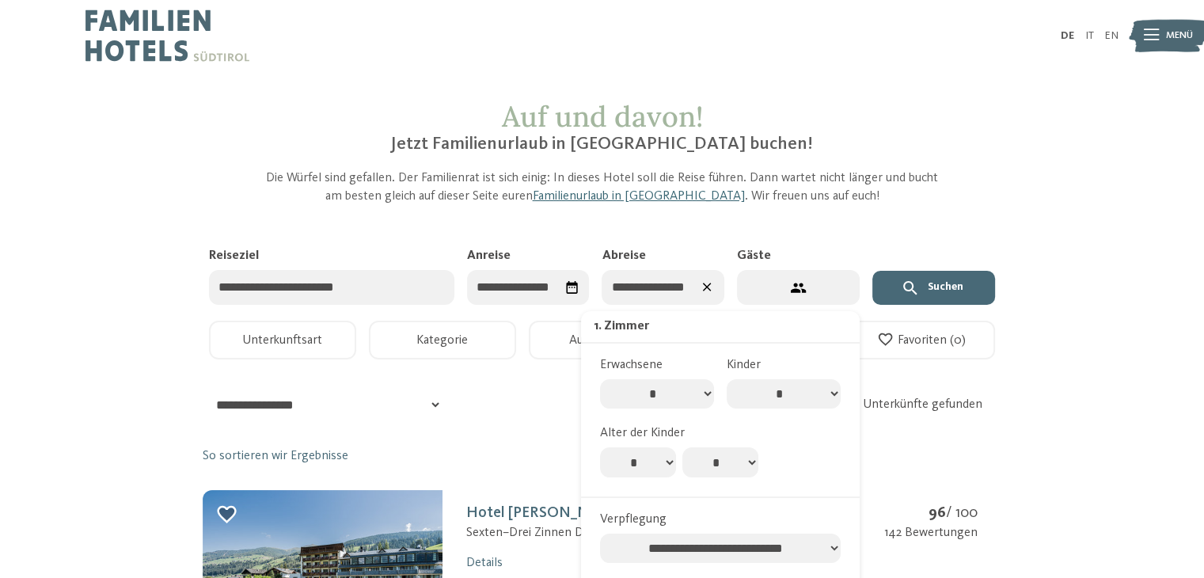
click at [683, 447] on select "* * * * * * * * * * ** ** ** ** ** ** ** **" at bounding box center [721, 462] width 76 height 30
click at [939, 286] on button "Suchen" at bounding box center [934, 288] width 123 height 35
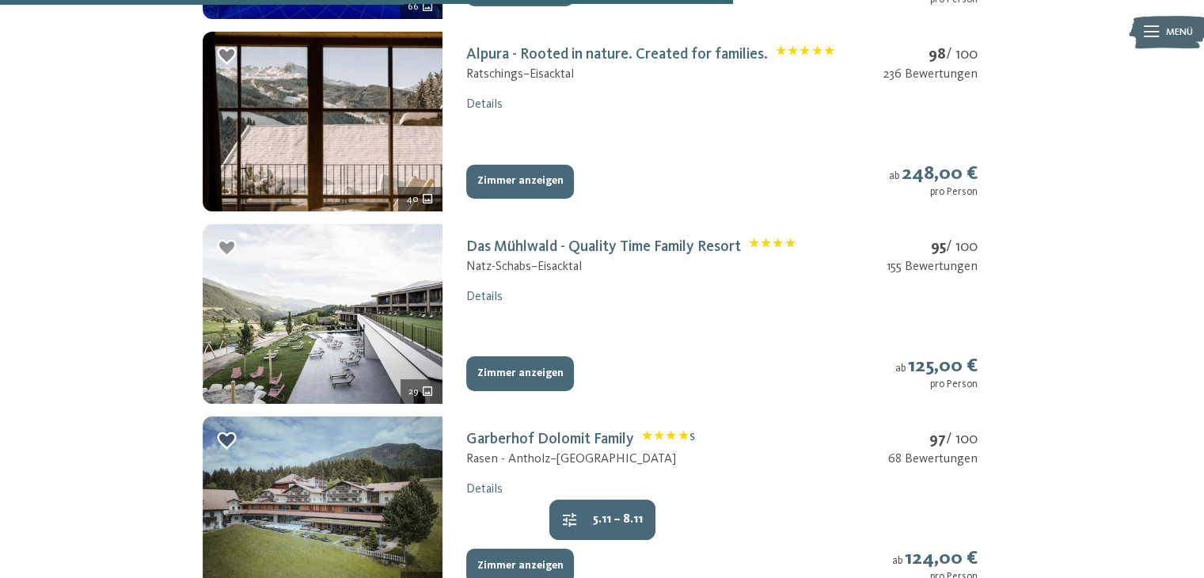
scroll to position [1609, 0]
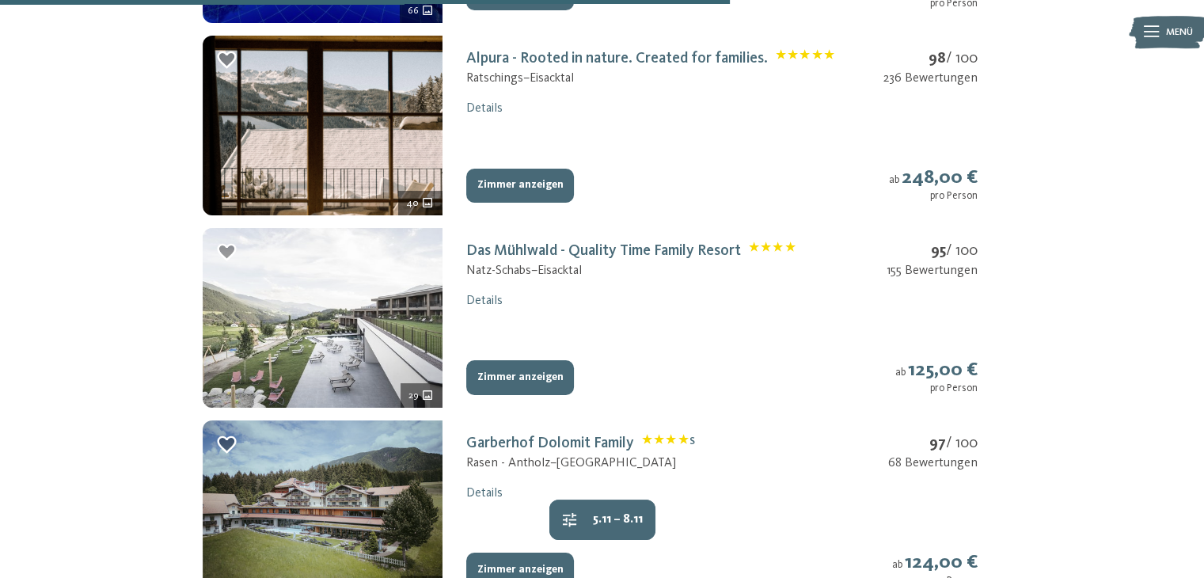
click at [336, 299] on img at bounding box center [323, 318] width 240 height 180
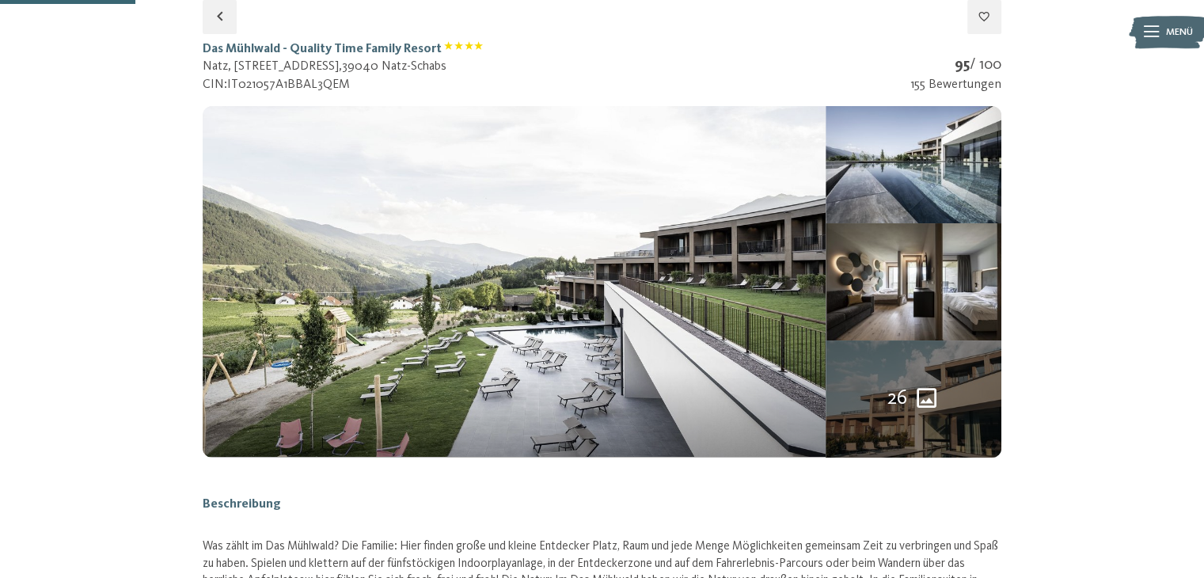
select select "*"
select select "**********"
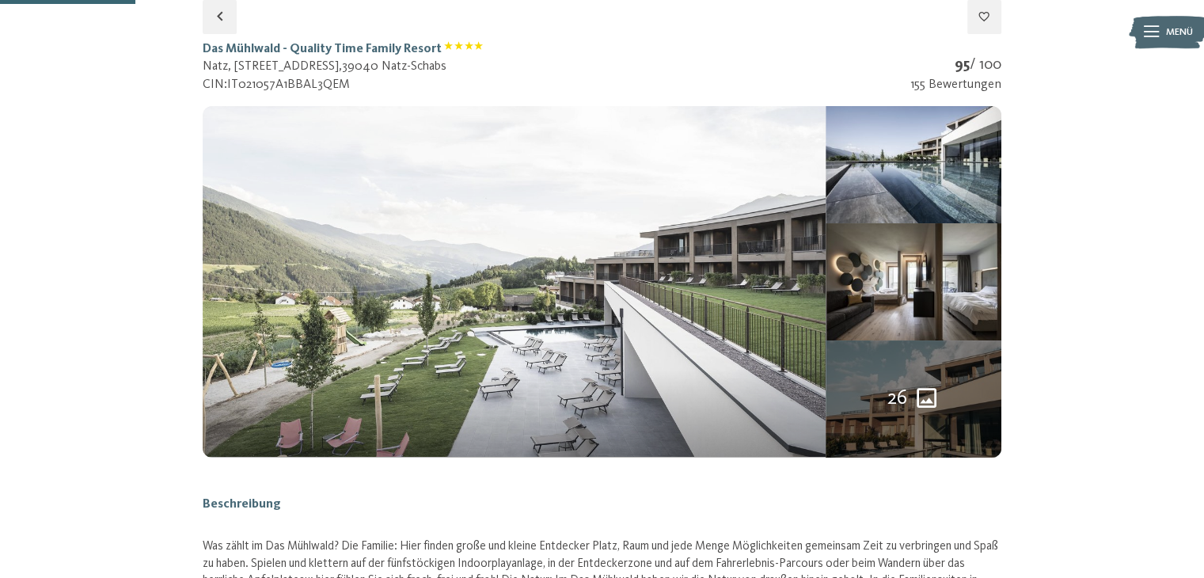
click at [481, 249] on img at bounding box center [514, 281] width 623 height 351
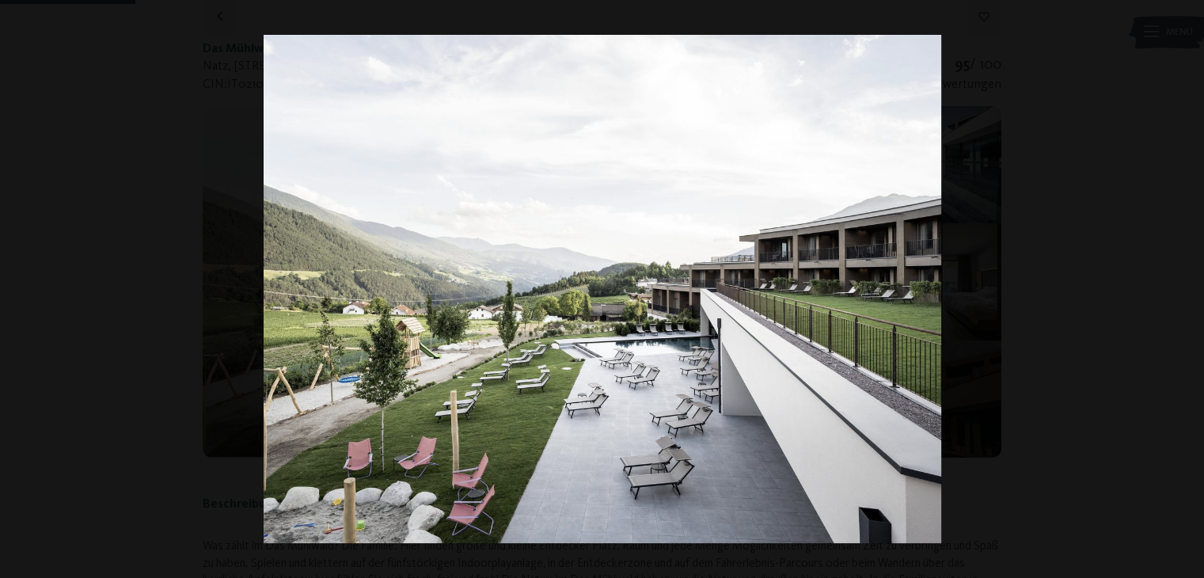
click at [1189, 291] on button "button" at bounding box center [1176, 288] width 55 height 79
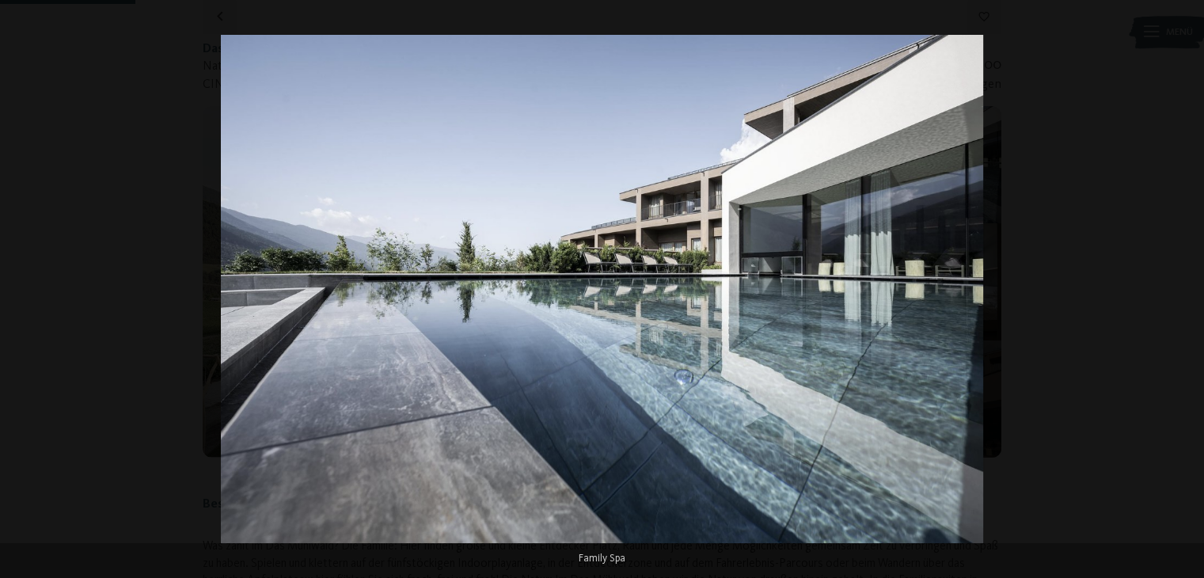
click at [1189, 291] on button "button" at bounding box center [1176, 288] width 55 height 79
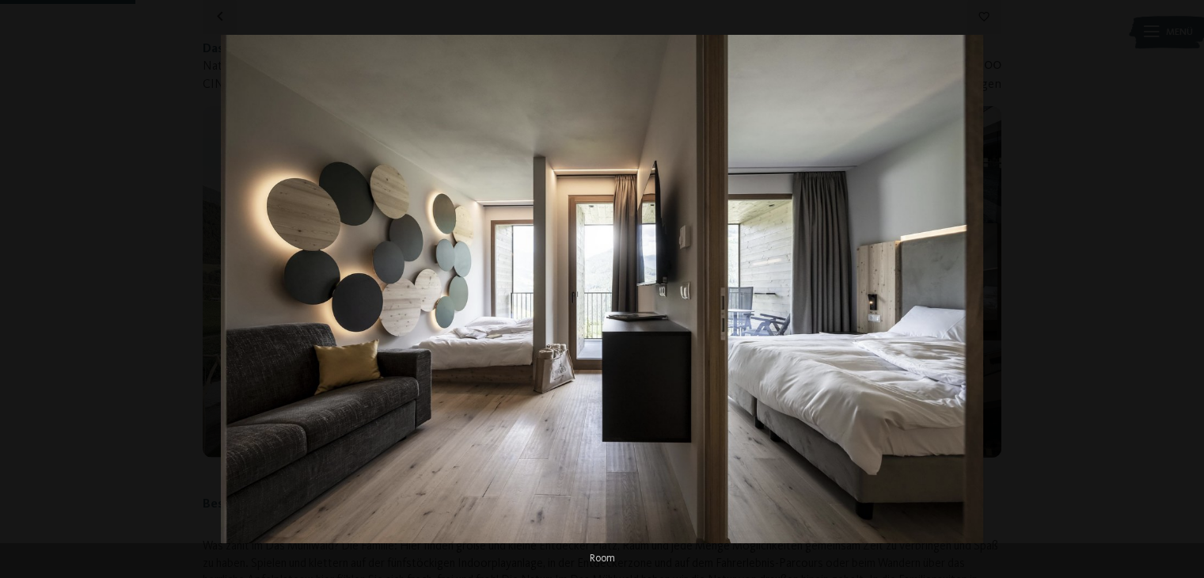
click at [1189, 291] on button "button" at bounding box center [1176, 288] width 55 height 79
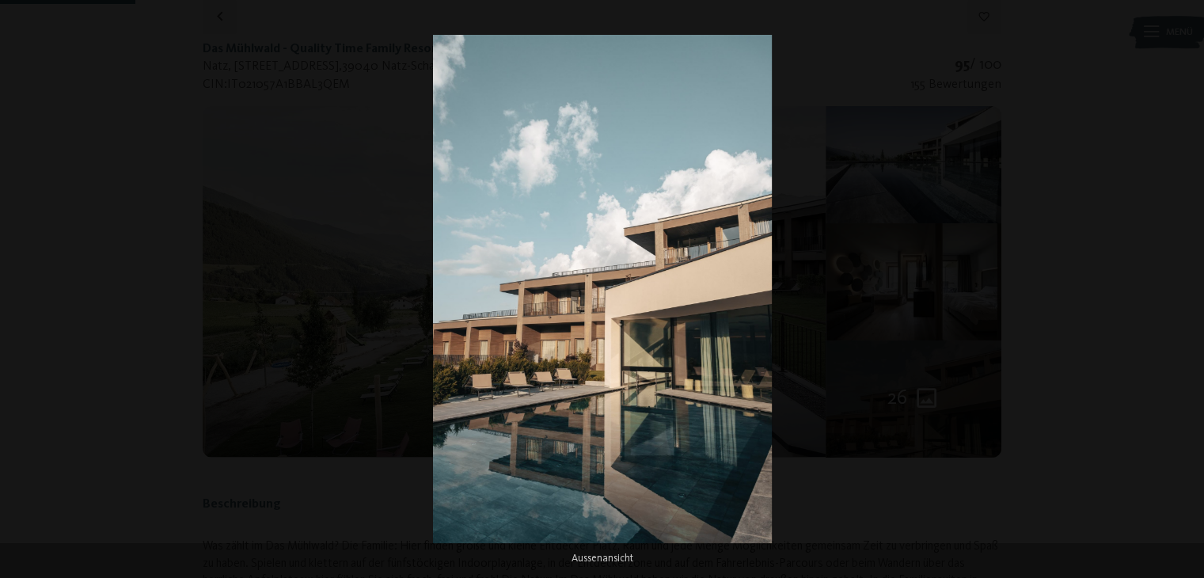
click at [1189, 291] on button "button" at bounding box center [1176, 288] width 55 height 79
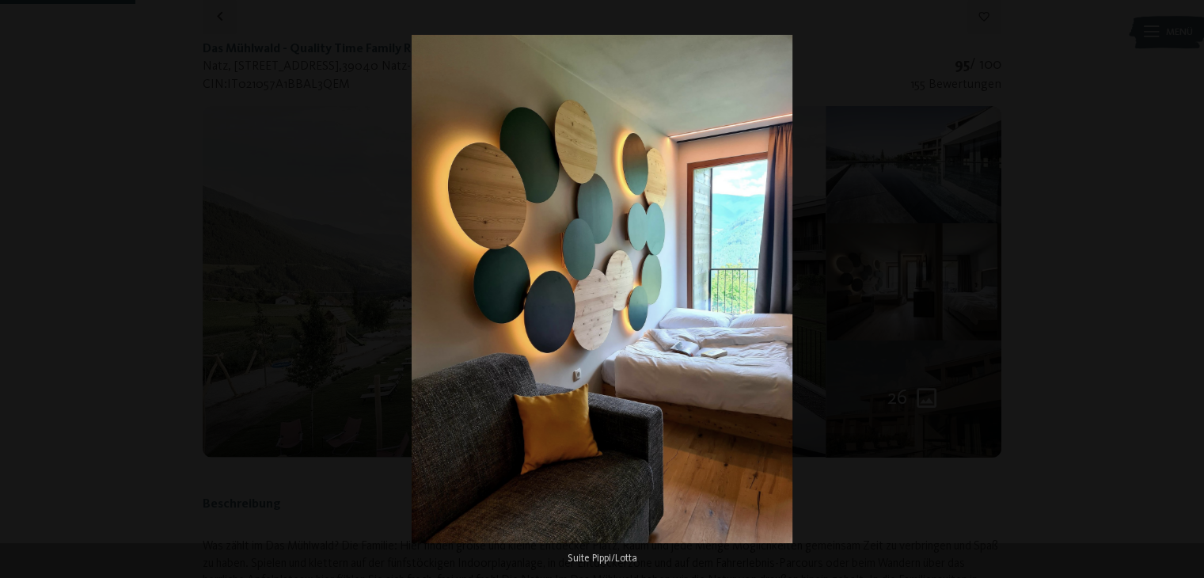
click at [1189, 291] on button "button" at bounding box center [1176, 288] width 55 height 79
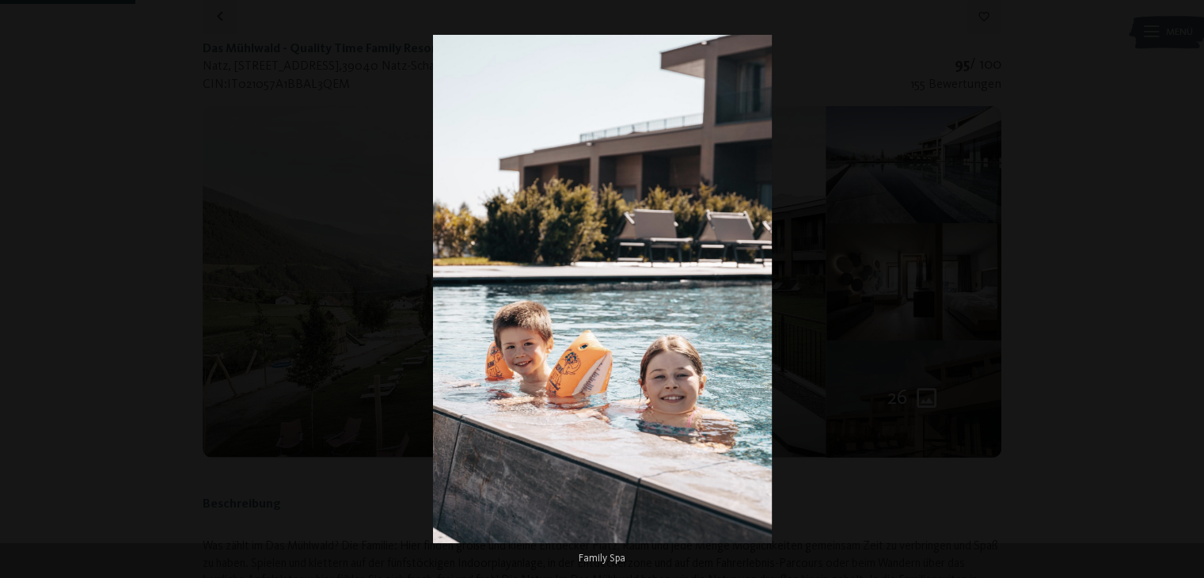
click at [1189, 291] on button "button" at bounding box center [1176, 288] width 55 height 79
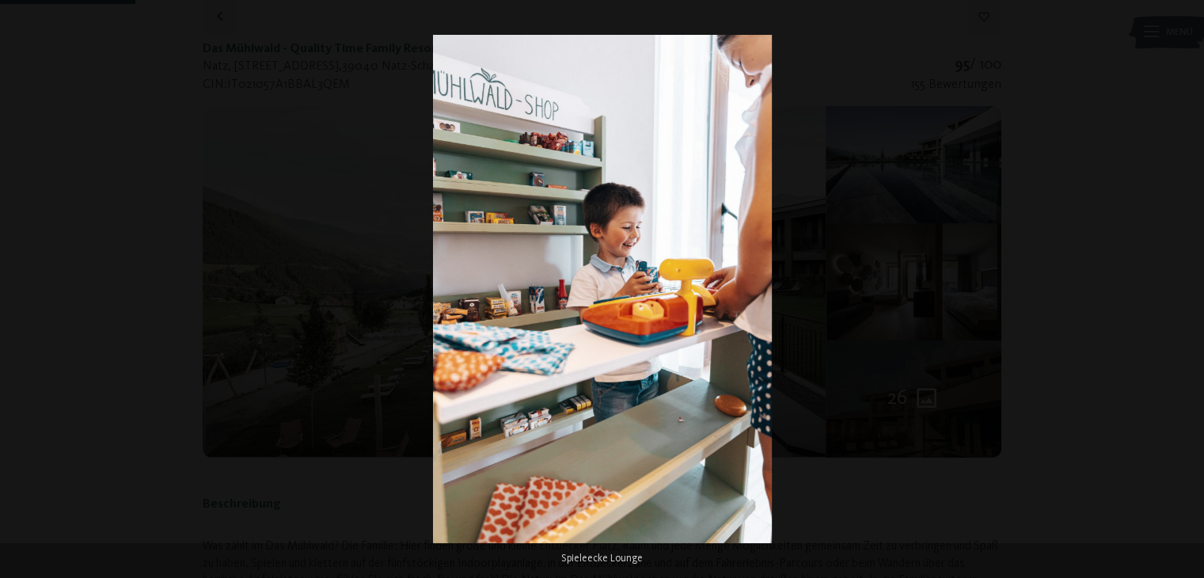
click at [1189, 291] on button "button" at bounding box center [1176, 288] width 55 height 79
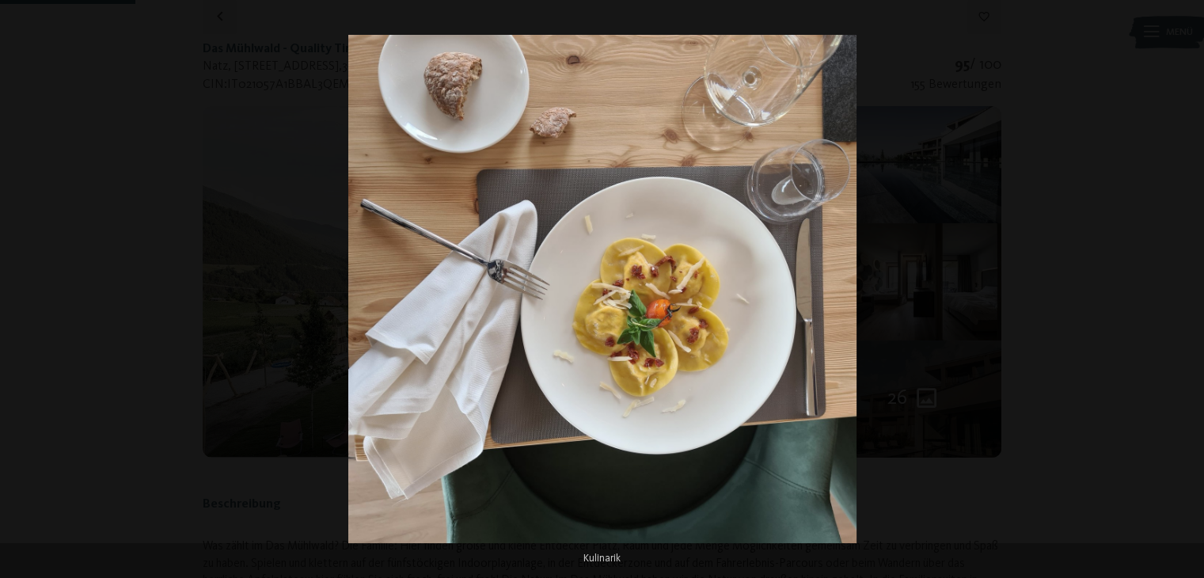
click at [1189, 291] on button "button" at bounding box center [1176, 288] width 55 height 79
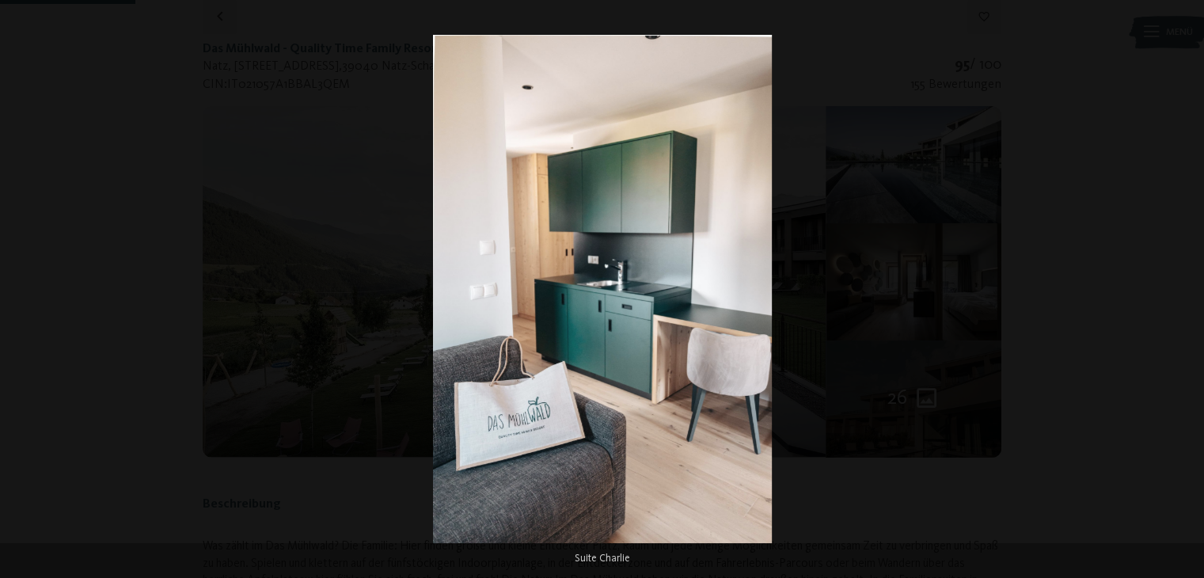
click at [1189, 291] on button "button" at bounding box center [1176, 288] width 55 height 79
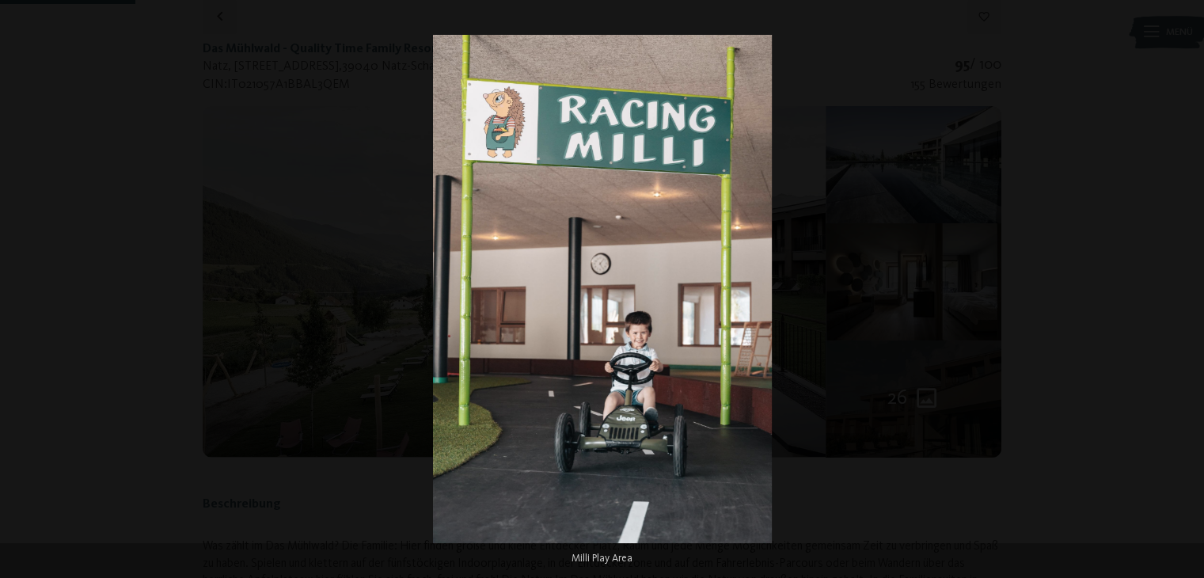
click at [1189, 291] on button "button" at bounding box center [1176, 288] width 55 height 79
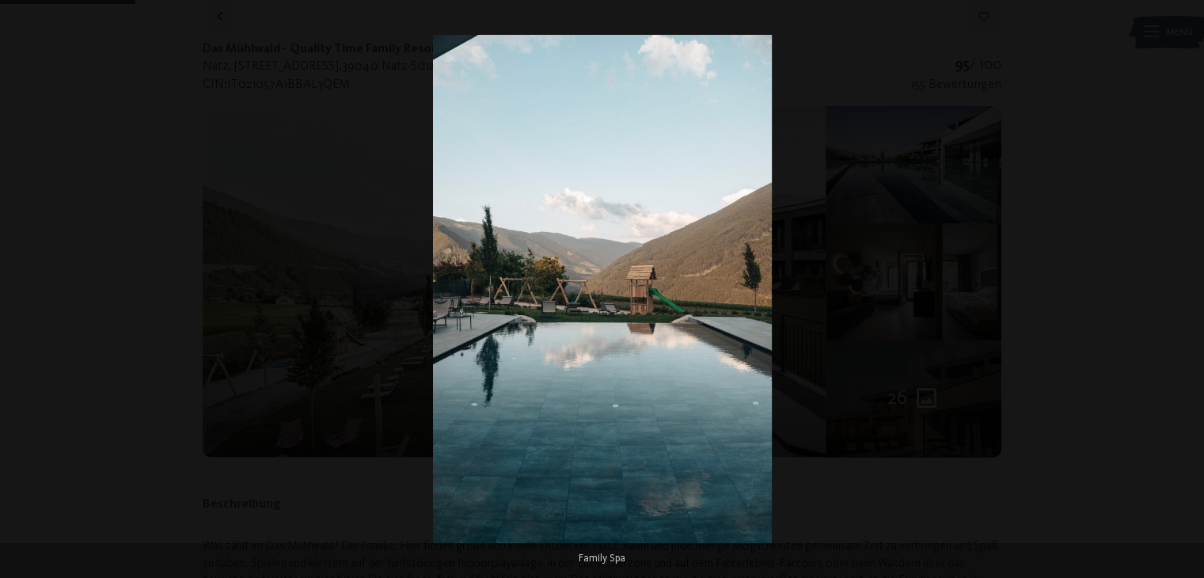
click at [1189, 291] on button "button" at bounding box center [1176, 288] width 55 height 79
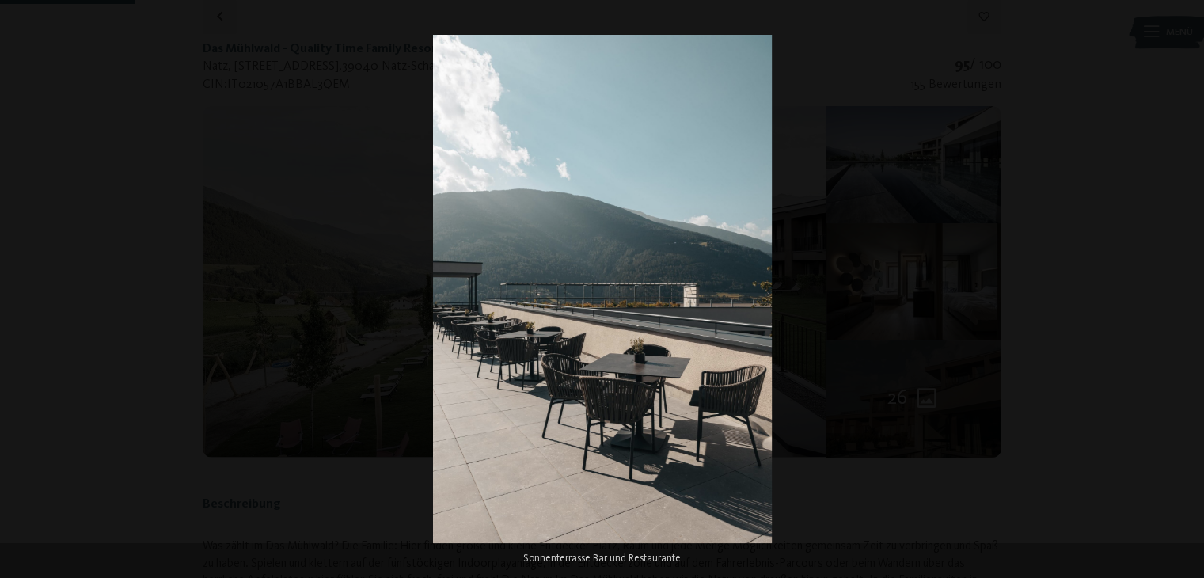
click at [1189, 291] on button "button" at bounding box center [1176, 288] width 55 height 79
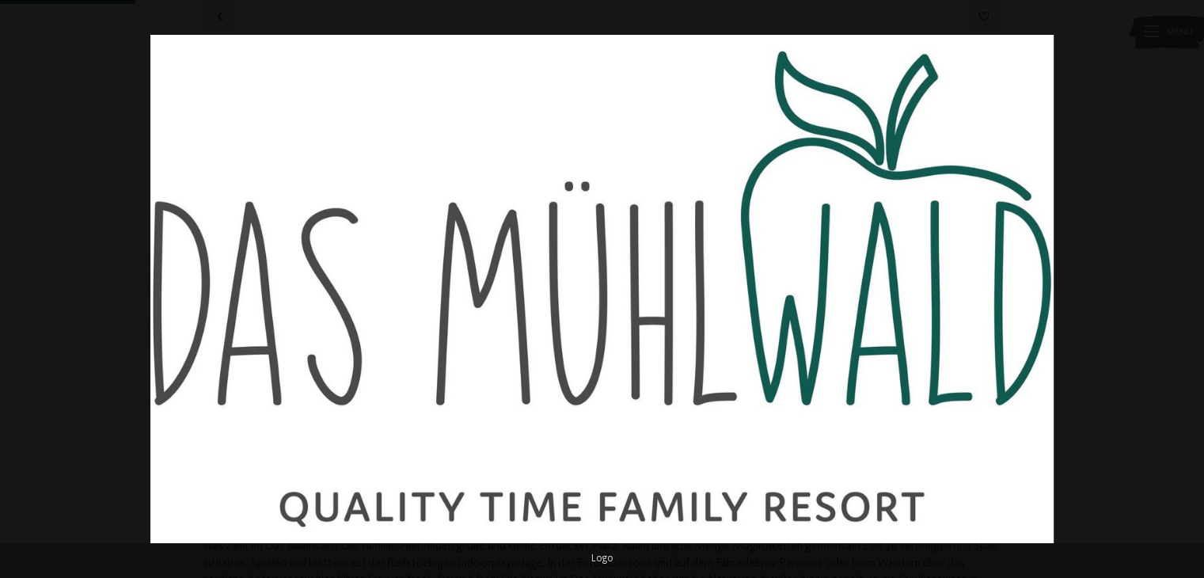
click at [1189, 291] on button "button" at bounding box center [1176, 288] width 55 height 79
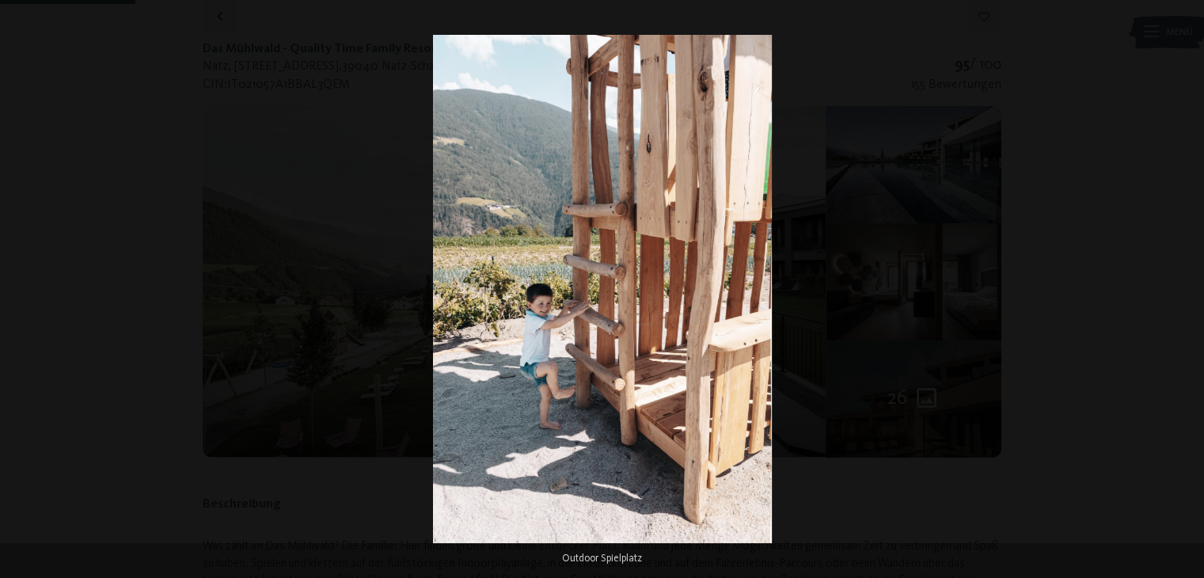
click at [1189, 291] on button "button" at bounding box center [1176, 288] width 55 height 79
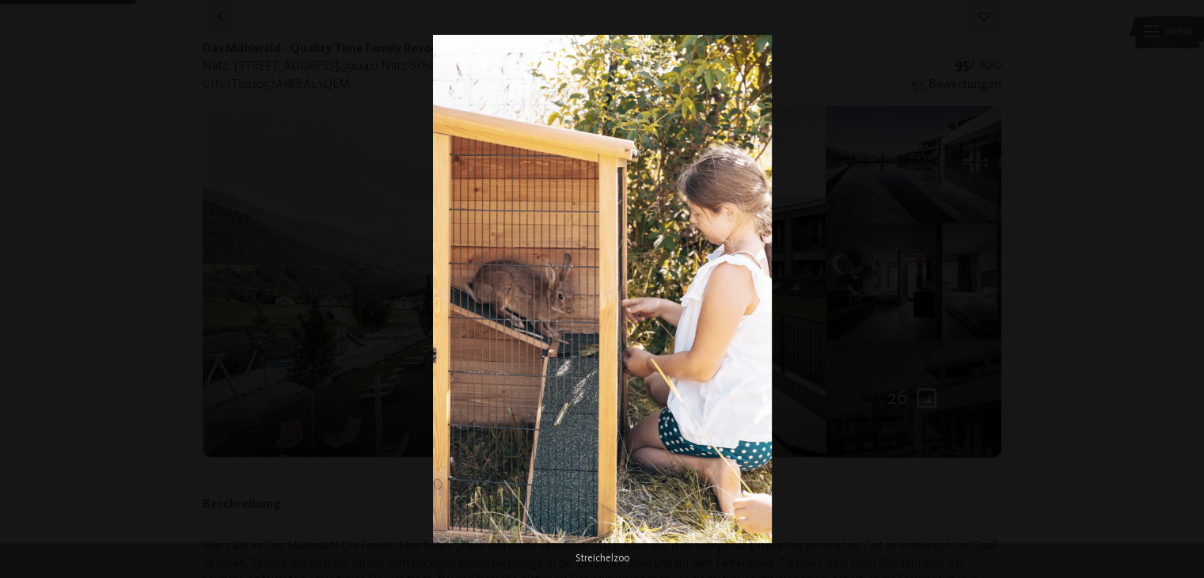
click at [1189, 291] on button "button" at bounding box center [1176, 288] width 55 height 79
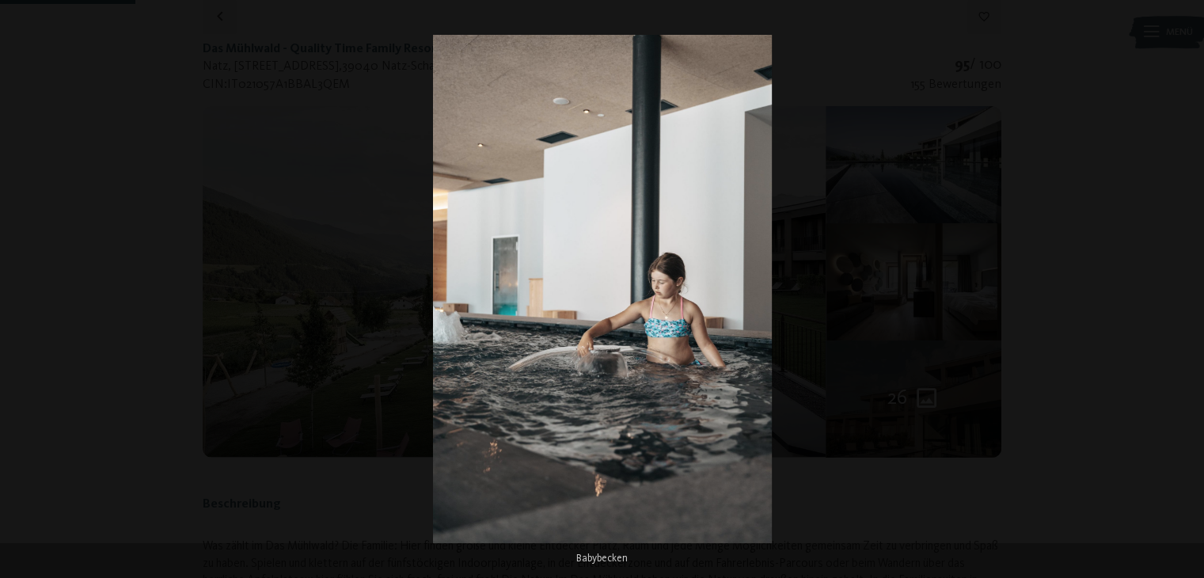
click at [1189, 291] on button "button" at bounding box center [1176, 288] width 55 height 79
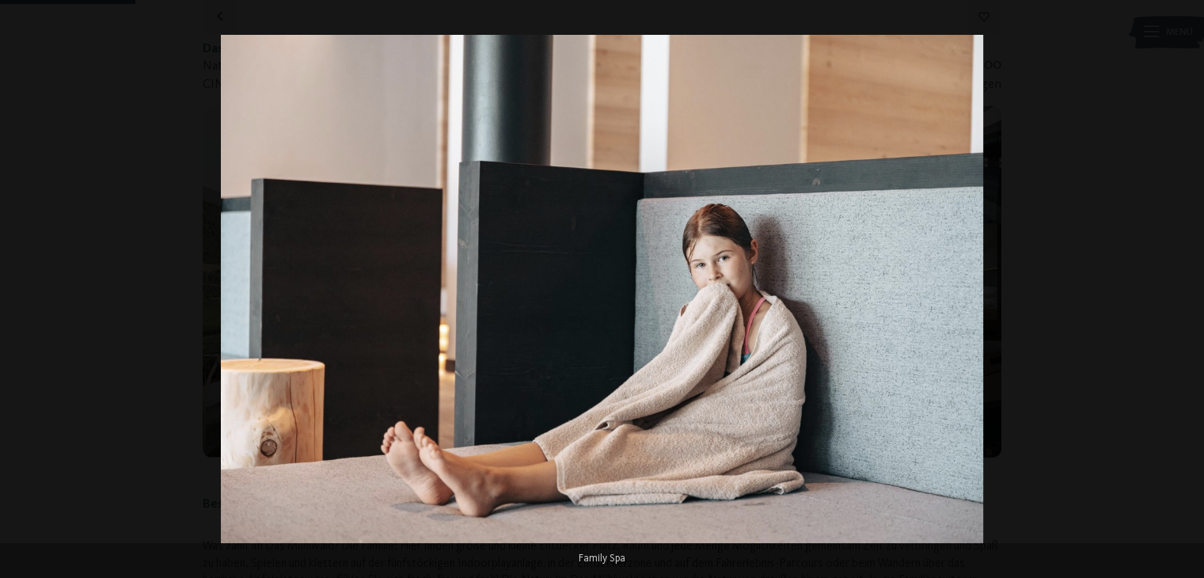
click at [1189, 291] on button "button" at bounding box center [1176, 288] width 55 height 79
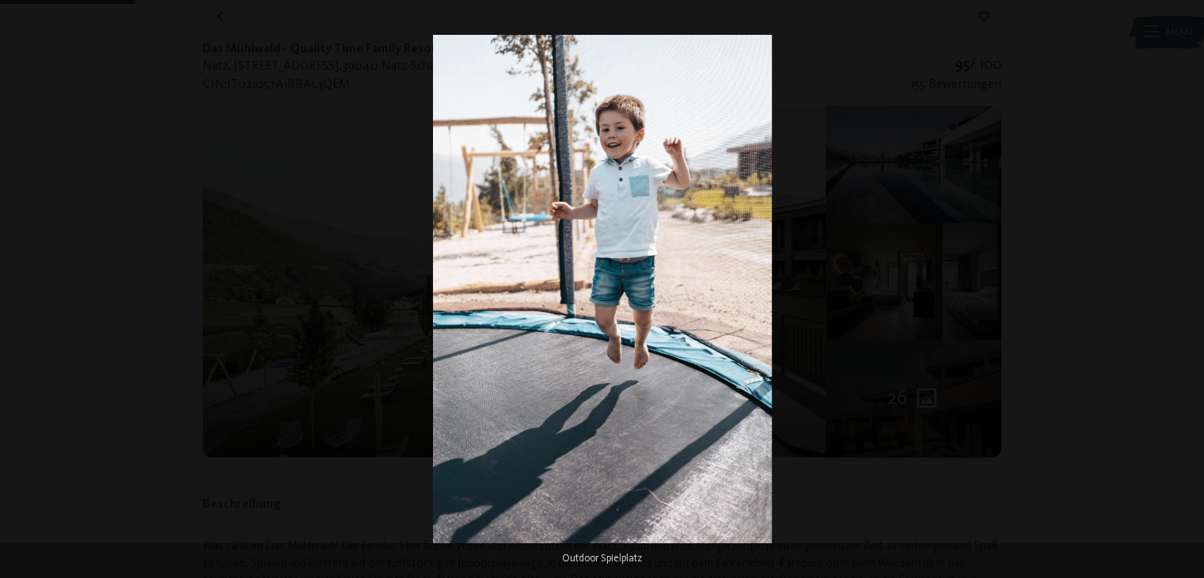
click at [1189, 291] on button "button" at bounding box center [1176, 288] width 55 height 79
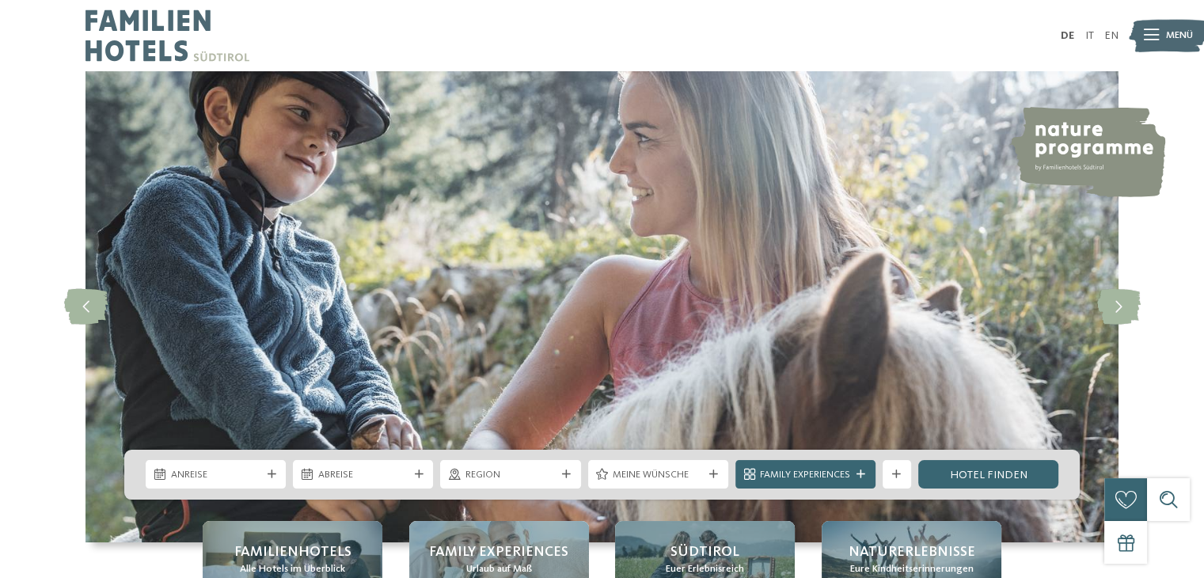
click at [1144, 37] on icon at bounding box center [1151, 35] width 15 height 11
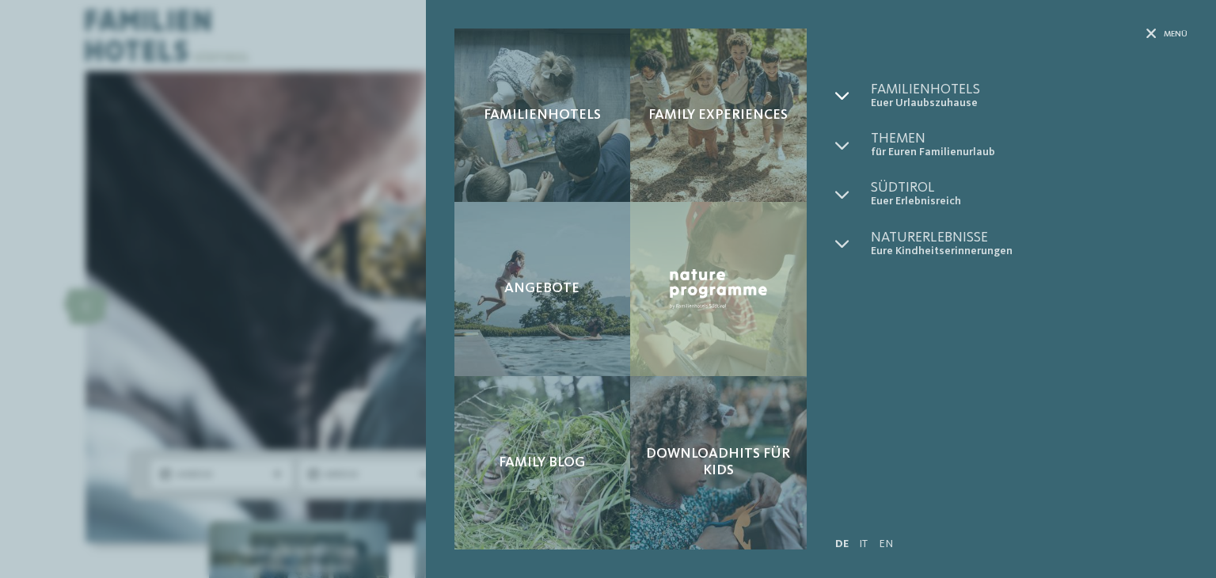
click at [843, 93] on icon at bounding box center [842, 96] width 14 height 14
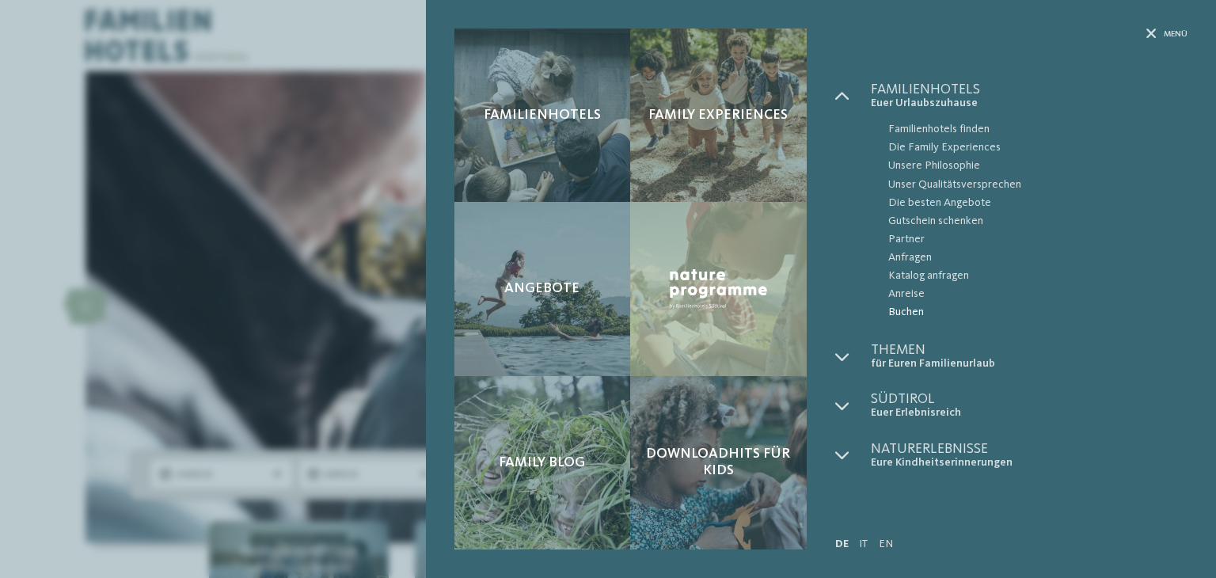
click at [903, 310] on span "Buchen" at bounding box center [1037, 312] width 299 height 18
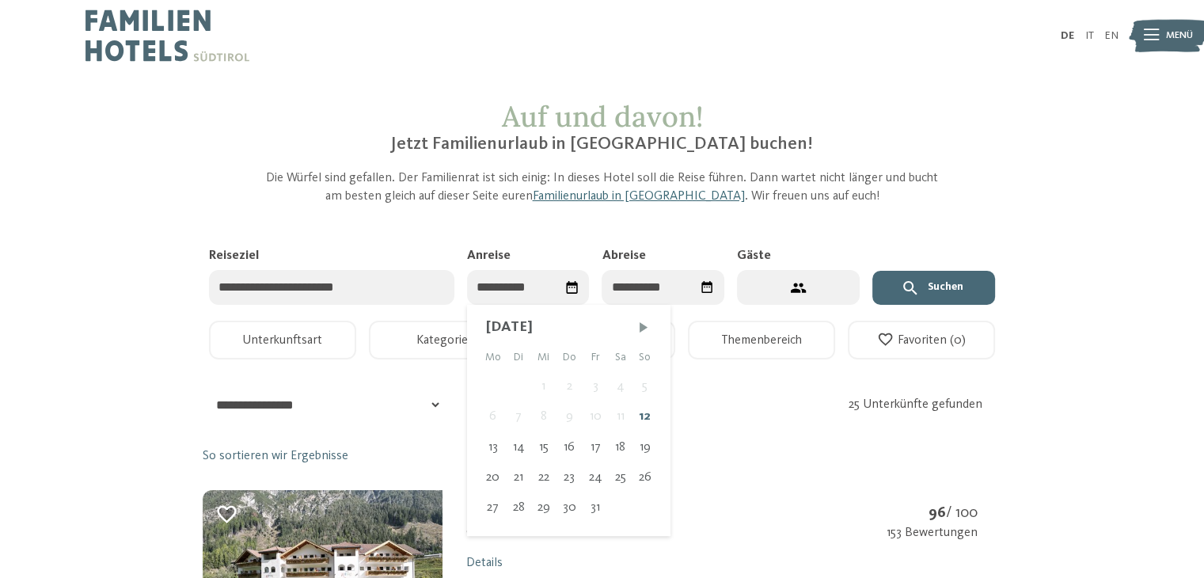
click at [515, 283] on input "Anreise" at bounding box center [528, 288] width 123 height 36
click at [642, 321] on span "Nächster Monat" at bounding box center [644, 327] width 16 height 16
click at [544, 422] on div "5" at bounding box center [543, 416] width 25 height 30
type input "**********"
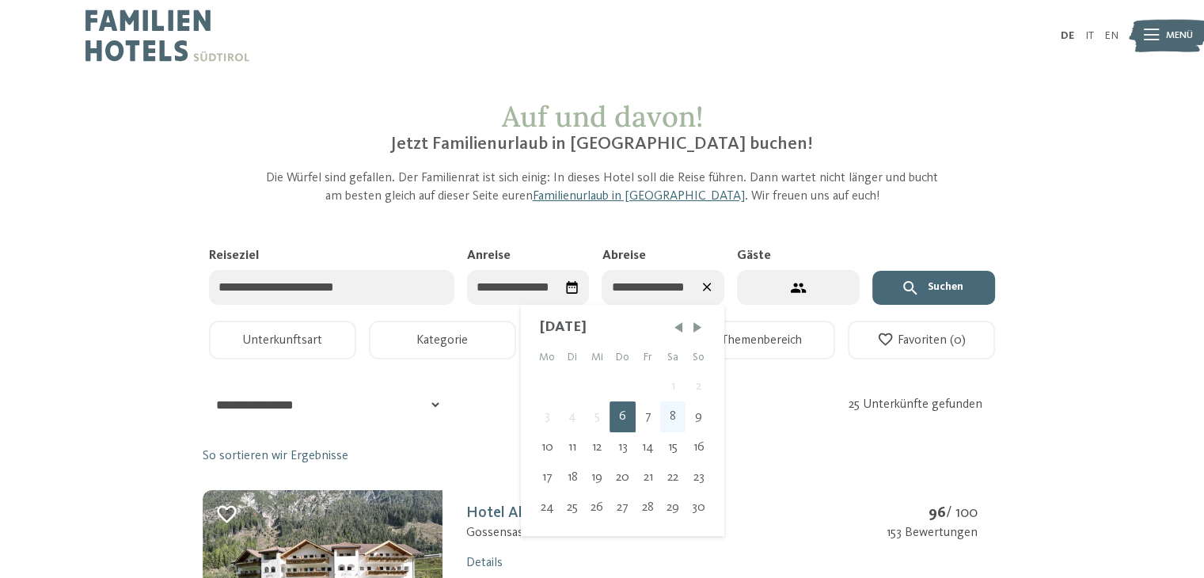
click at [668, 412] on div "8" at bounding box center [672, 416] width 25 height 30
type input "**********"
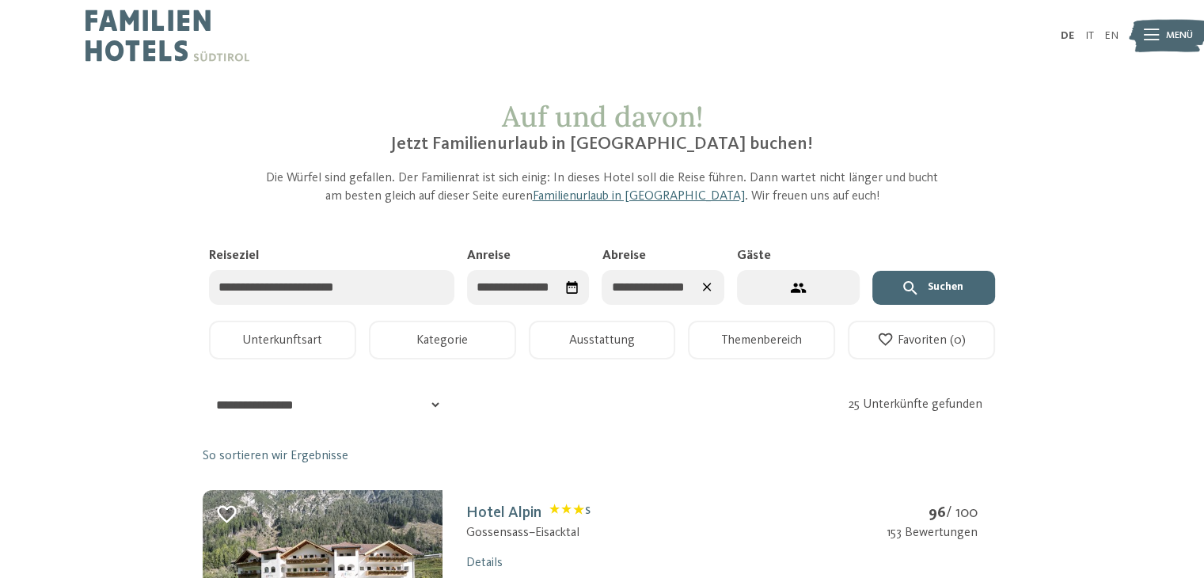
click at [793, 276] on button "2 Gäste – 1 Zimmer" at bounding box center [798, 288] width 123 height 36
select select "*"
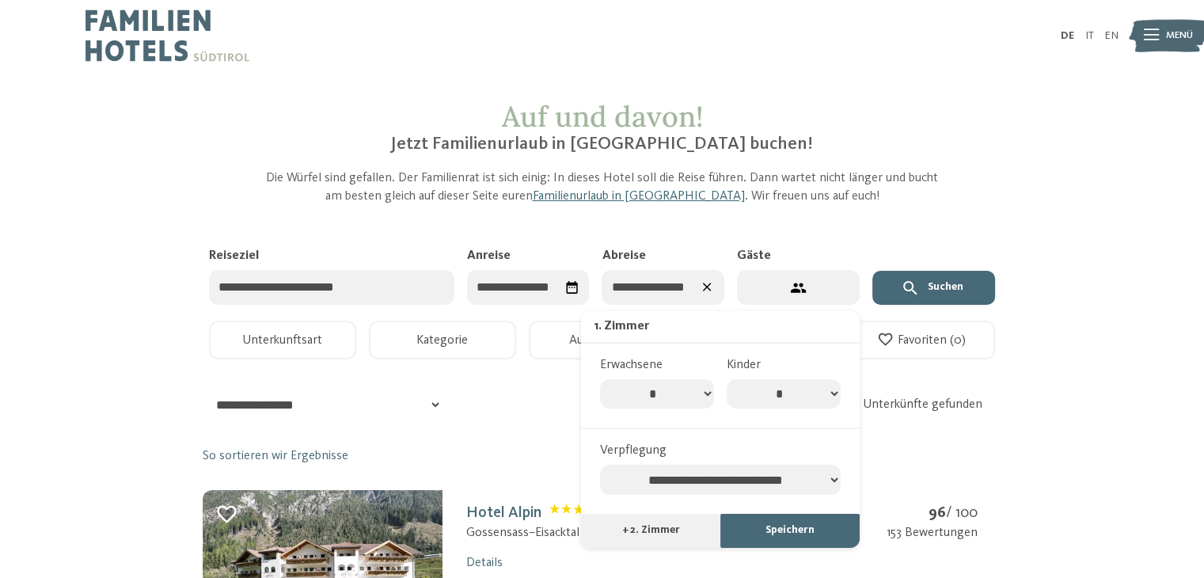
click at [823, 401] on select "* * * * * * * *" at bounding box center [784, 394] width 114 height 30
select select "*"
click at [727, 379] on select "* * * * * * * *" at bounding box center [784, 394] width 114 height 30
select select "*"
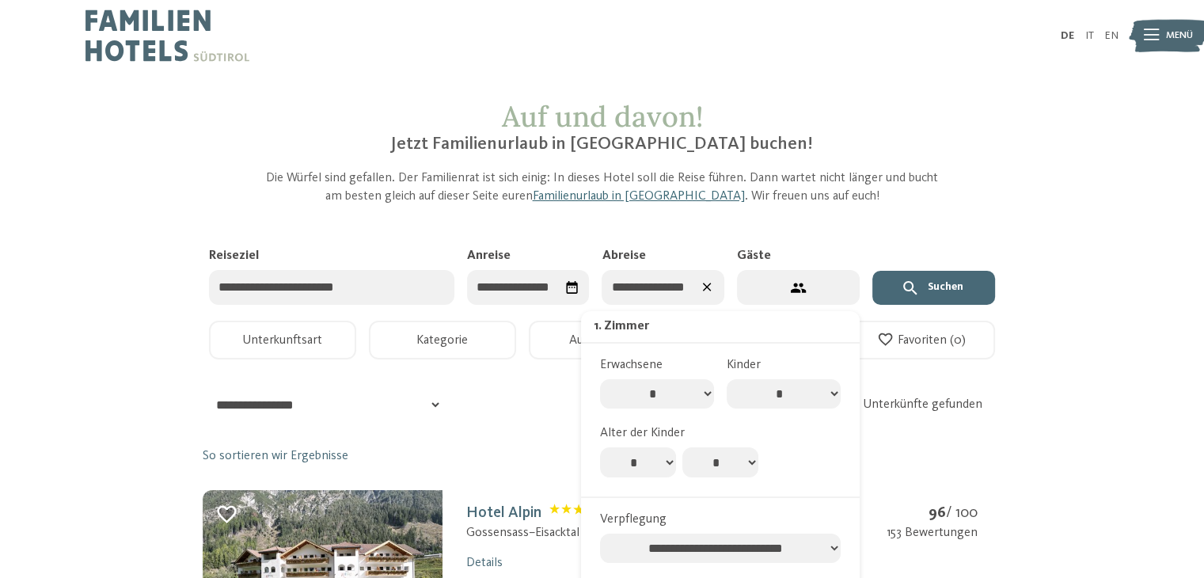
click at [645, 460] on select "* * * * * * * * * * ** ** ** ** ** ** ** **" at bounding box center [638, 462] width 76 height 30
select select "*"
click at [600, 447] on select "* * * * * * * * * * ** ** ** ** ** ** ** **" at bounding box center [638, 462] width 76 height 30
click at [717, 463] on select "* * * * * * * * * * ** ** ** ** ** ** ** **" at bounding box center [721, 462] width 76 height 30
select select "*"
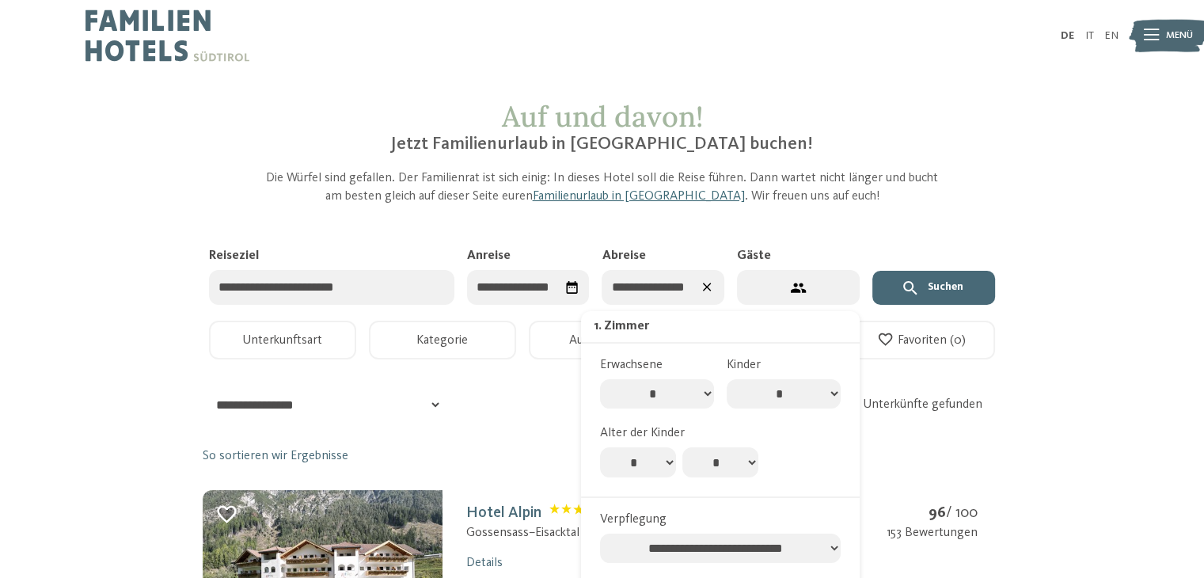
click at [683, 447] on select "* * * * * * * * * * ** ** ** ** ** ** ** **" at bounding box center [721, 462] width 76 height 30
click at [942, 291] on button "Suchen" at bounding box center [934, 288] width 123 height 35
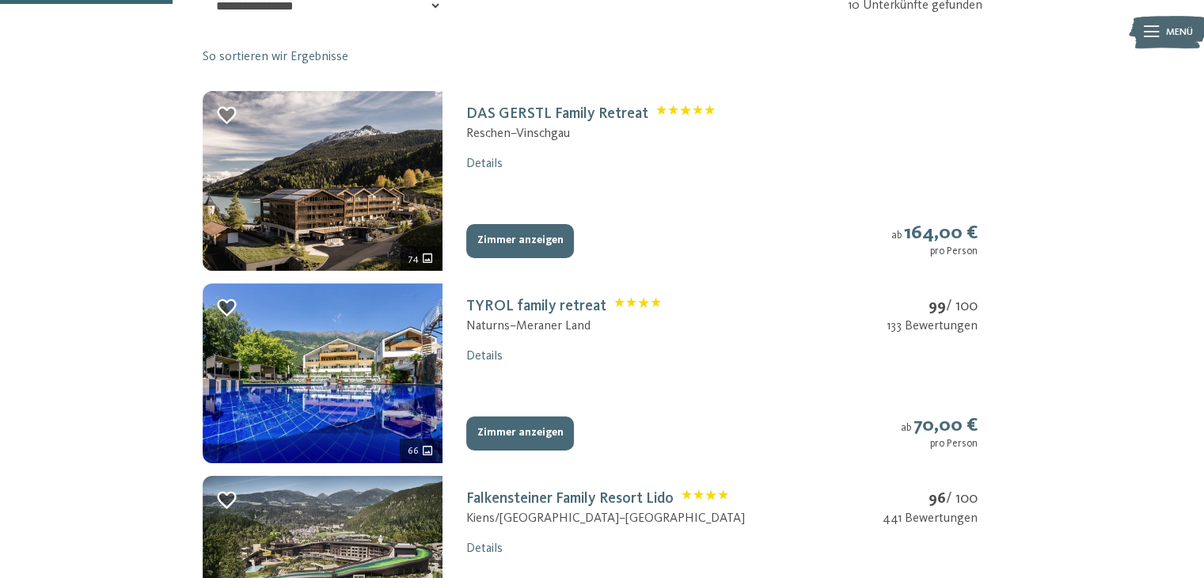
scroll to position [417, 0]
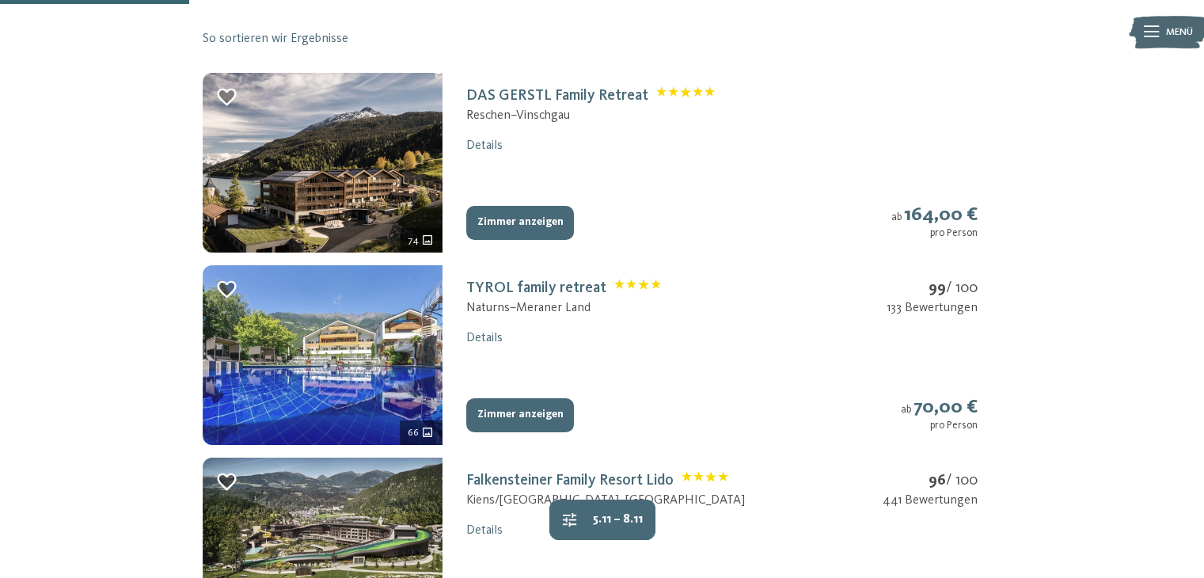
click at [376, 337] on img at bounding box center [323, 355] width 240 height 180
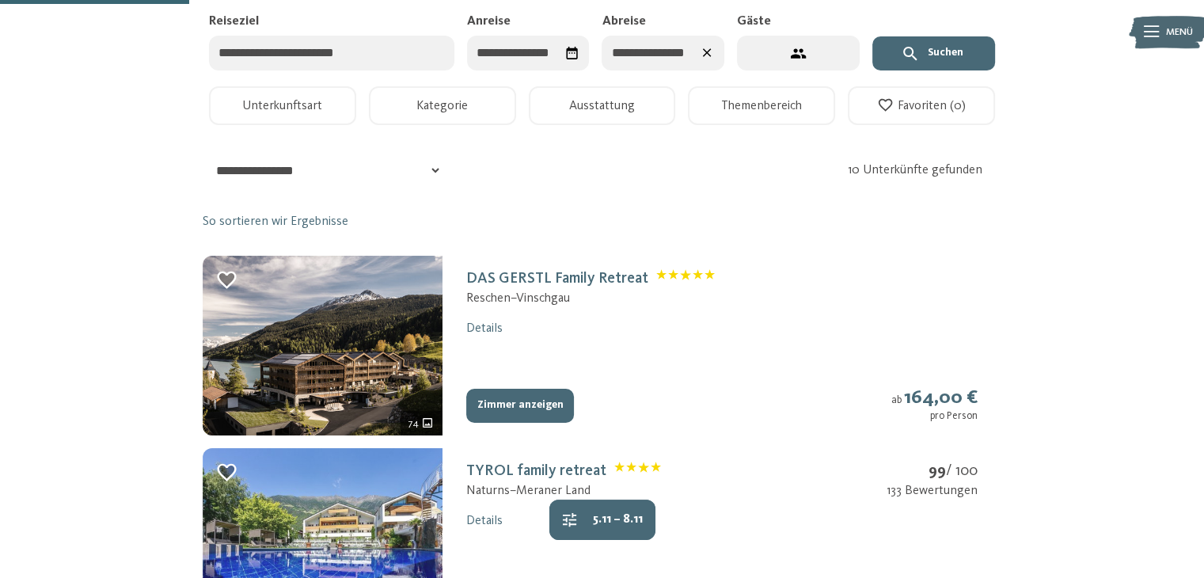
select select "*"
select select "**********"
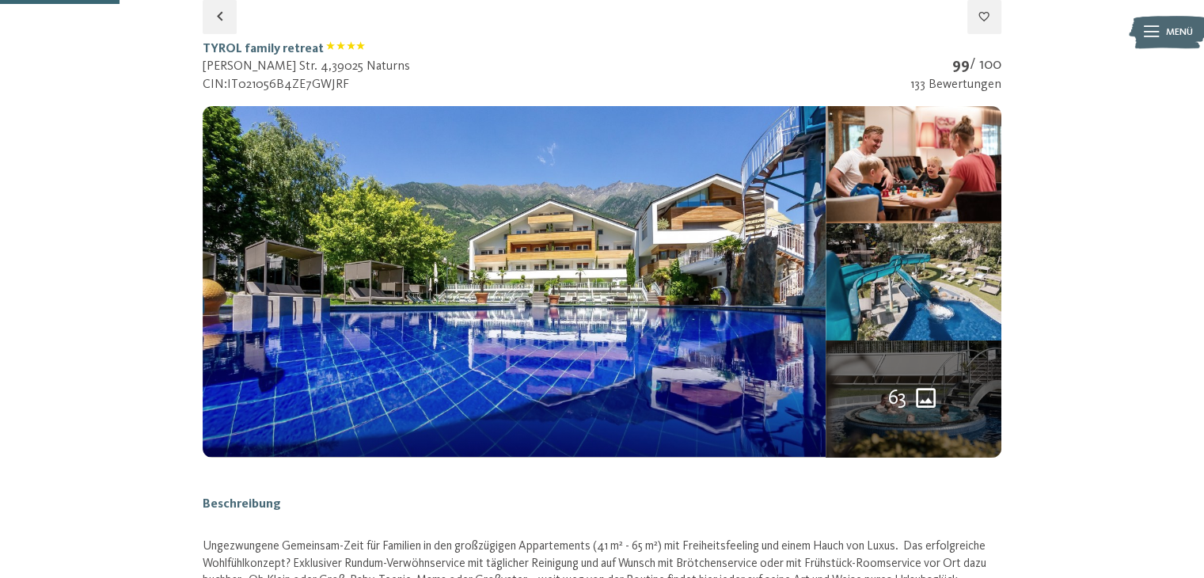
select select "**********"
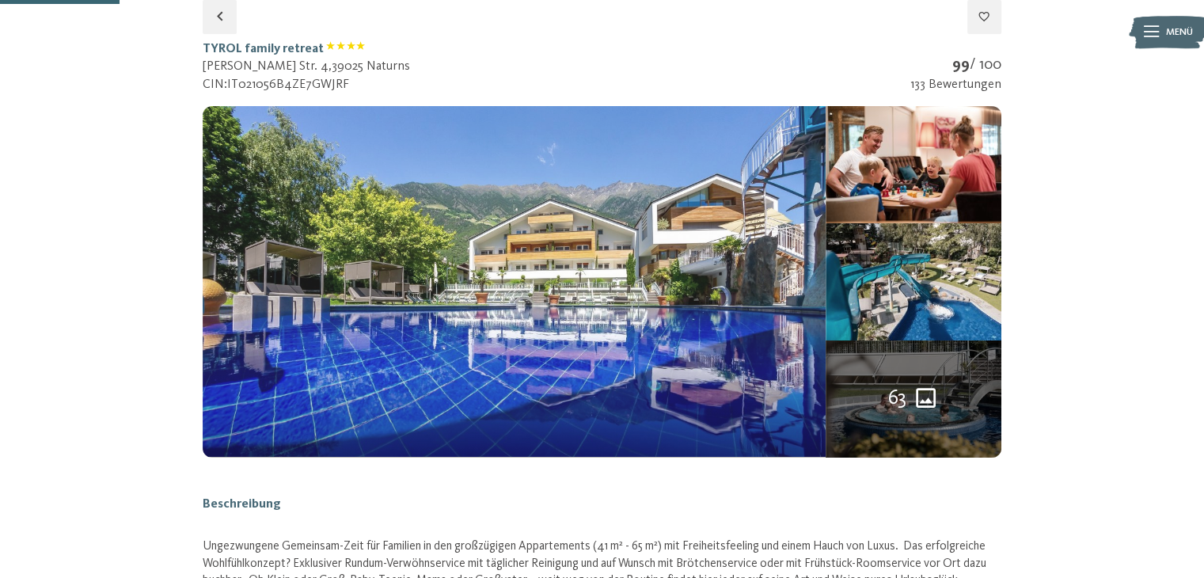
click at [526, 272] on img at bounding box center [514, 281] width 623 height 351
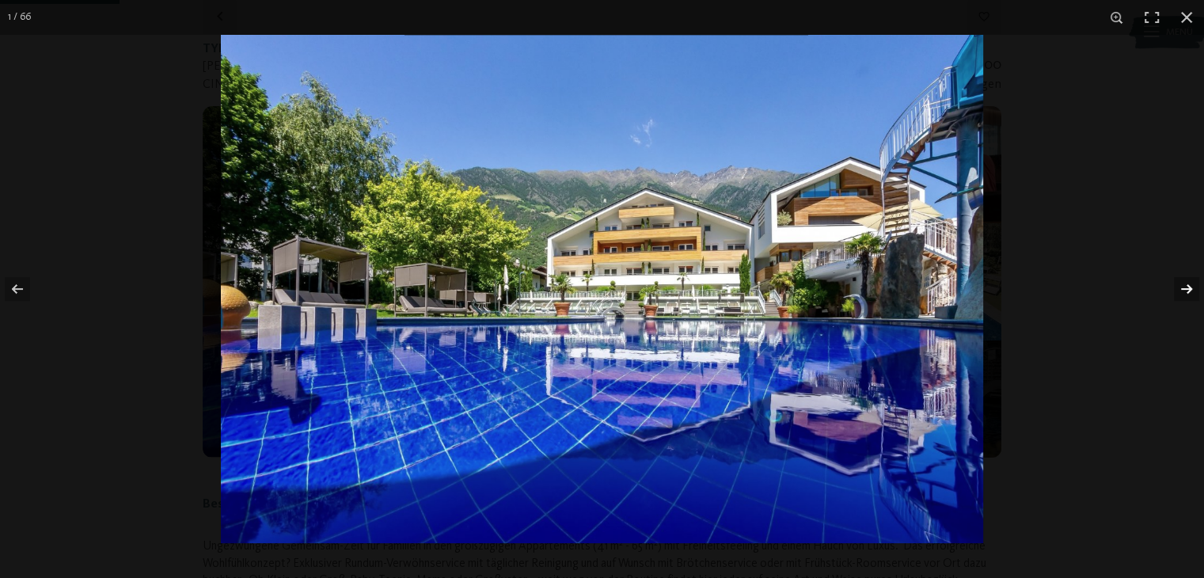
click at [1183, 287] on button "button" at bounding box center [1176, 288] width 55 height 79
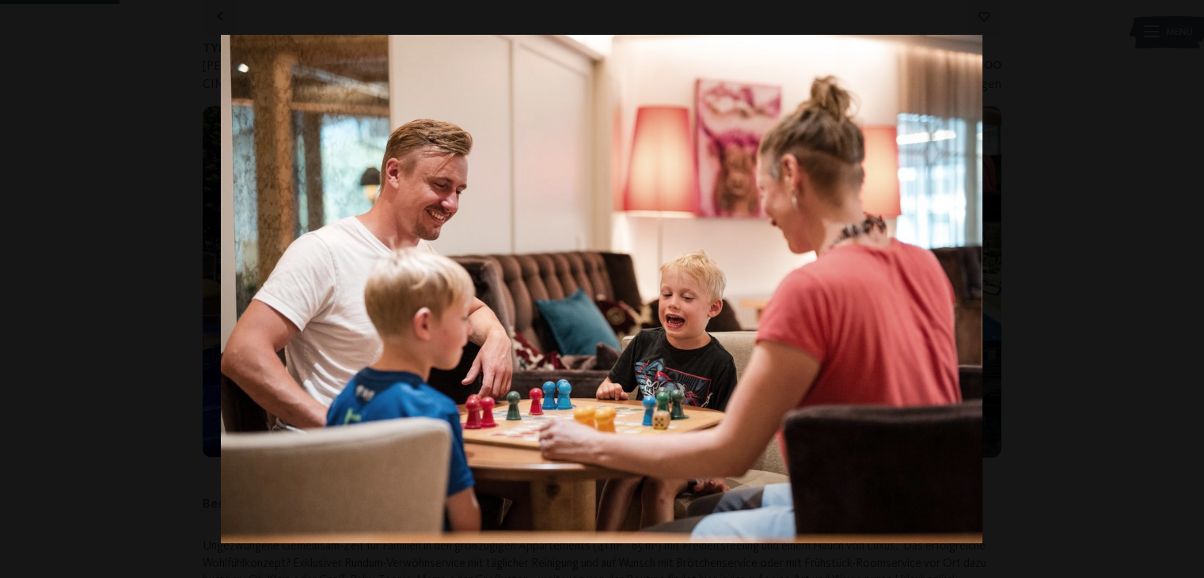
click at [1183, 287] on button "button" at bounding box center [1176, 288] width 55 height 79
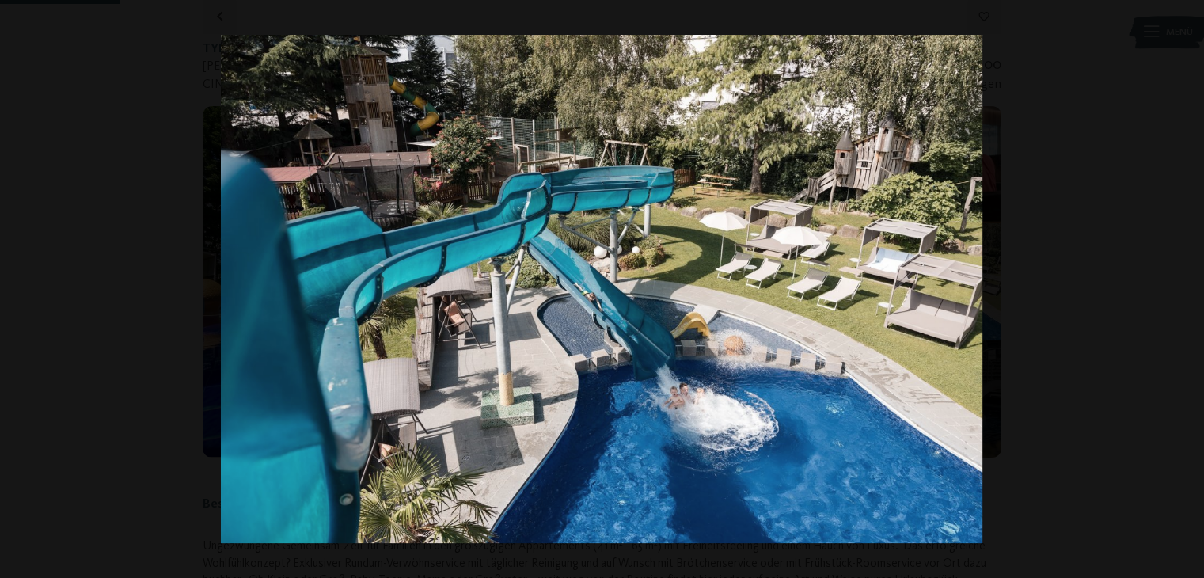
click at [1183, 287] on button "button" at bounding box center [1176, 288] width 55 height 79
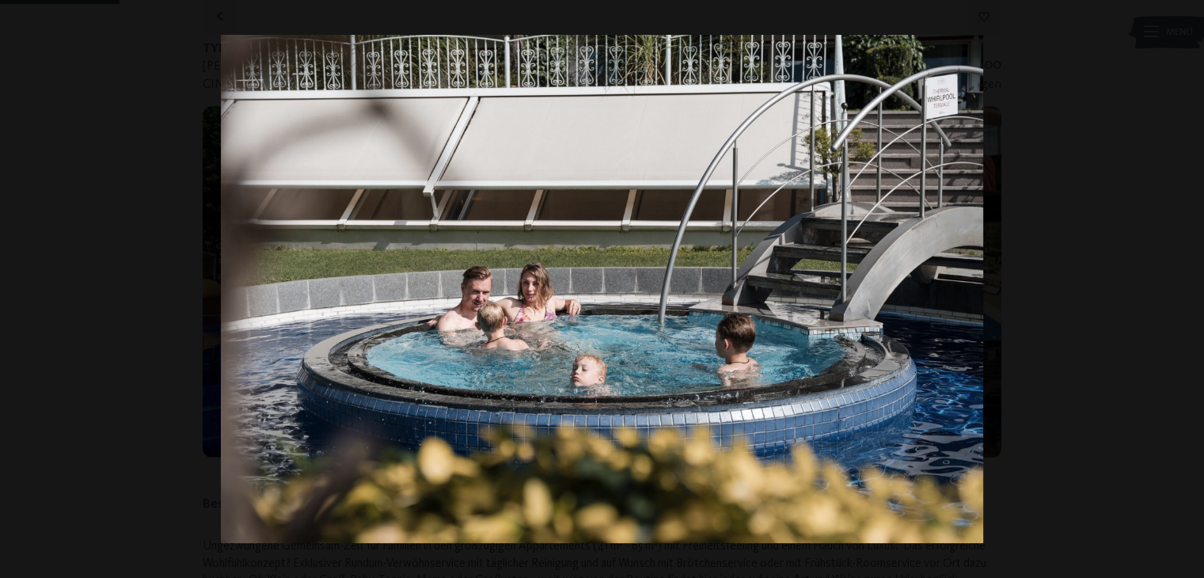
click at [1183, 287] on button "button" at bounding box center [1176, 288] width 55 height 79
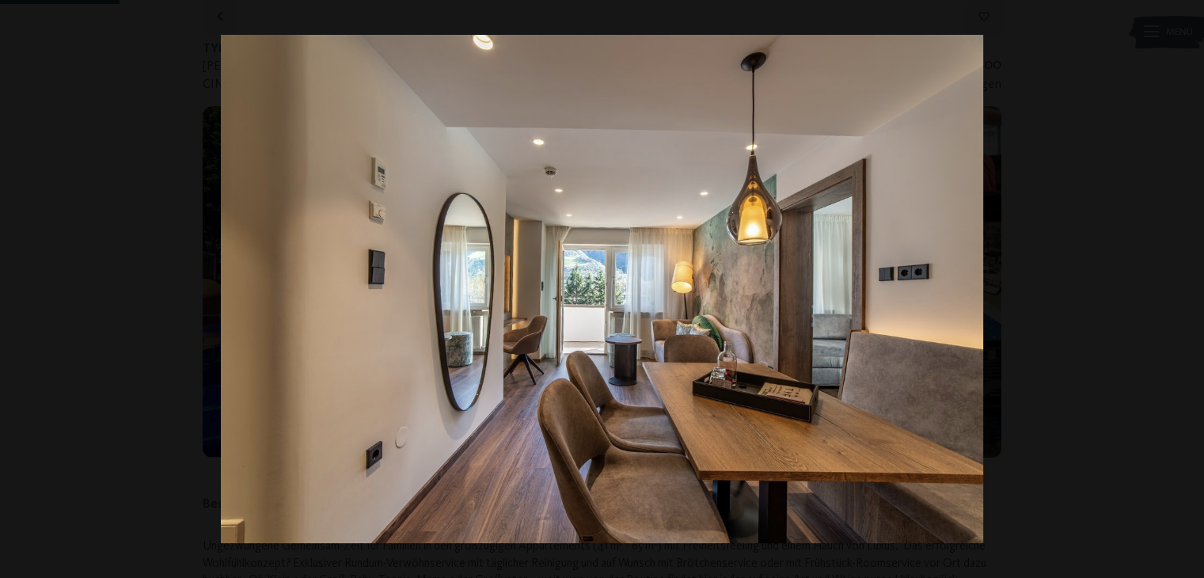
click at [1183, 287] on button "button" at bounding box center [1176, 288] width 55 height 79
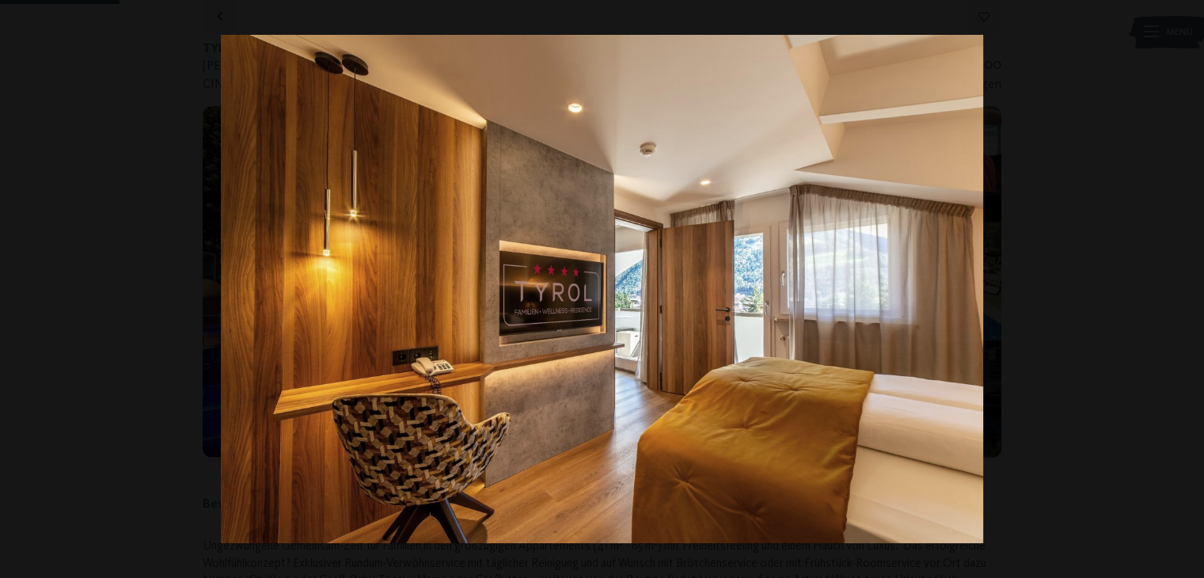
click at [1183, 287] on button "button" at bounding box center [1176, 288] width 55 height 79
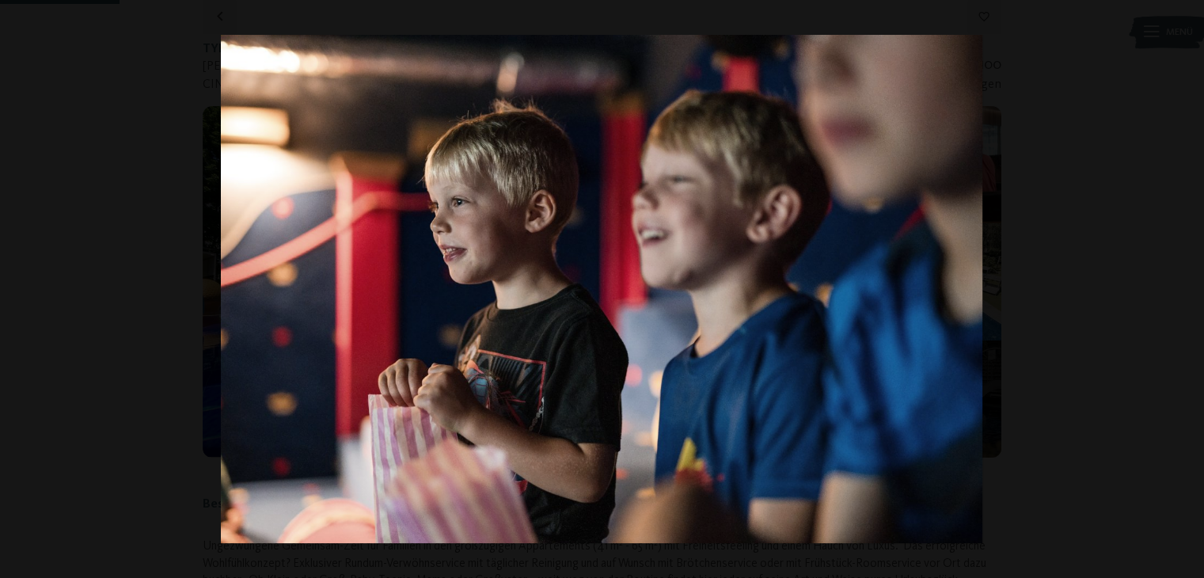
click at [1183, 287] on button "button" at bounding box center [1176, 288] width 55 height 79
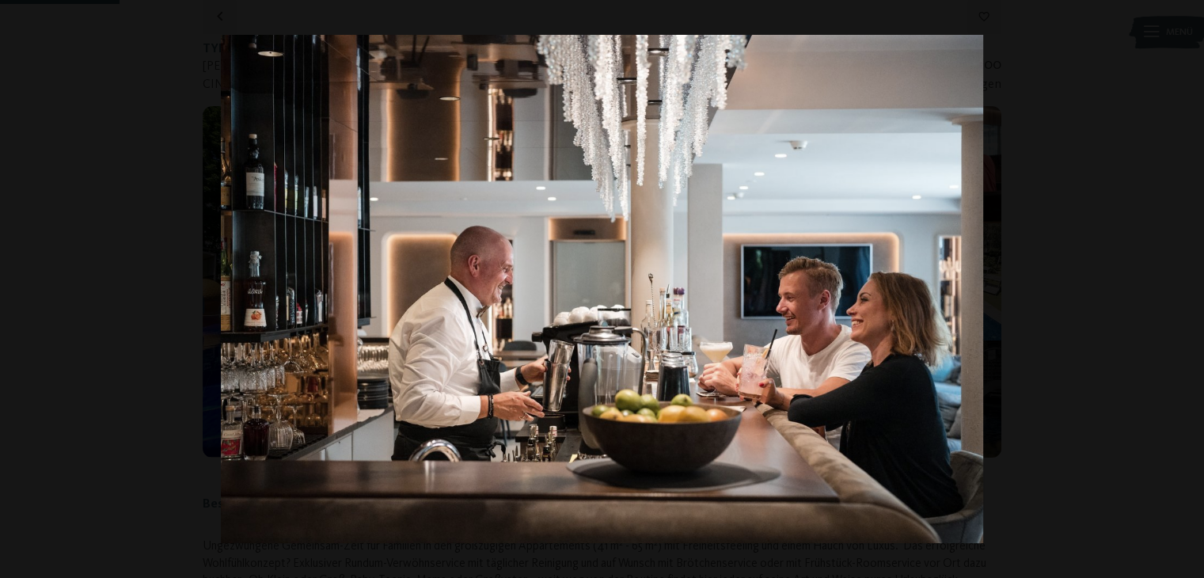
click at [1183, 287] on button "button" at bounding box center [1176, 288] width 55 height 79
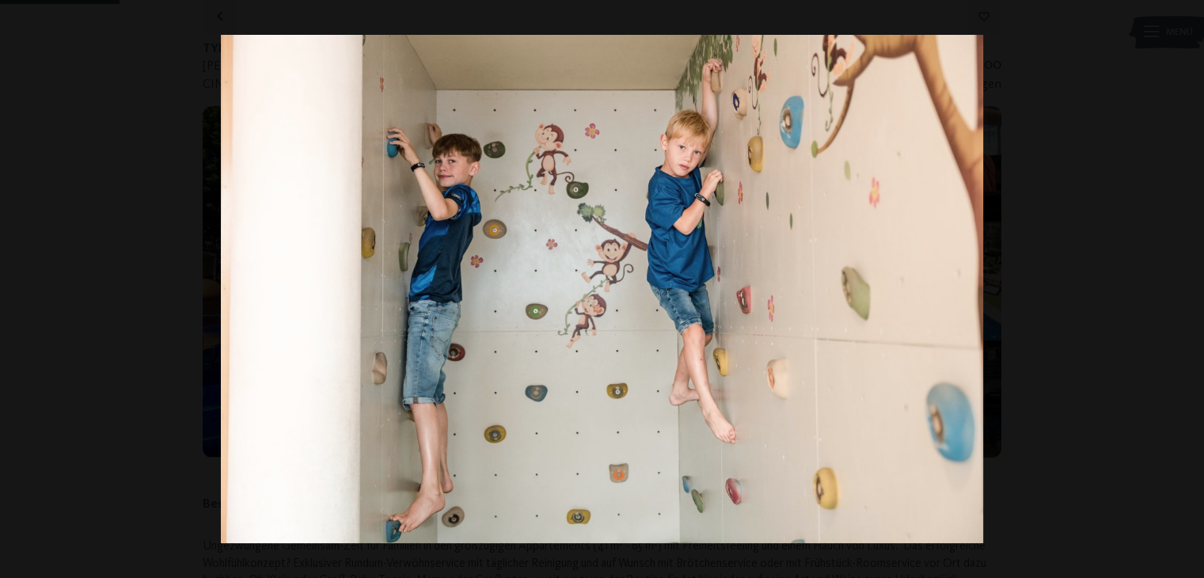
click at [1183, 287] on button "button" at bounding box center [1176, 288] width 55 height 79
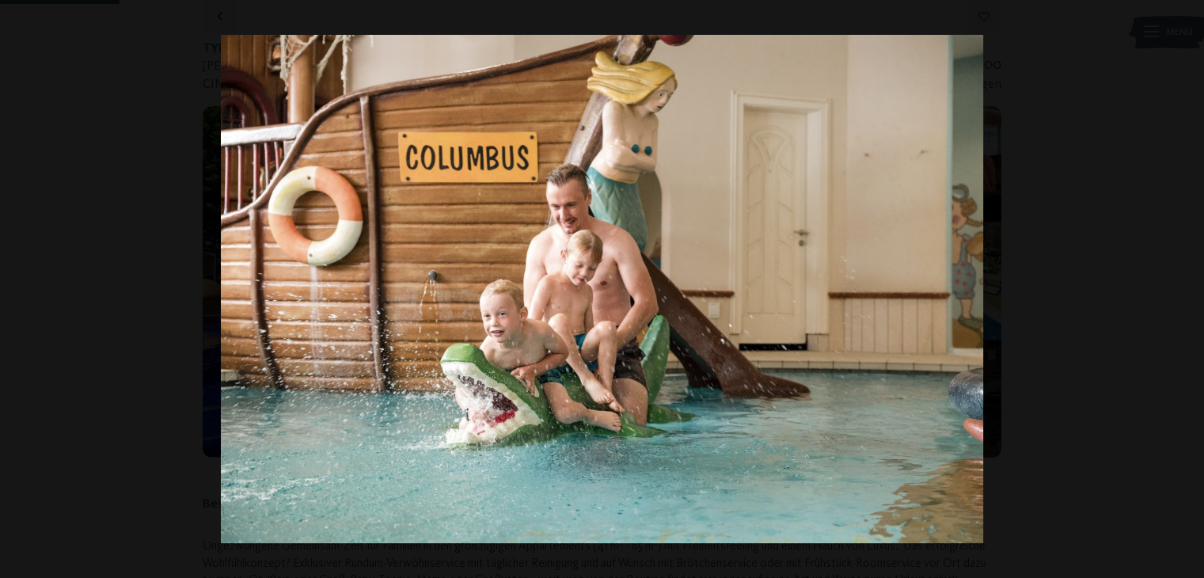
click at [1183, 287] on button "button" at bounding box center [1176, 288] width 55 height 79
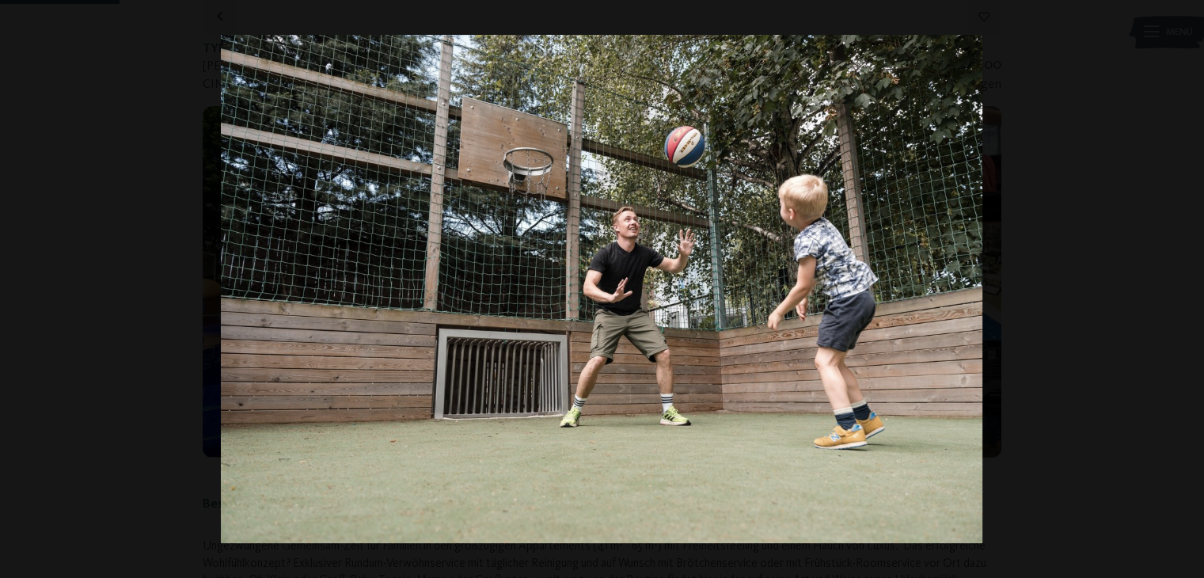
click at [1183, 287] on button "button" at bounding box center [1176, 288] width 55 height 79
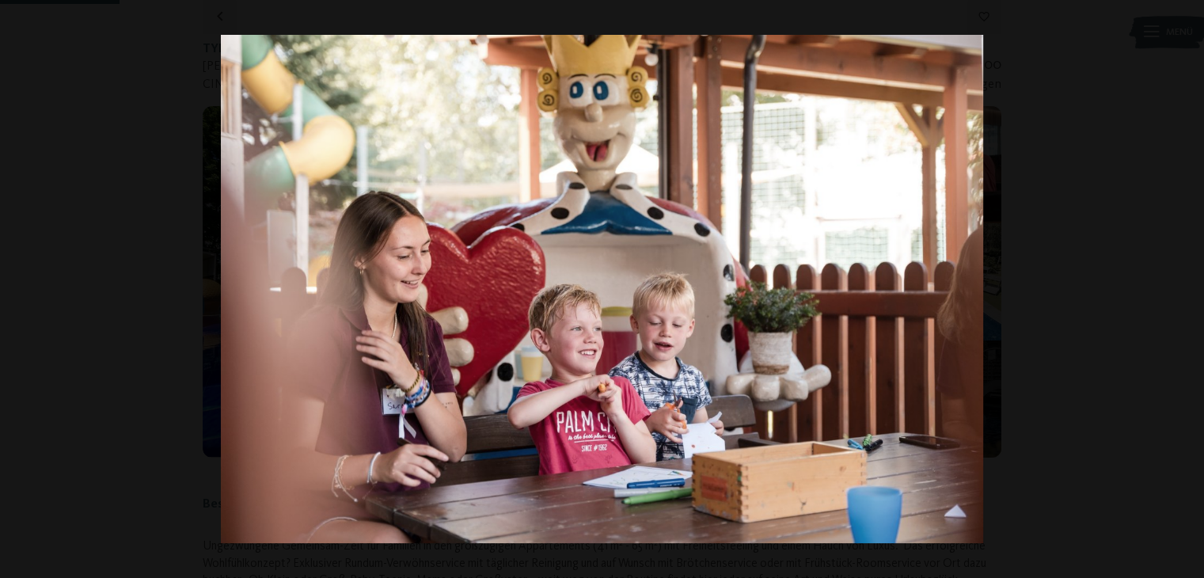
click at [1183, 287] on button "button" at bounding box center [1176, 288] width 55 height 79
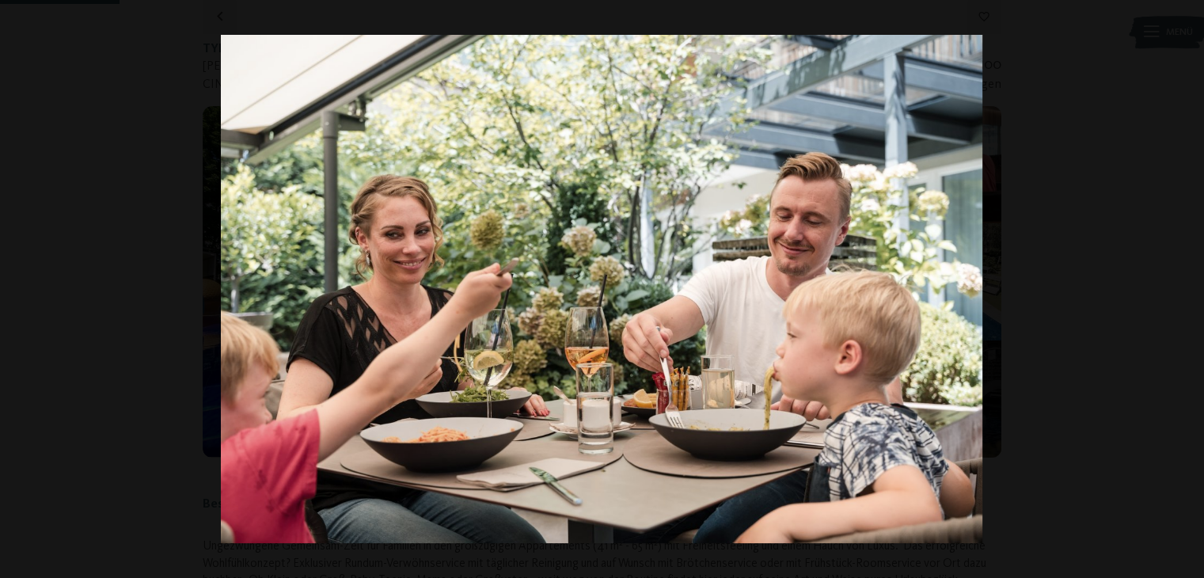
click at [1183, 287] on button "button" at bounding box center [1176, 288] width 55 height 79
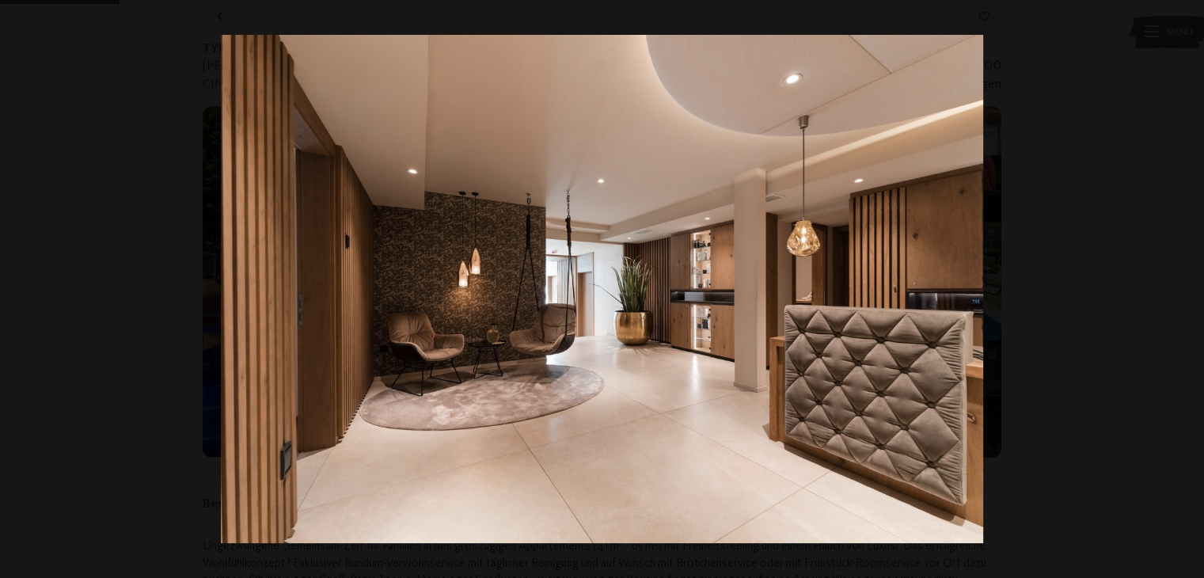
click at [1183, 287] on button "button" at bounding box center [1176, 288] width 55 height 79
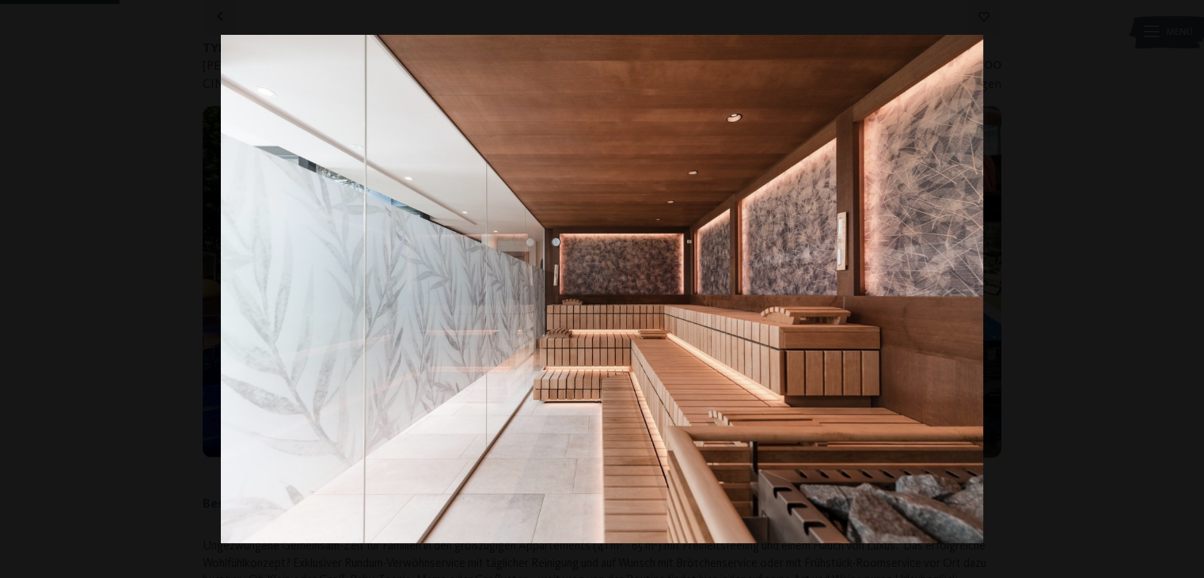
click at [1183, 287] on button "button" at bounding box center [1176, 288] width 55 height 79
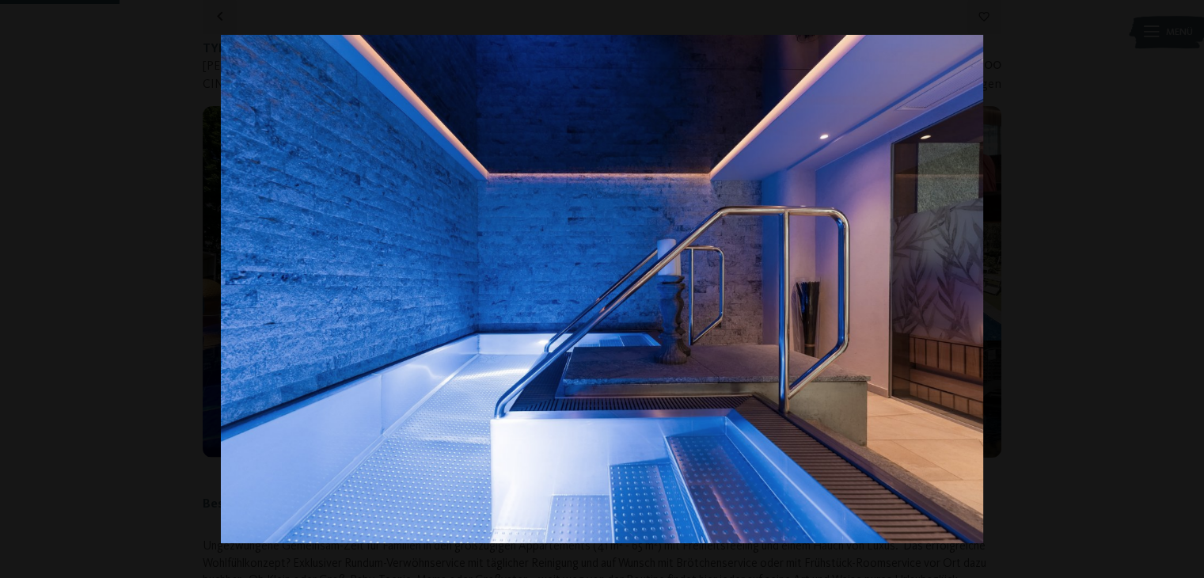
click at [1183, 287] on button "button" at bounding box center [1176, 288] width 55 height 79
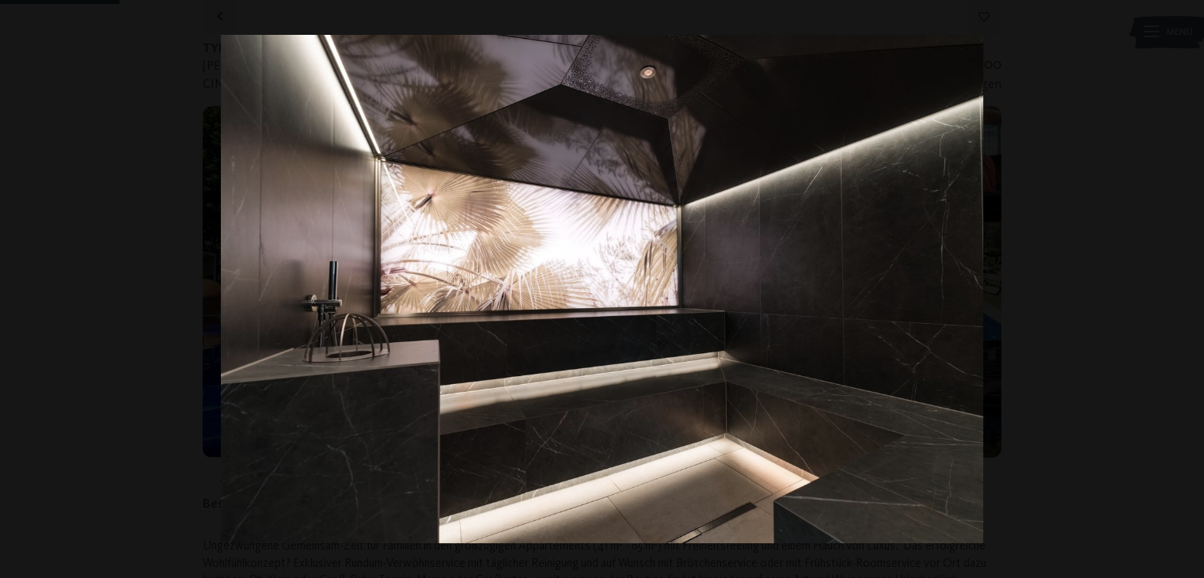
click at [1183, 287] on button "button" at bounding box center [1176, 288] width 55 height 79
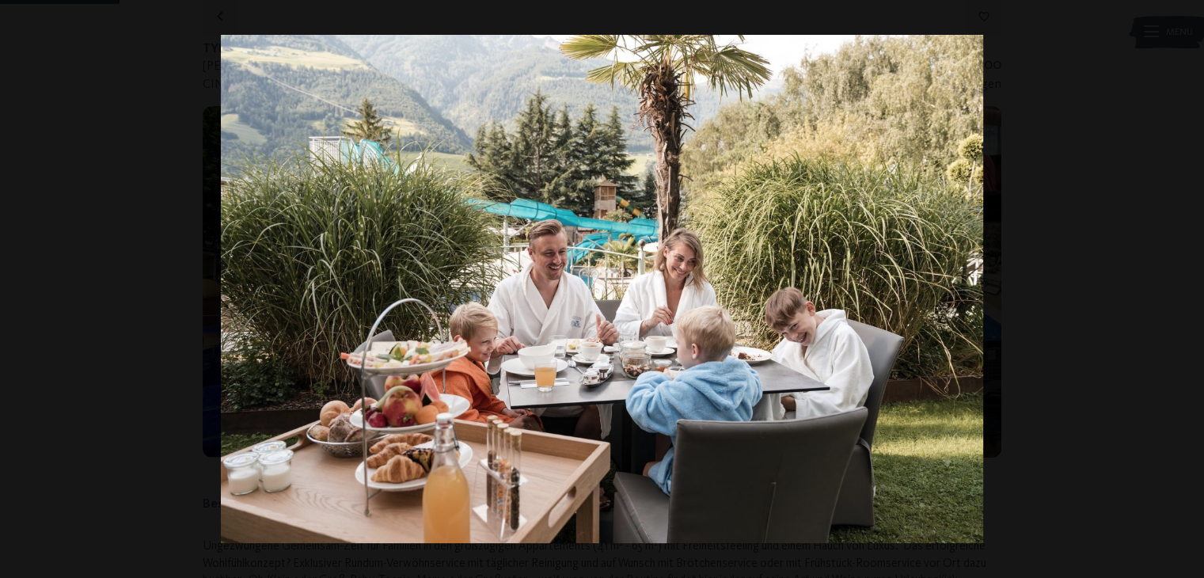
click at [1183, 287] on button "button" at bounding box center [1176, 288] width 55 height 79
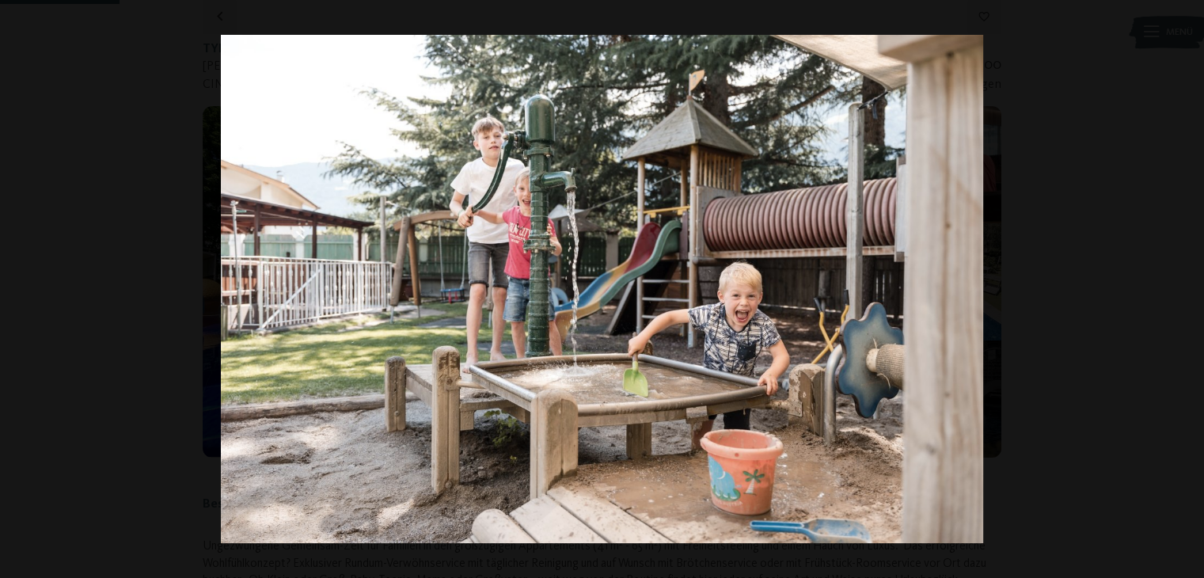
click at [1183, 287] on button "button" at bounding box center [1176, 288] width 55 height 79
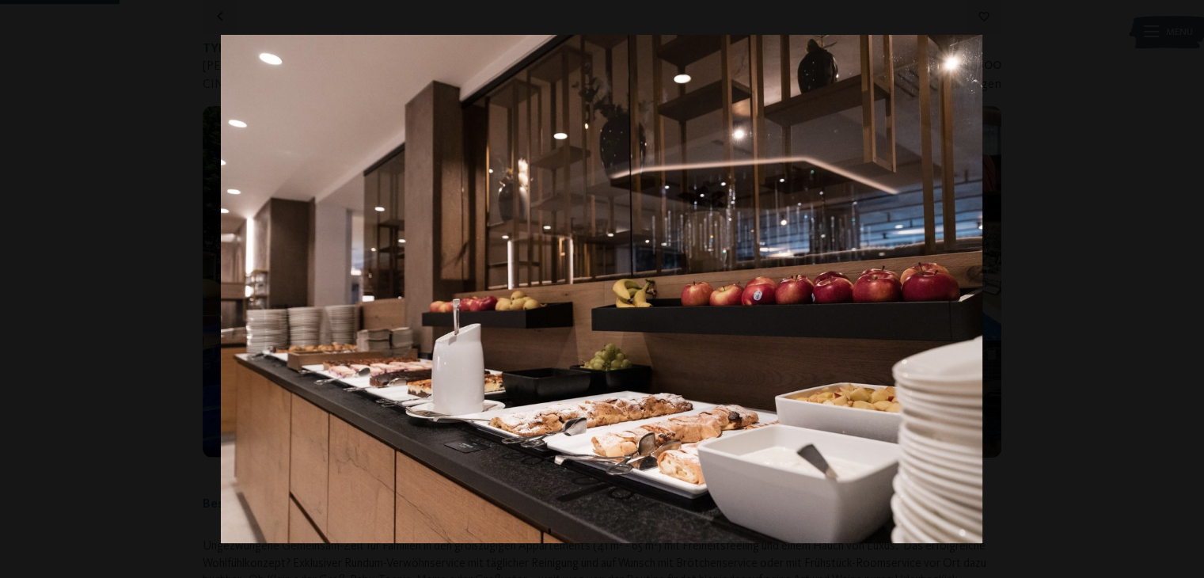
click at [1183, 287] on button "button" at bounding box center [1176, 288] width 55 height 79
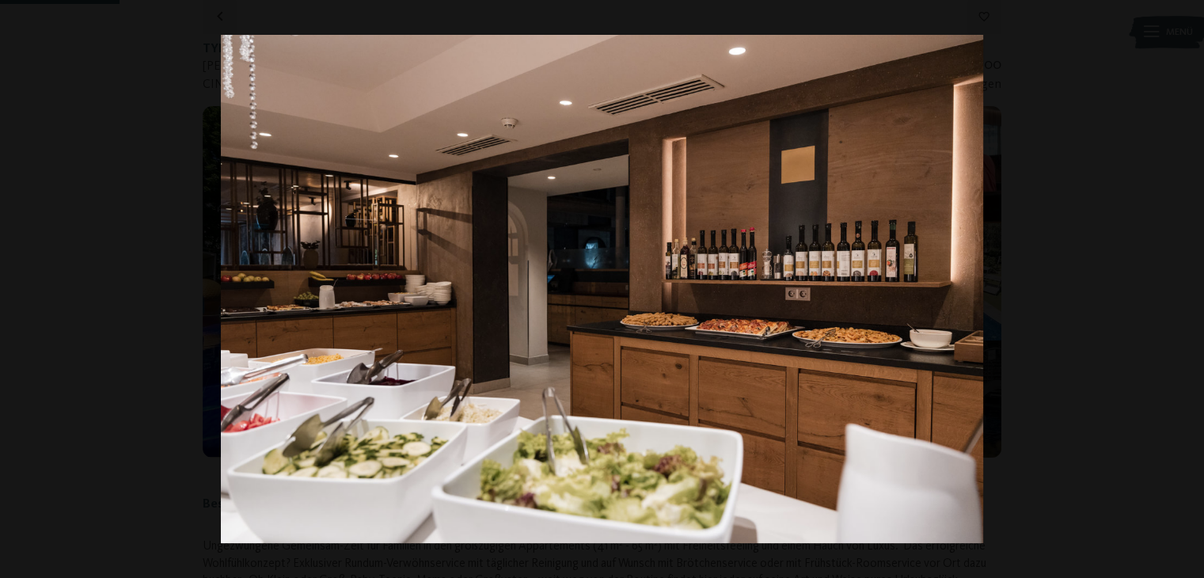
click at [1183, 287] on button "button" at bounding box center [1176, 288] width 55 height 79
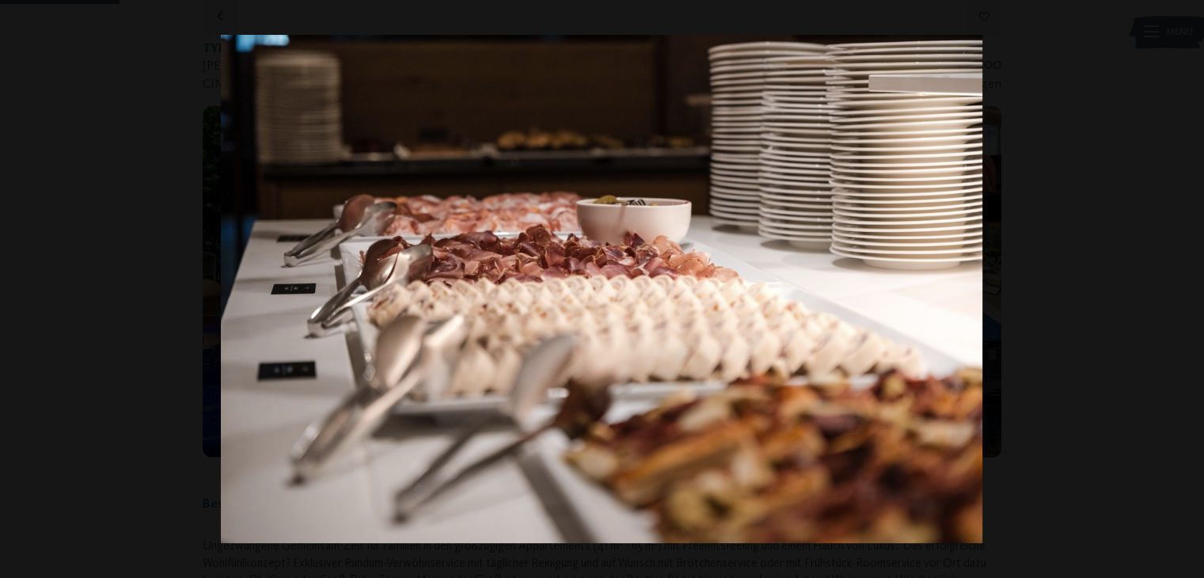
click at [1183, 287] on button "button" at bounding box center [1176, 288] width 55 height 79
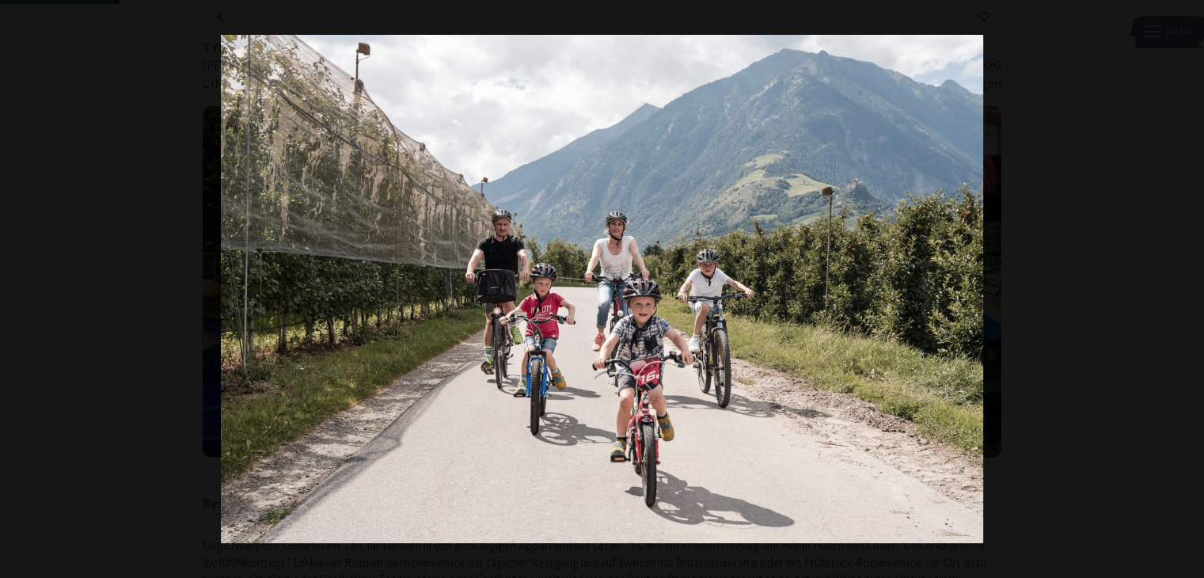
click at [1183, 287] on button "button" at bounding box center [1176, 288] width 55 height 79
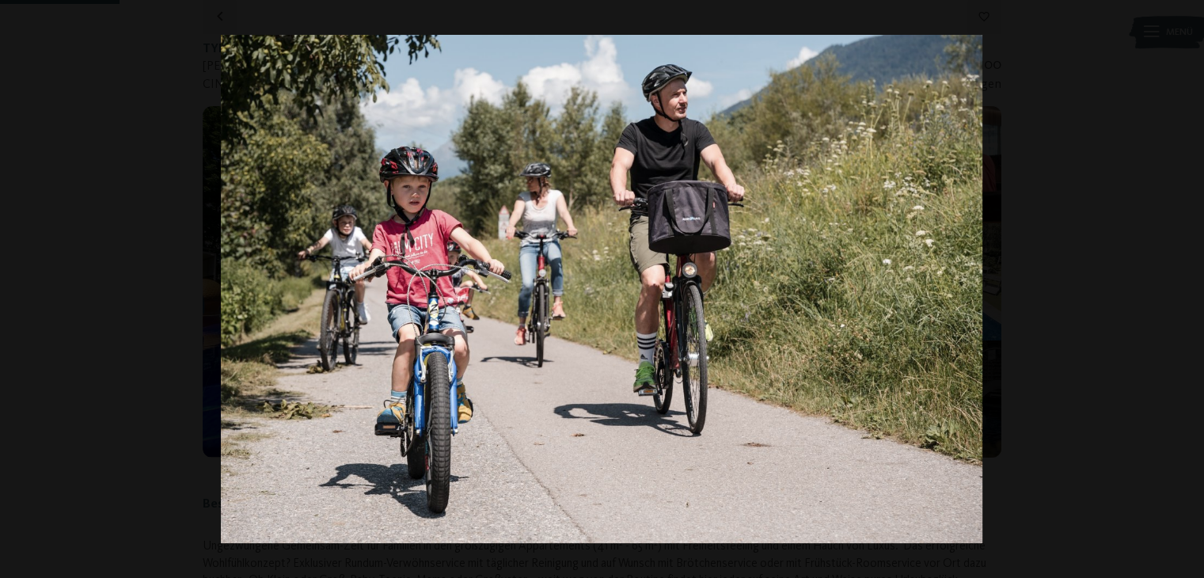
click at [1183, 287] on button "button" at bounding box center [1176, 288] width 55 height 79
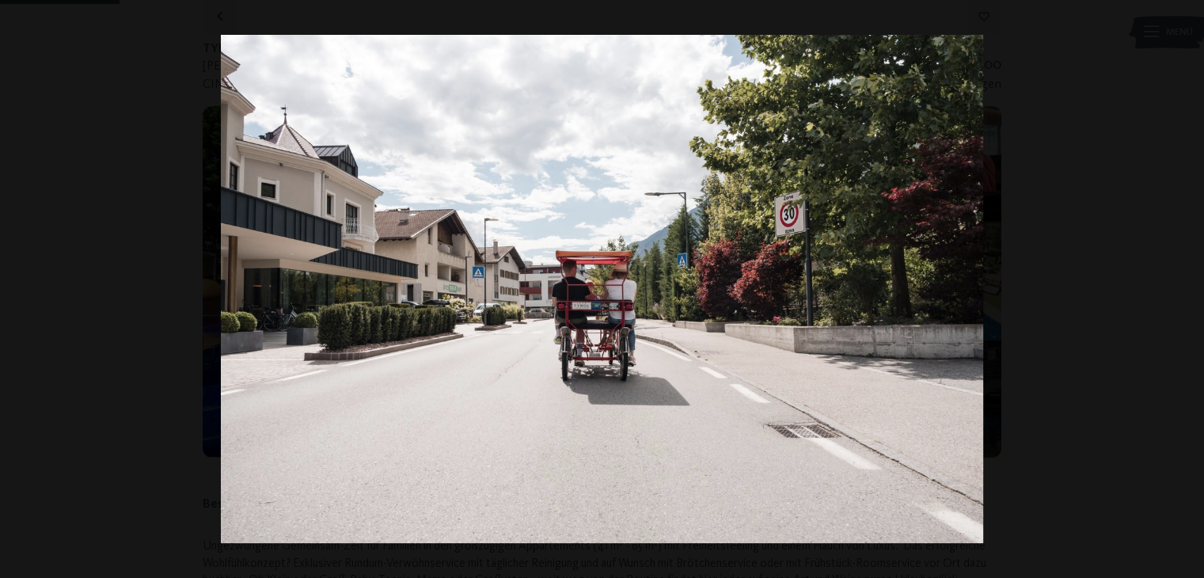
click at [1183, 287] on button "button" at bounding box center [1176, 288] width 55 height 79
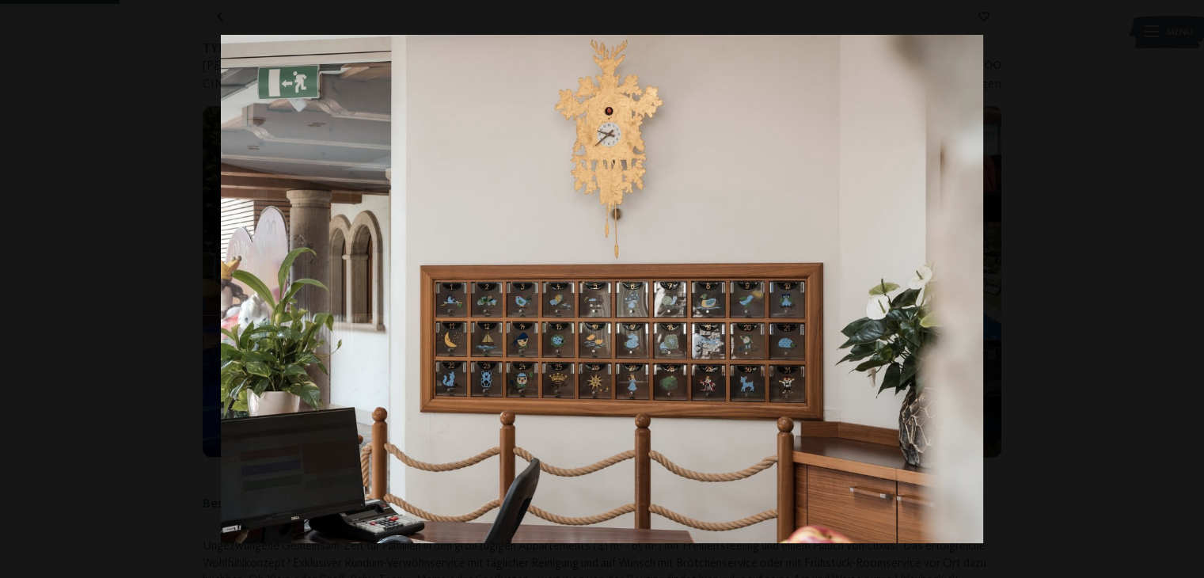
click at [1183, 287] on button "button" at bounding box center [1176, 288] width 55 height 79
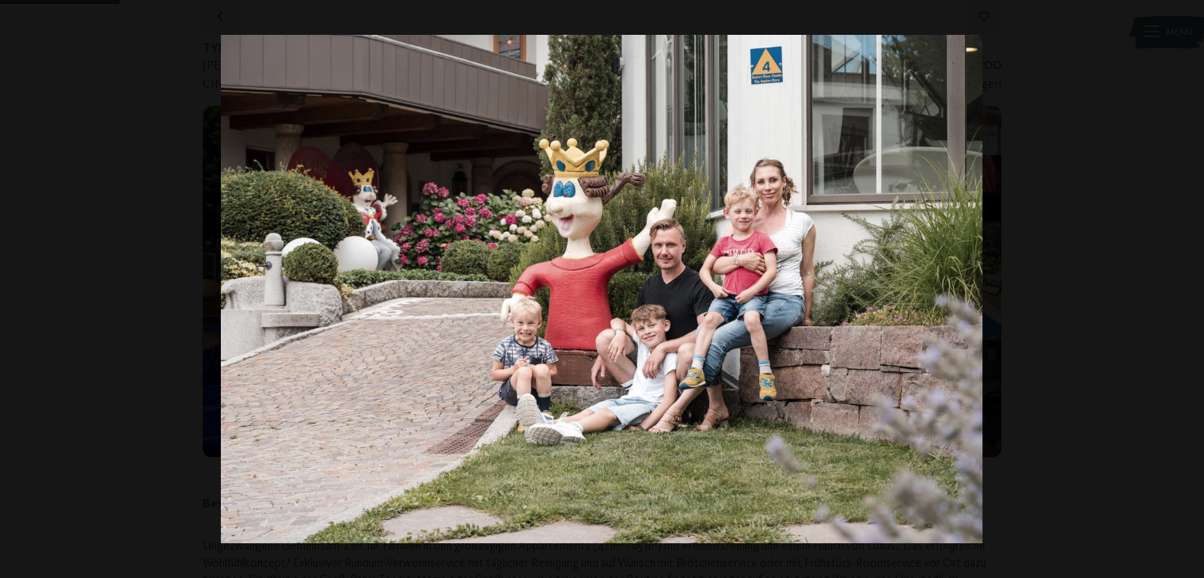
click at [1183, 287] on button "button" at bounding box center [1176, 288] width 55 height 79
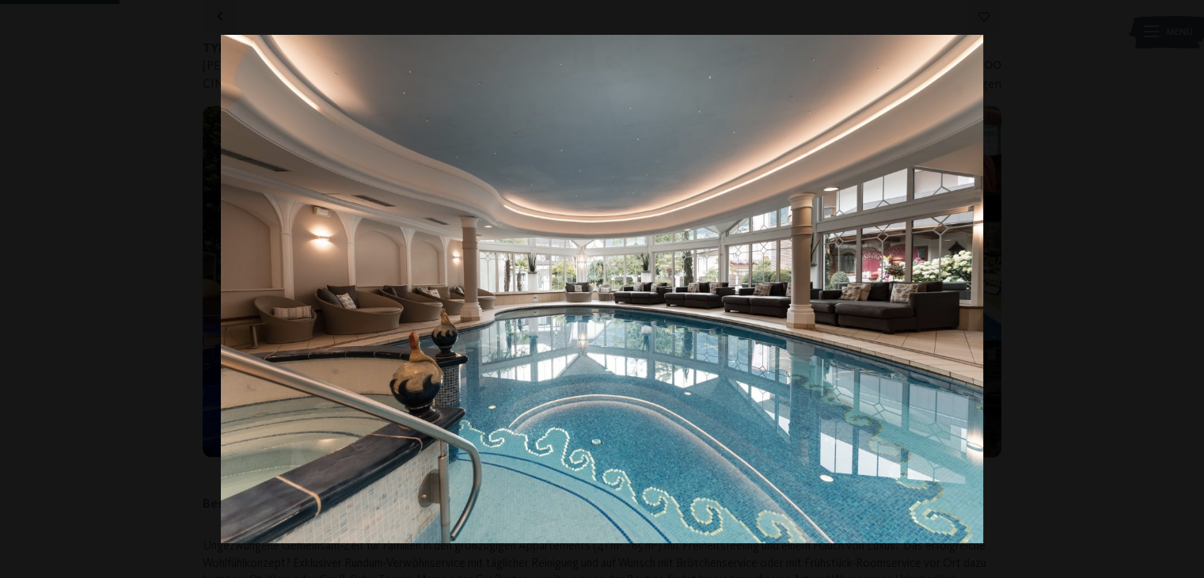
click at [1183, 287] on button "button" at bounding box center [1176, 288] width 55 height 79
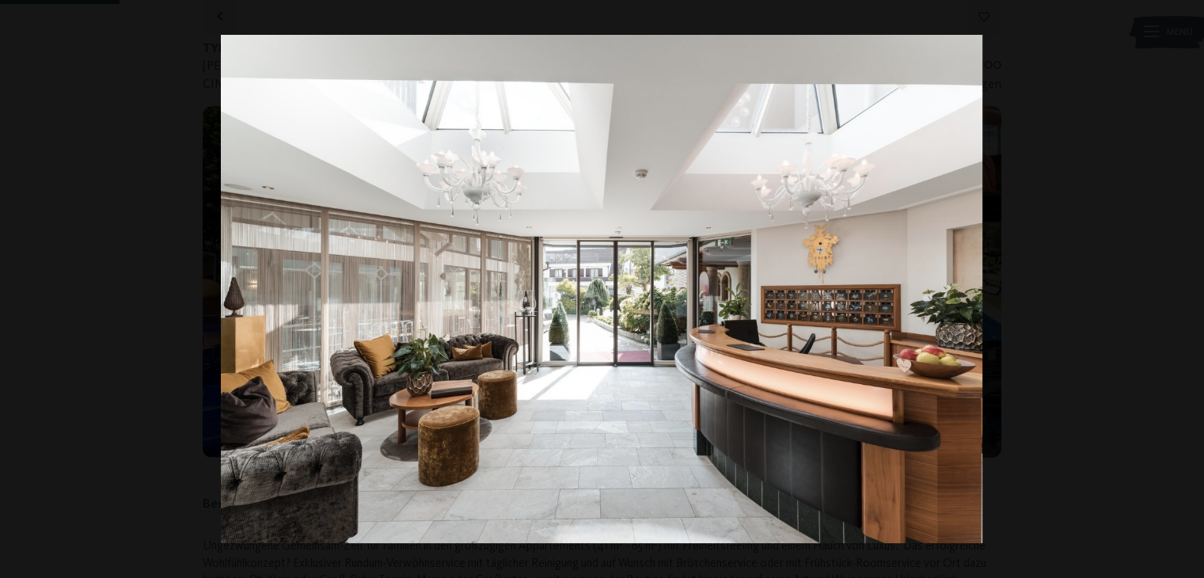
click at [1183, 287] on button "button" at bounding box center [1176, 288] width 55 height 79
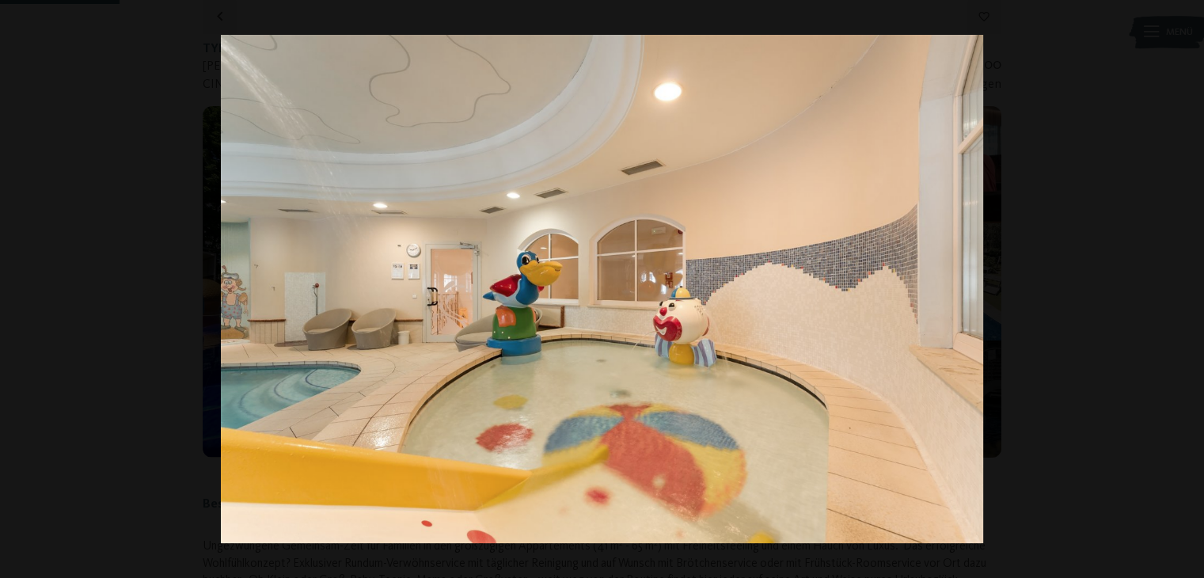
click at [1183, 287] on button "button" at bounding box center [1176, 288] width 55 height 79
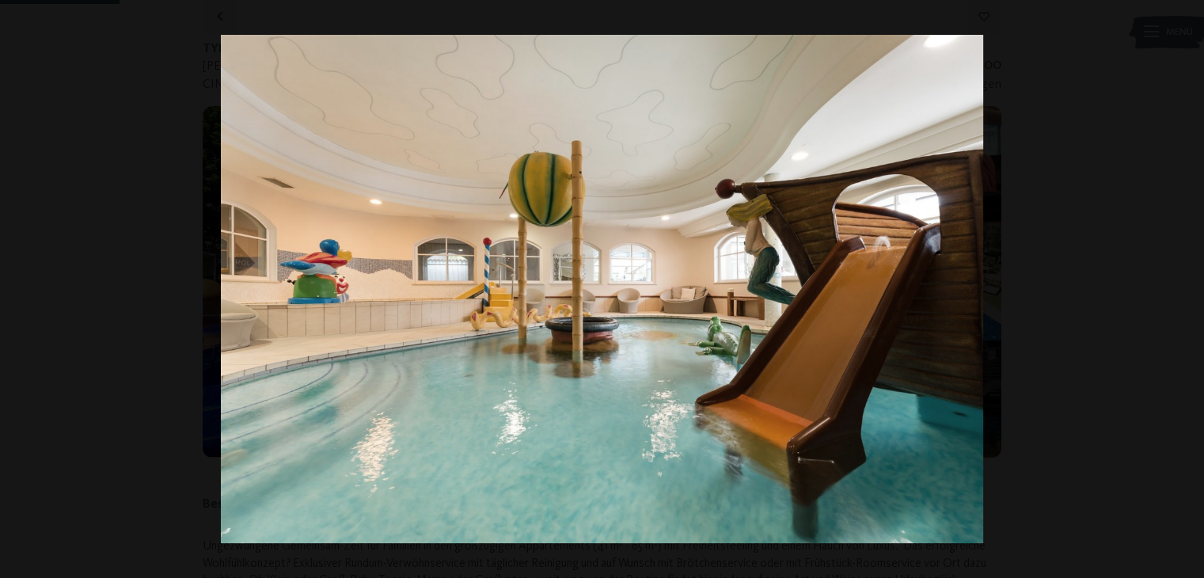
click at [1183, 287] on button "button" at bounding box center [1176, 288] width 55 height 79
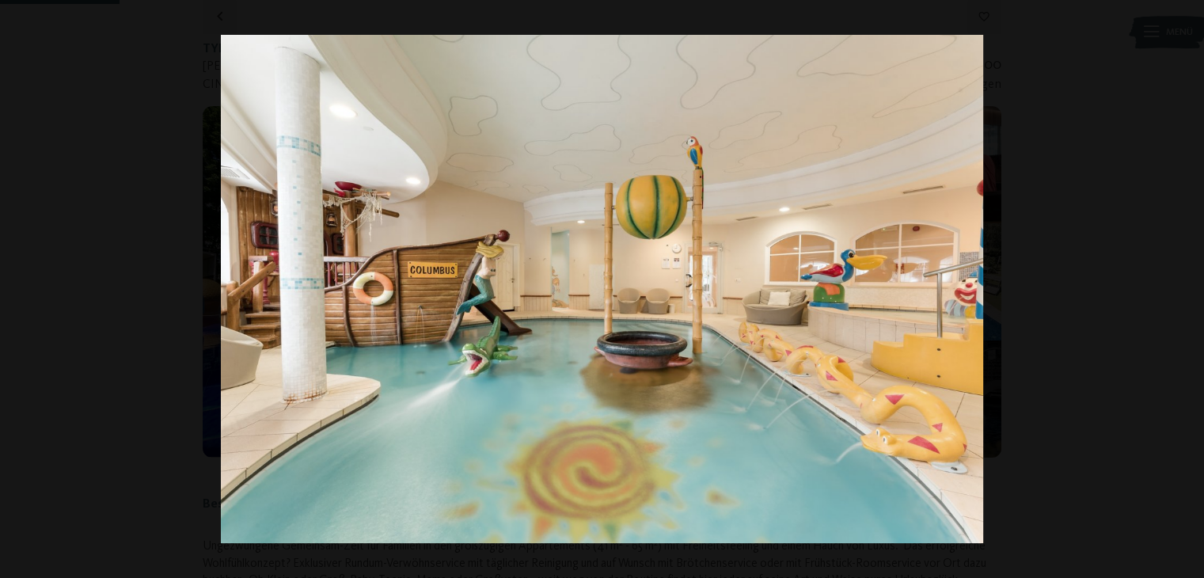
click at [1183, 287] on button "button" at bounding box center [1176, 288] width 55 height 79
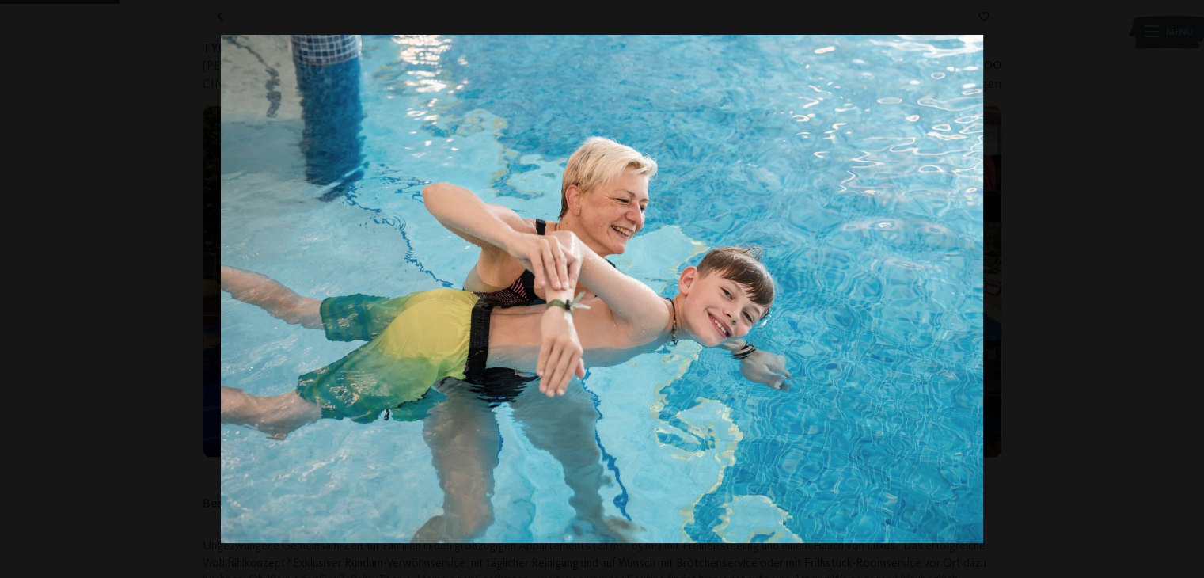
click at [1183, 287] on button "button" at bounding box center [1176, 288] width 55 height 79
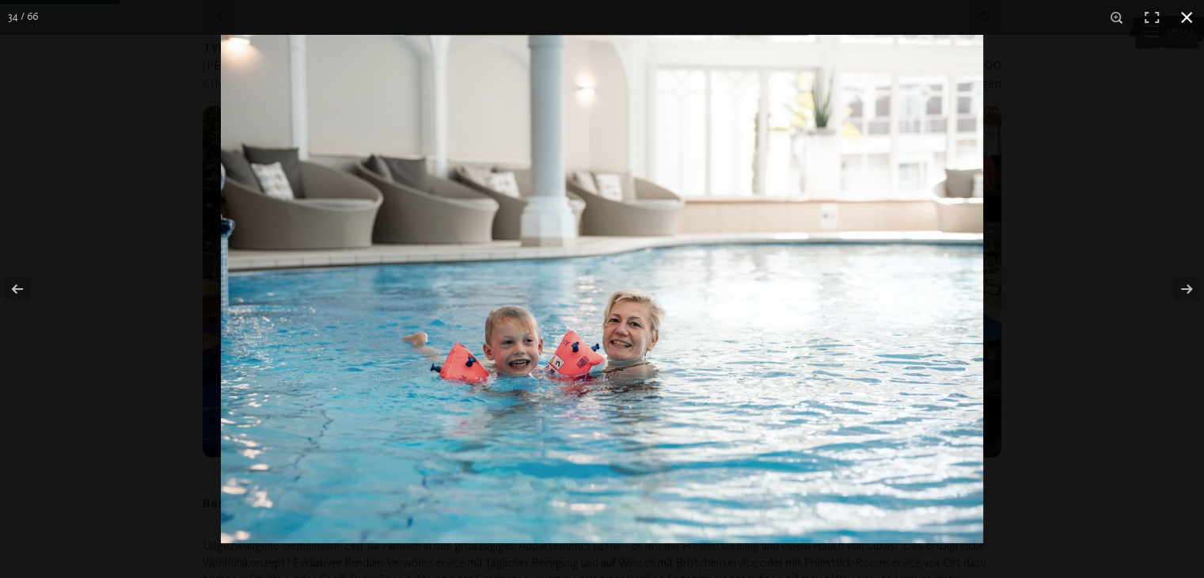
click at [1182, 12] on button "button" at bounding box center [1187, 17] width 35 height 35
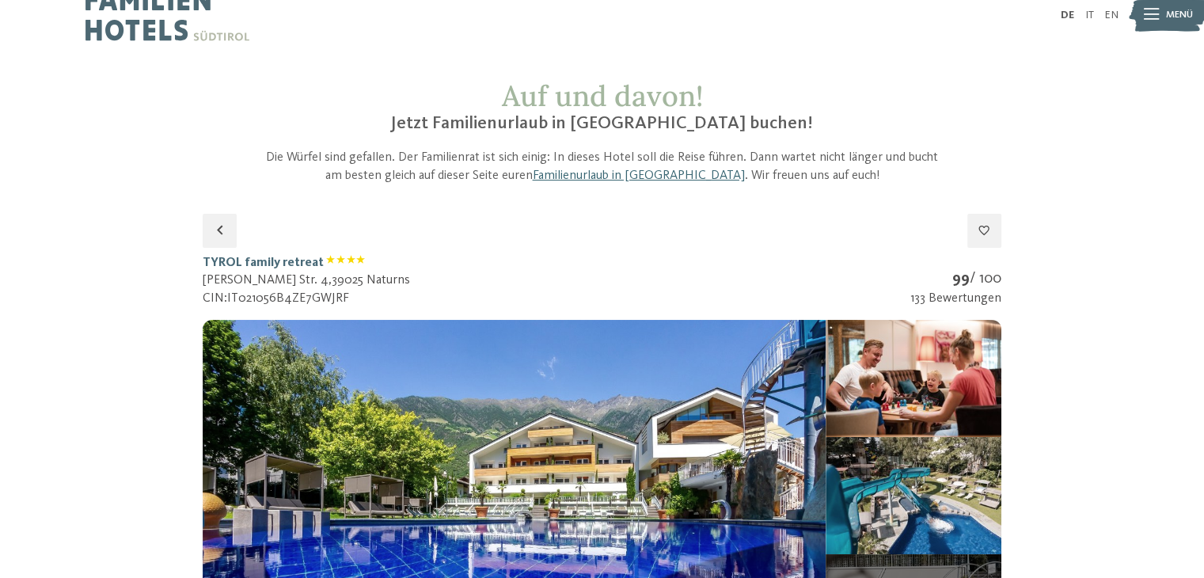
scroll to position [0, 0]
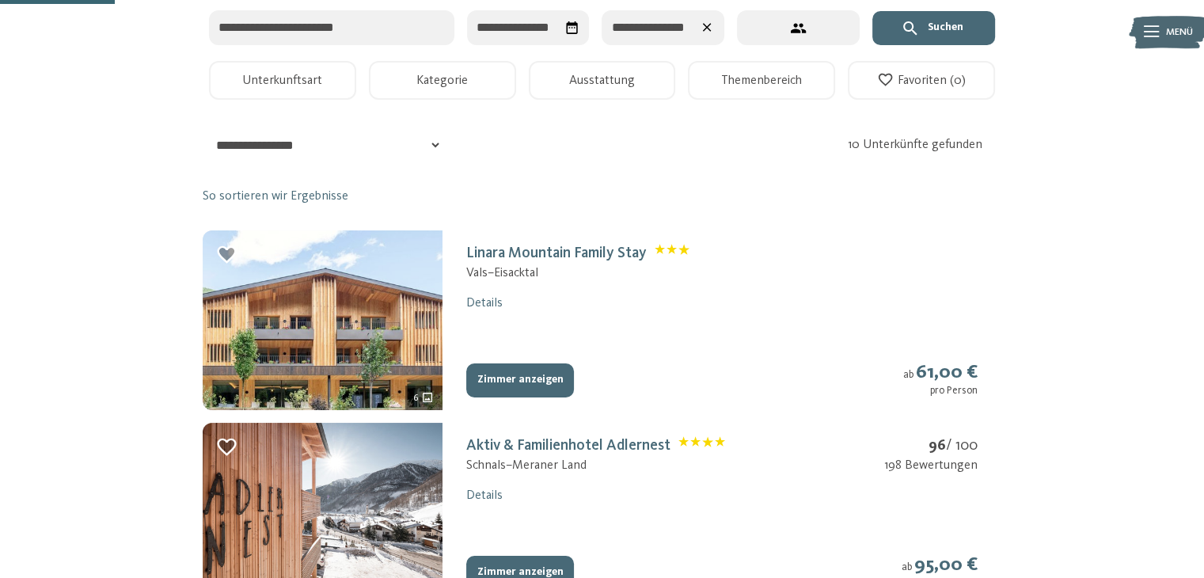
scroll to position [253, 0]
